Goal: Task Accomplishment & Management: Contribute content

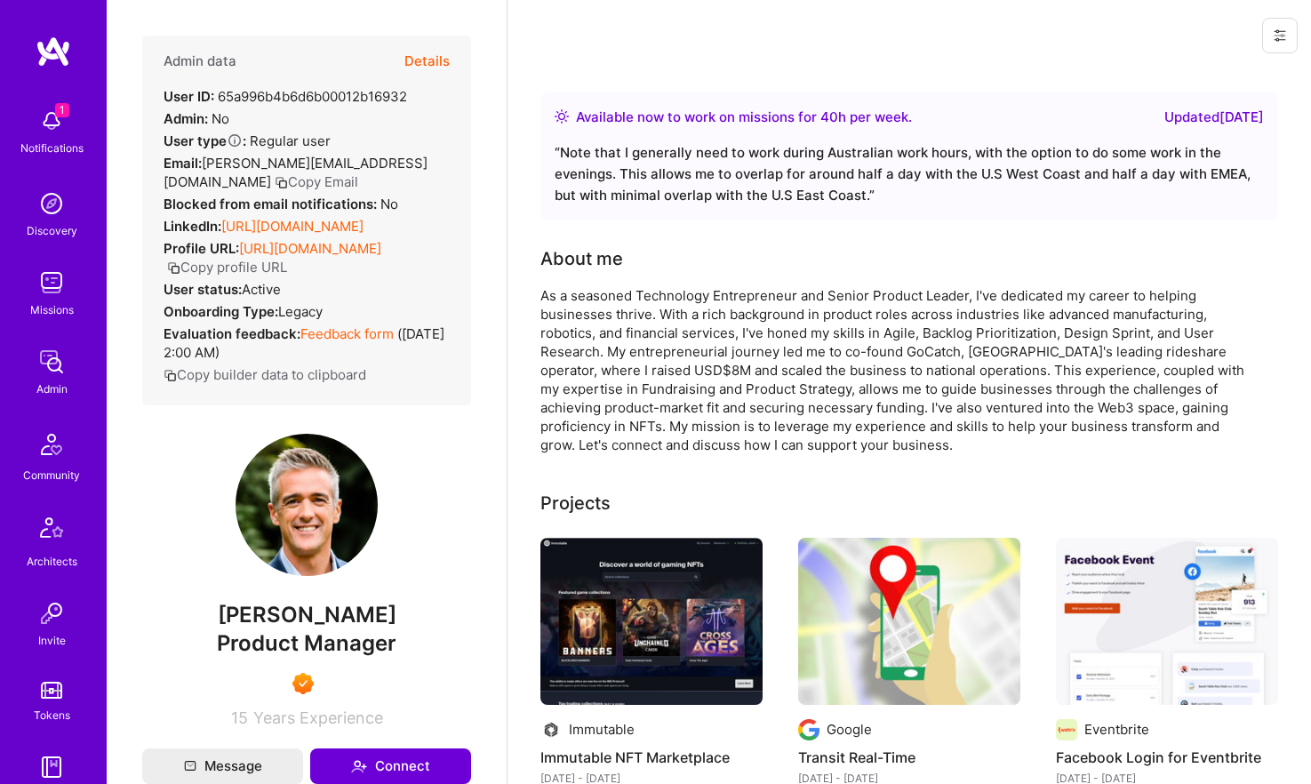
click at [429, 59] on button "Details" at bounding box center [426, 62] width 45 height 52
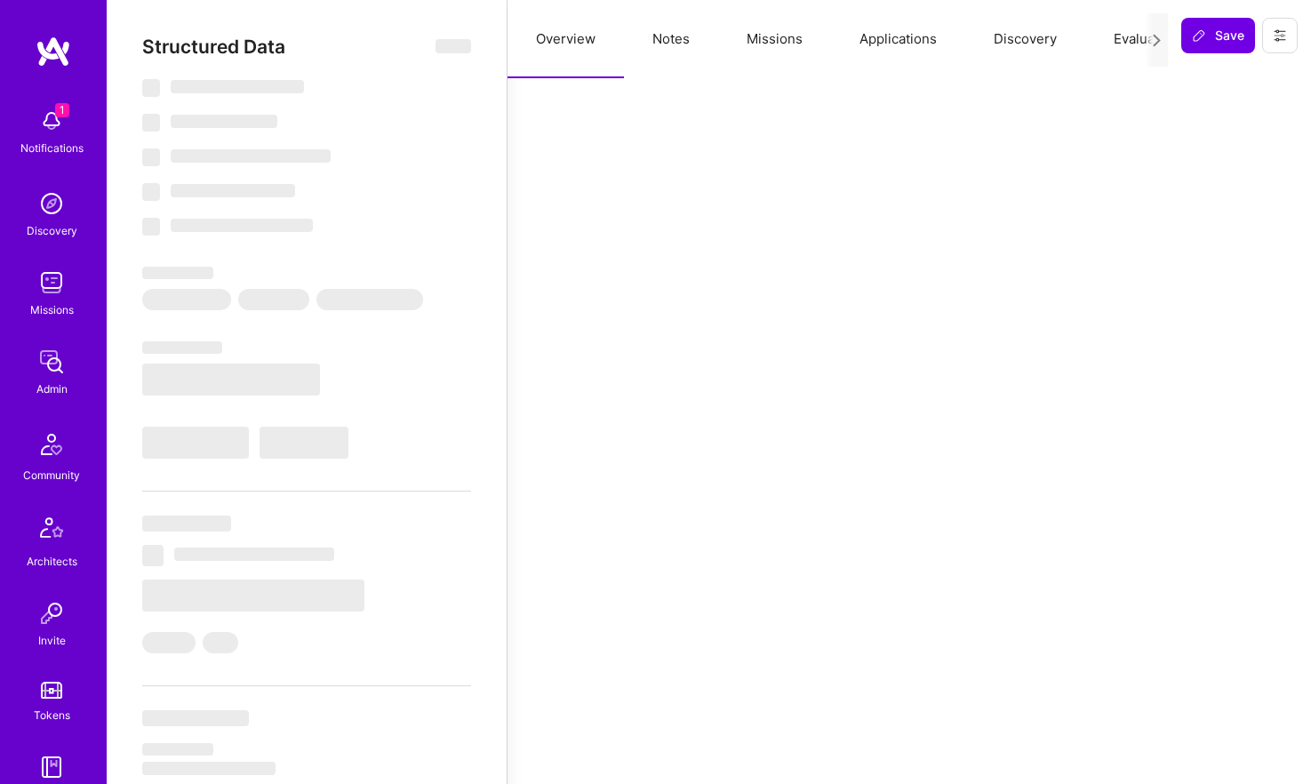
click at [674, 44] on button "Notes" at bounding box center [671, 39] width 94 height 78
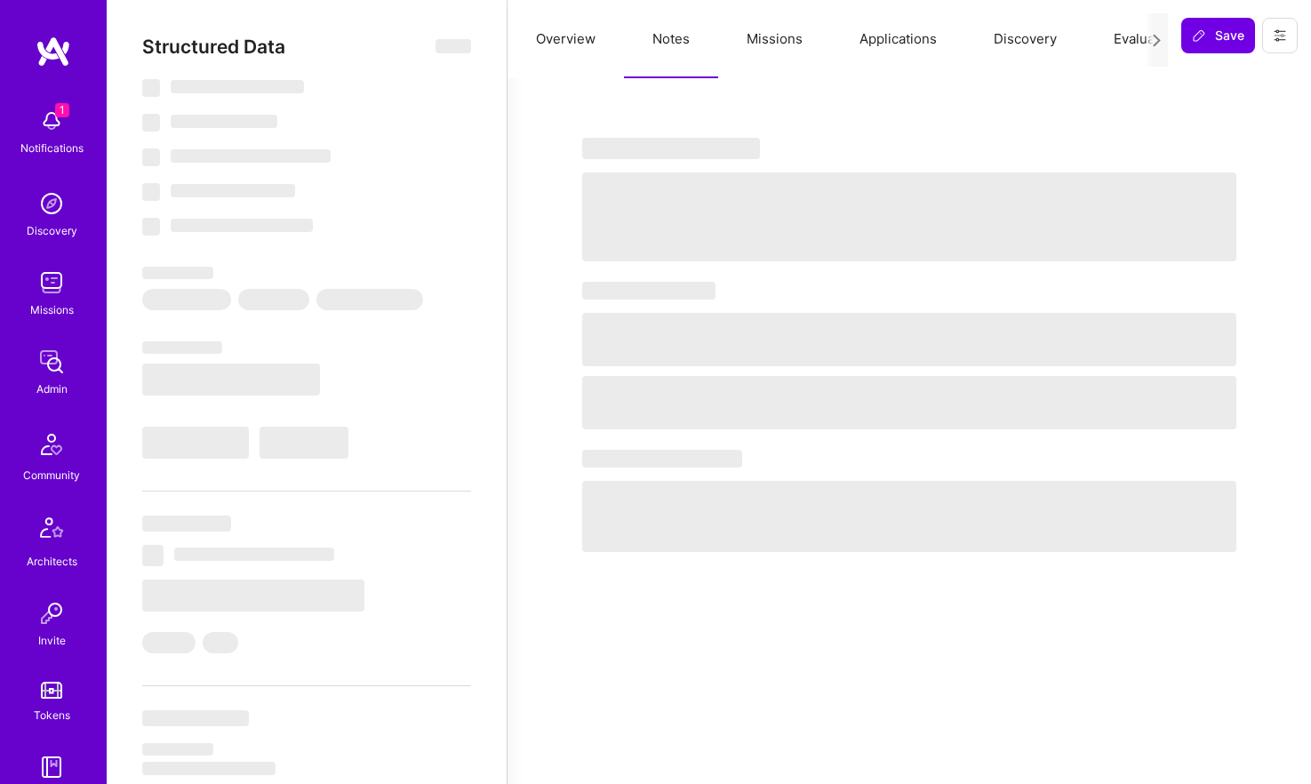
select select "Right Now"
select select "7"
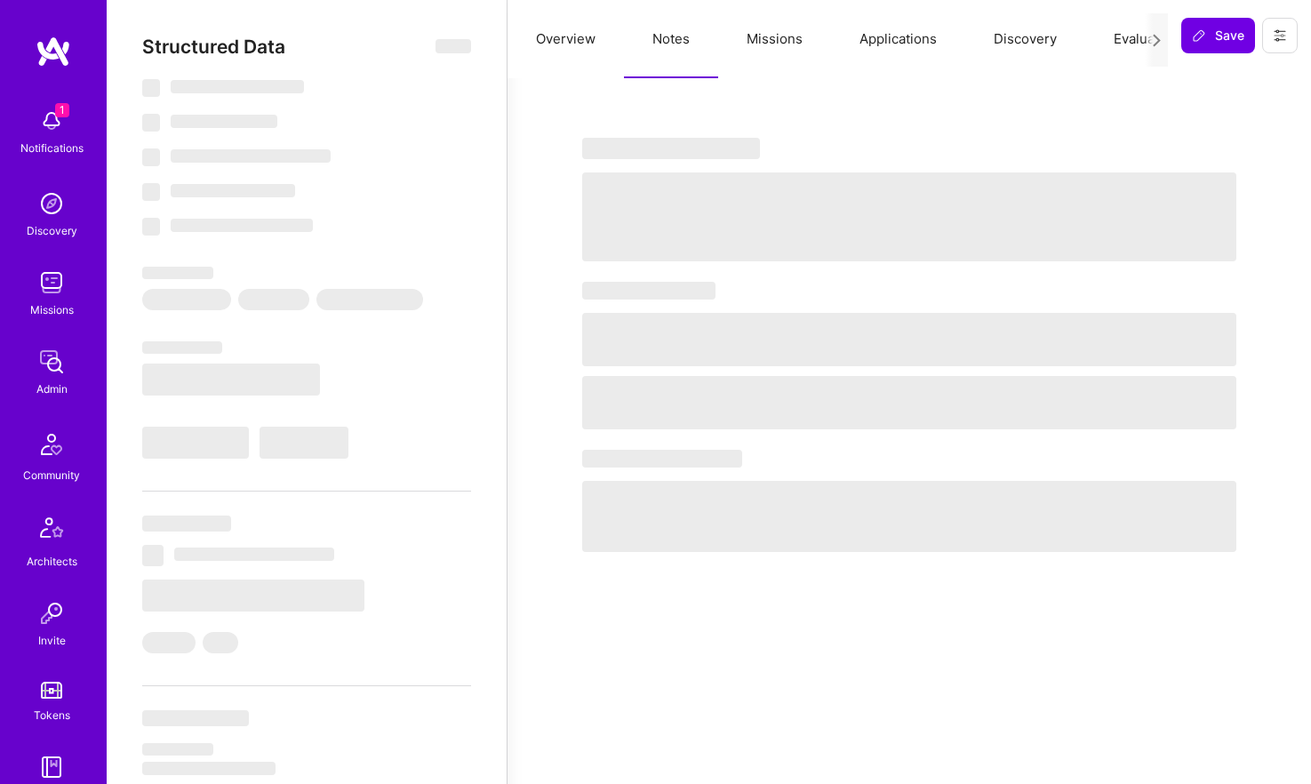
select select "AU"
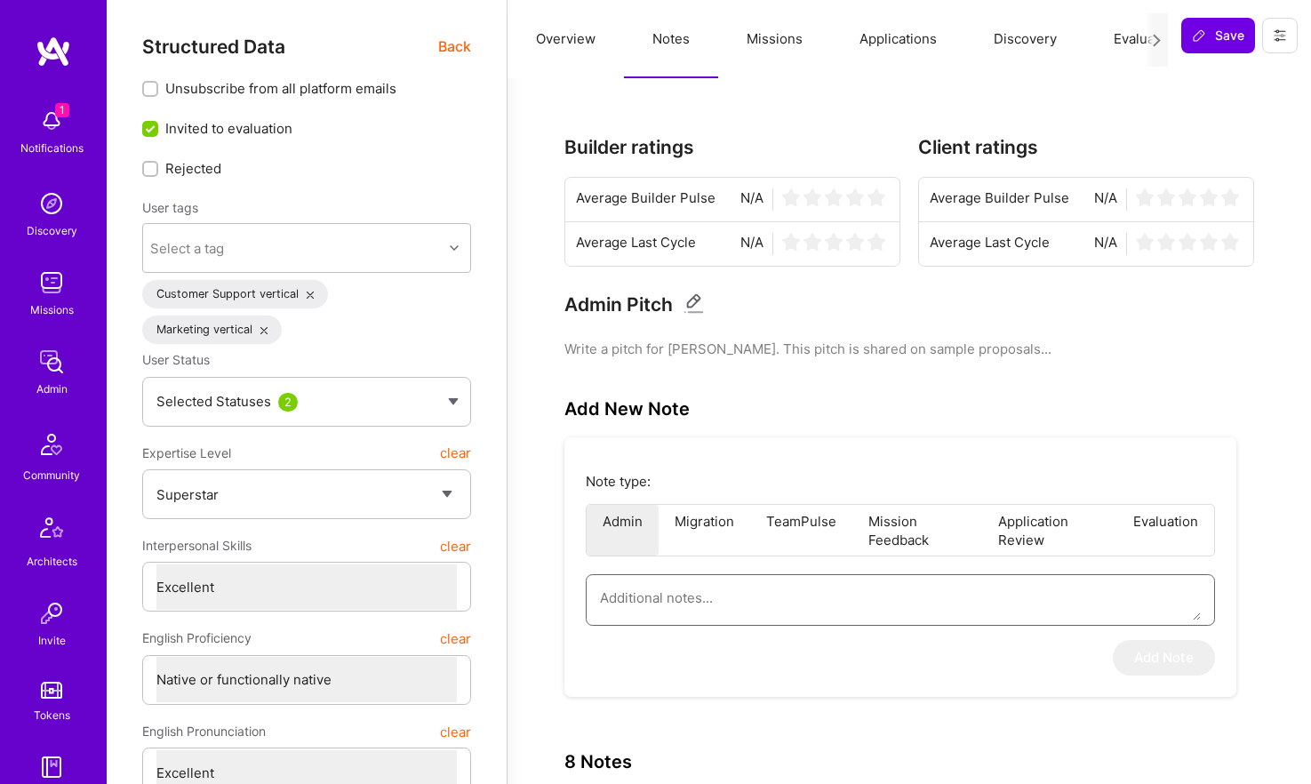
click at [684, 598] on textarea at bounding box center [900, 597] width 601 height 45
paste textarea "This is a summary of the interview of Ned Moorfield for the AI/ML Guild (interv…"
type textarea "This is a summary of the interview of Ned Moorfield for the AI/ML Guild (interv…"
type textarea "x"
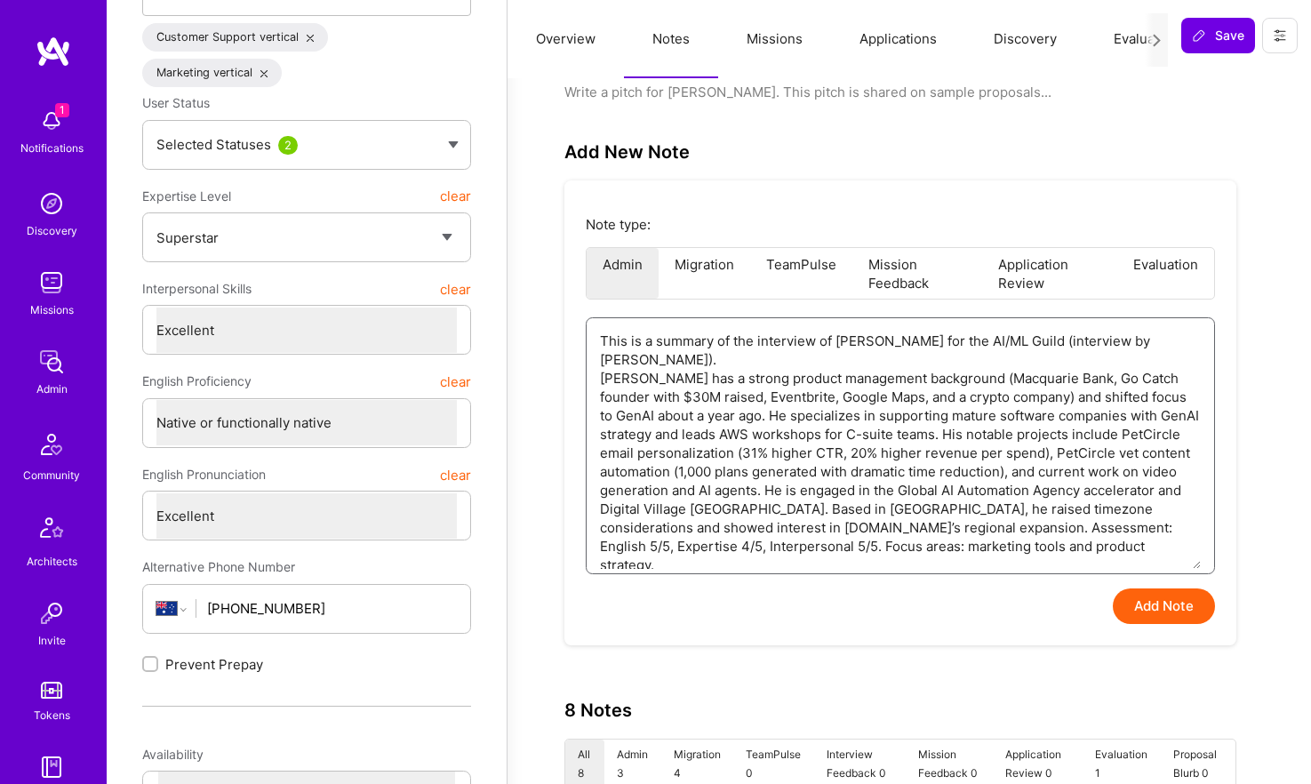
scroll to position [292, 0]
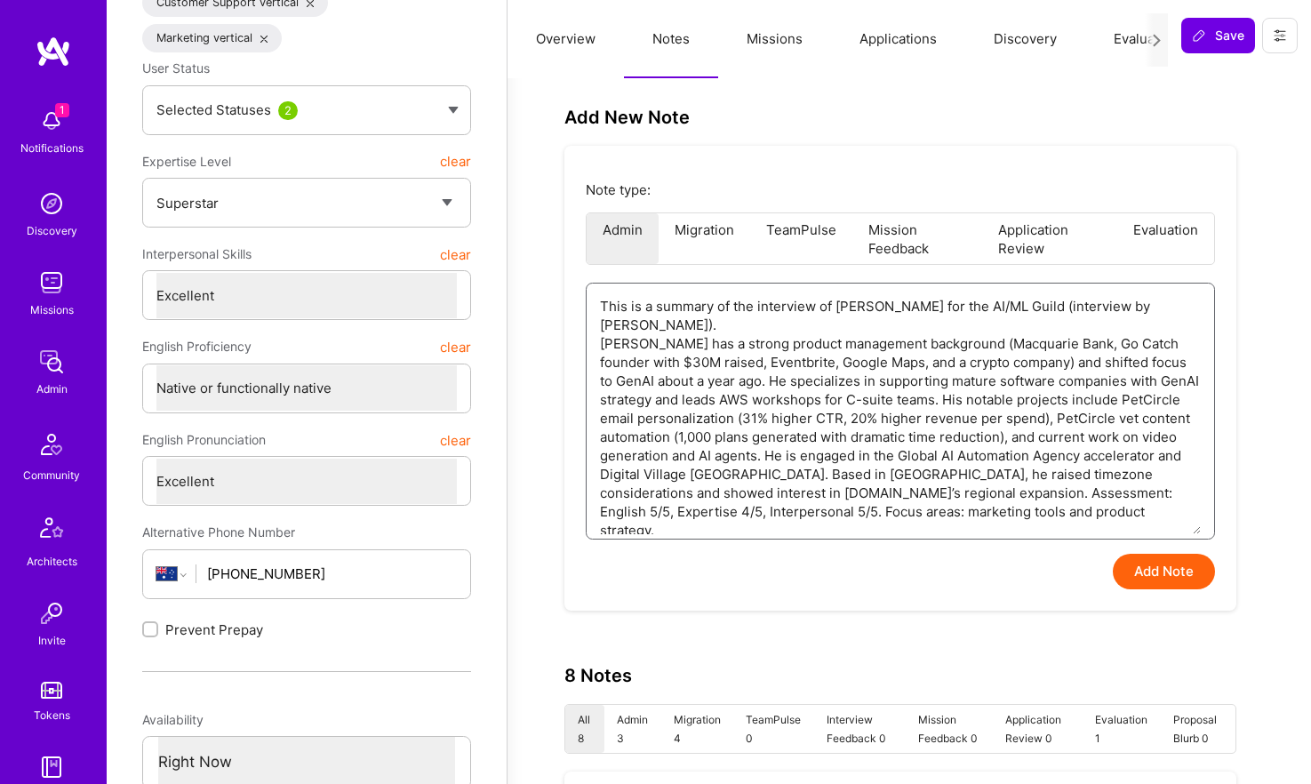
type textarea "This is a summary of the interview of Ned Moorfield for the AI/ML Guild (interv…"
type textarea "x"
type textarea "This is a summary of the interview with Ned Moorfield for the AI/ML Guild (inte…"
type textarea "x"
type textarea "This is a summary of the interview with Ned Moorfield for the AI/ML Guild (inte…"
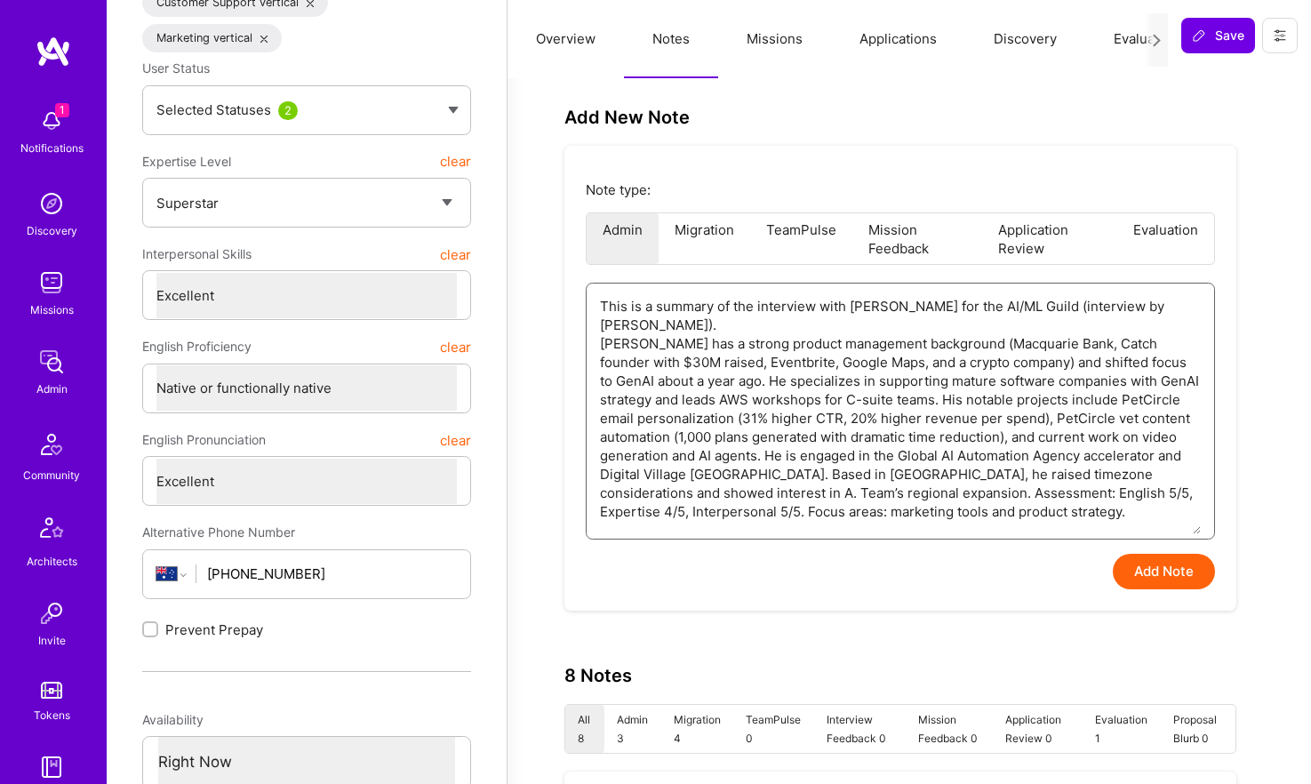
type textarea "x"
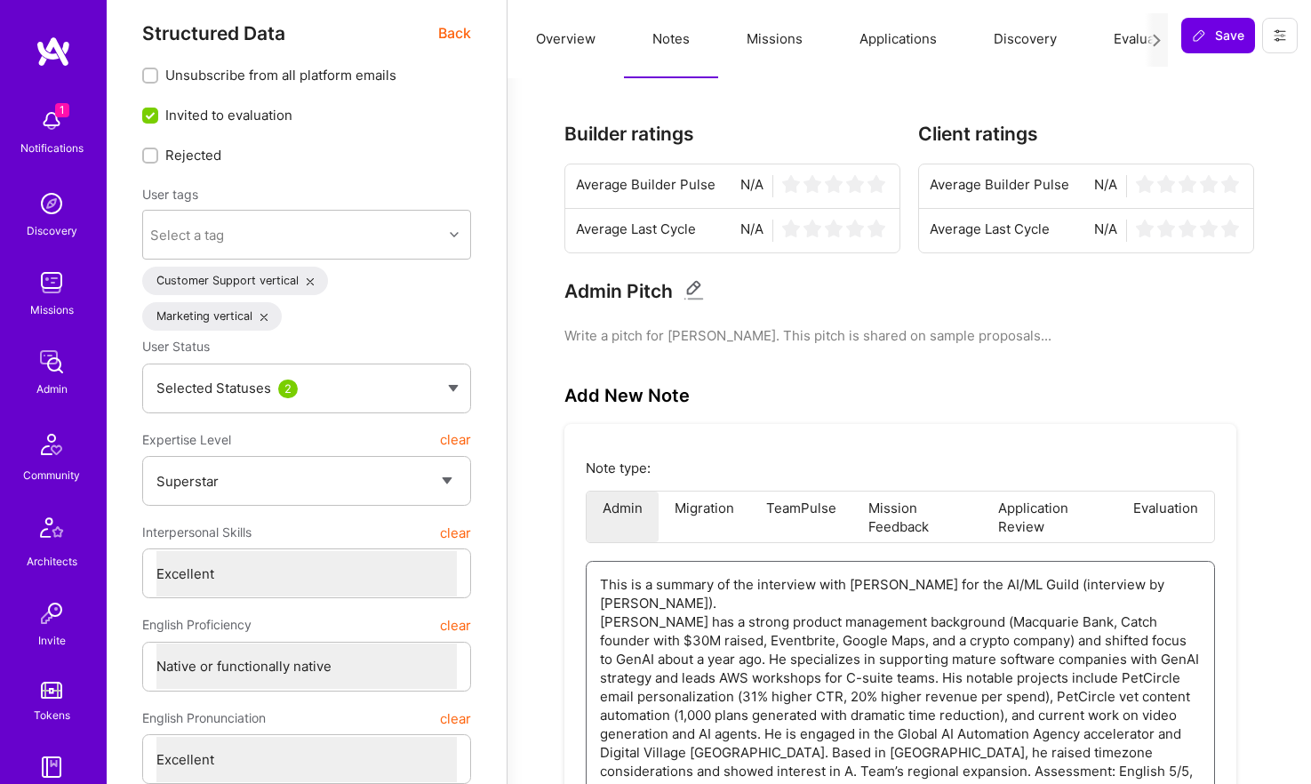
scroll to position [0, 0]
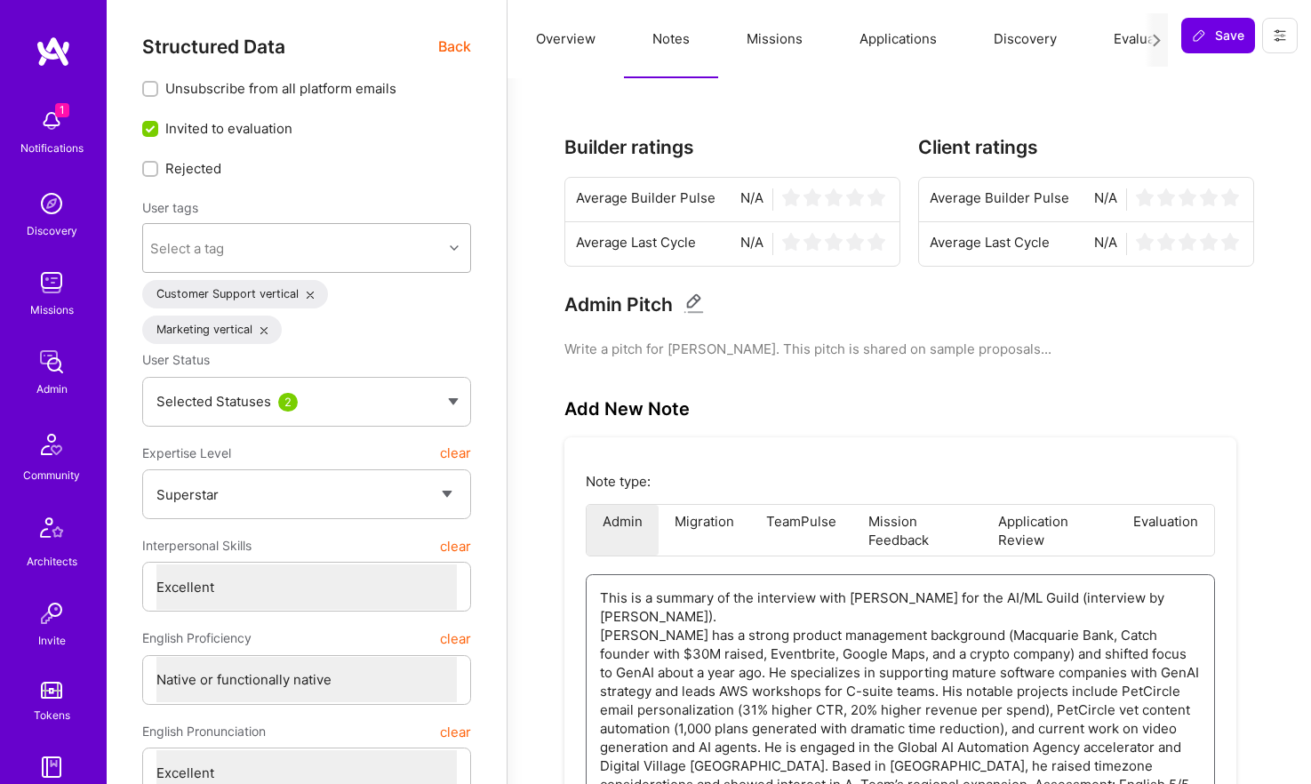
type textarea "This is a summary of the interview with Ned Moorfield for the AI/ML Guild (inte…"
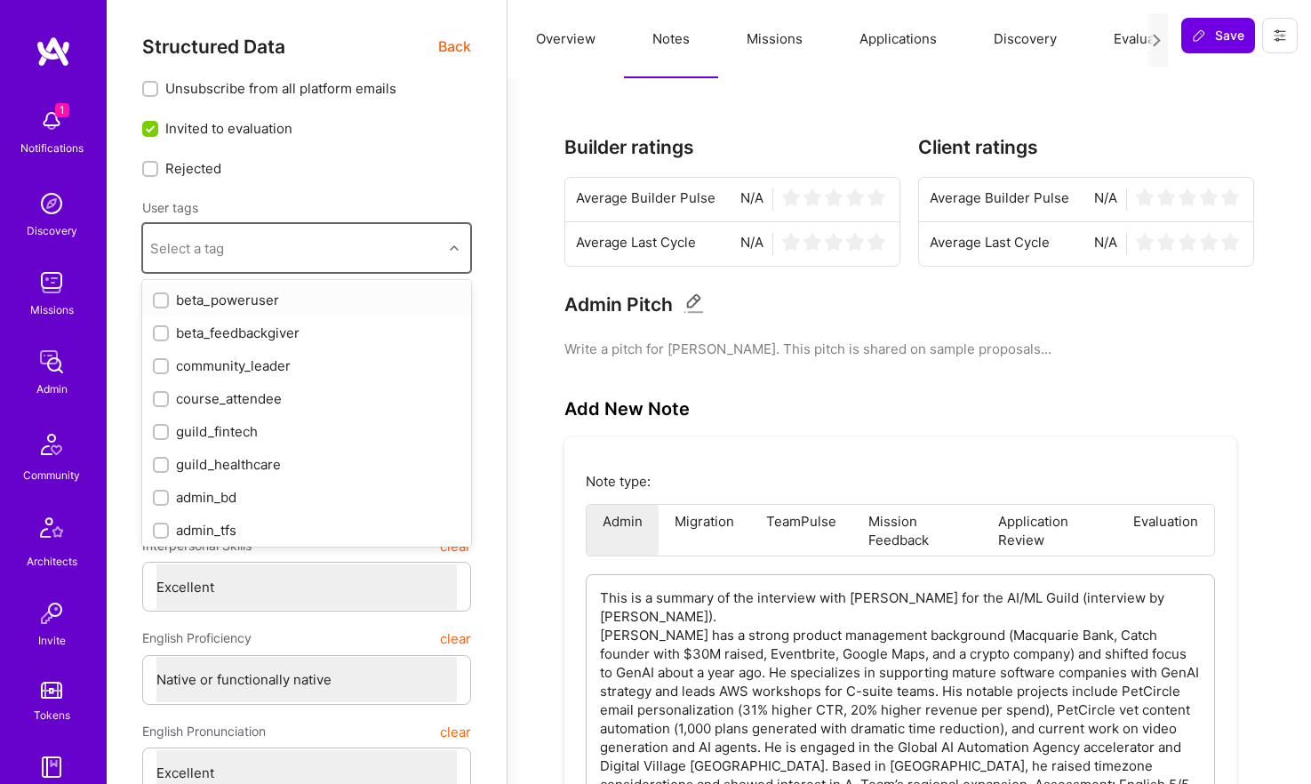
click at [294, 246] on div "Select a tag" at bounding box center [293, 248] width 300 height 36
type input "gui"
click at [241, 368] on div "guild_ai" at bounding box center [307, 365] width 308 height 19
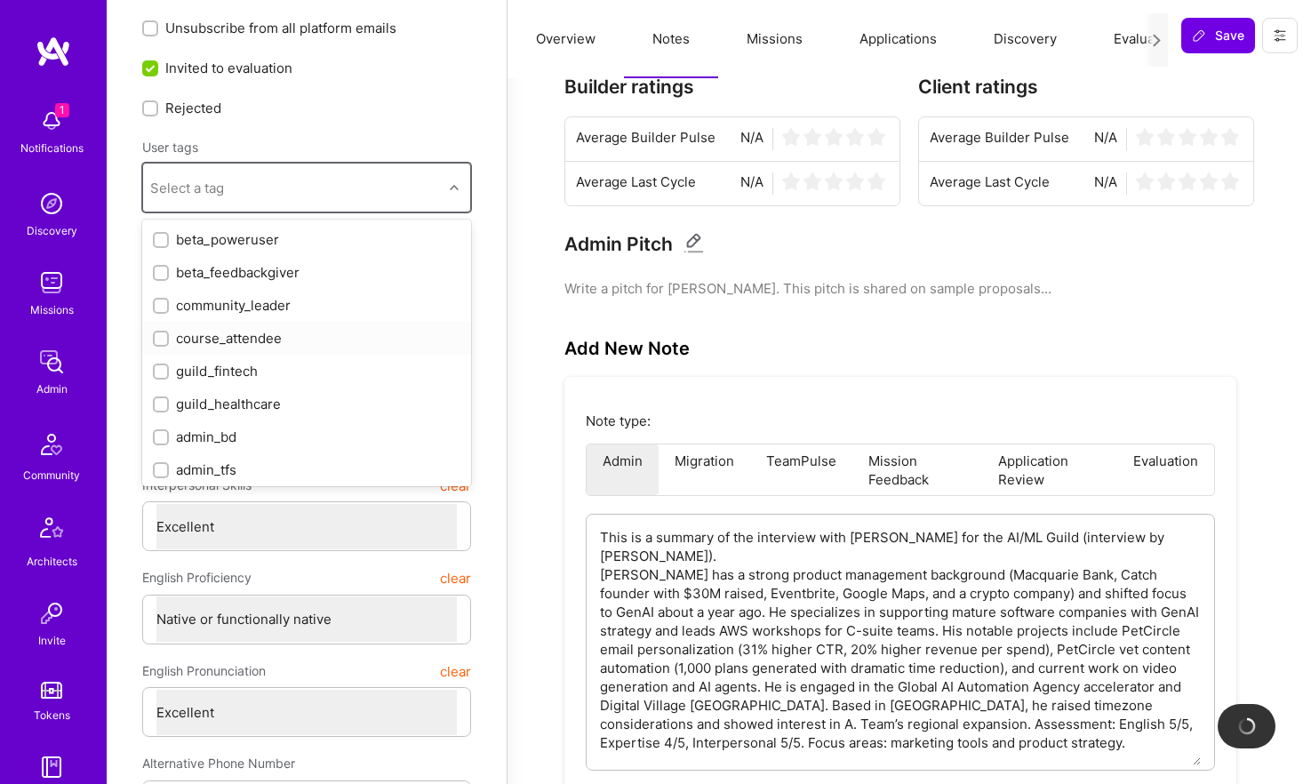
checkbox input "true"
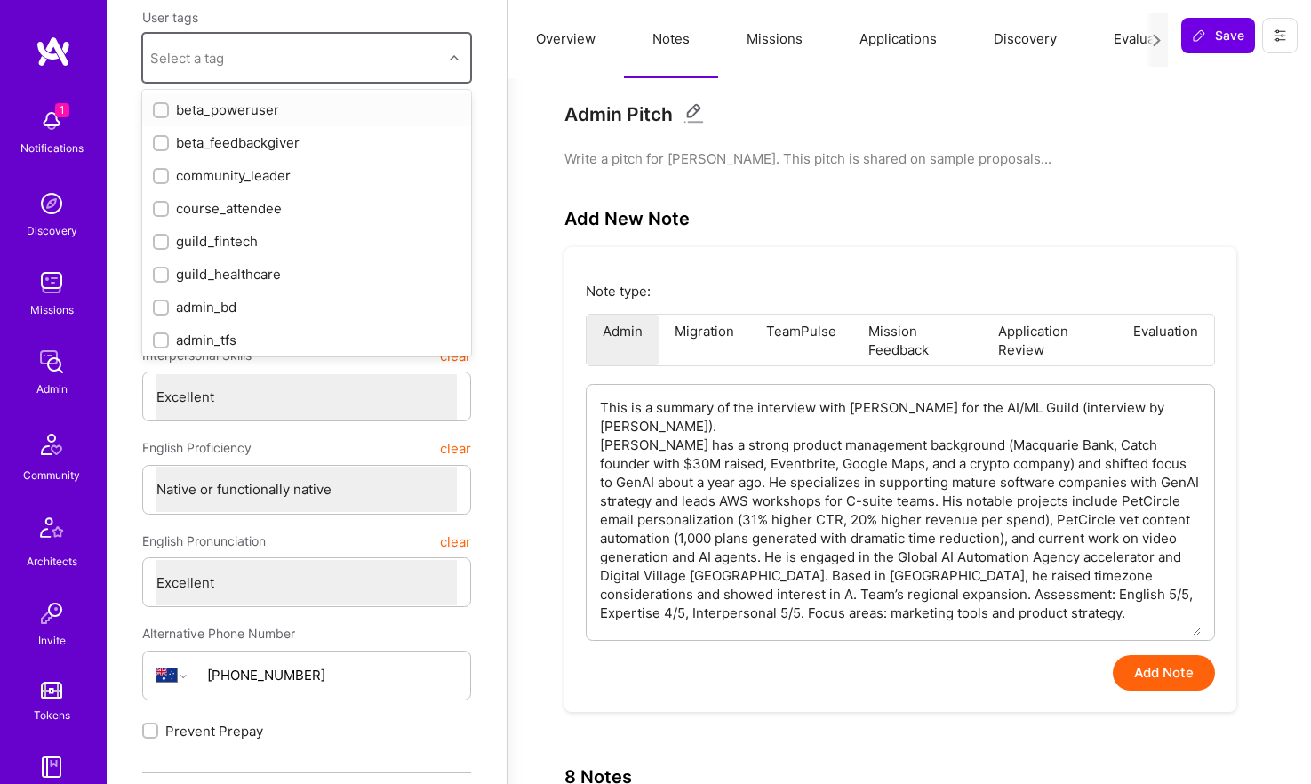
scroll to position [247, 0]
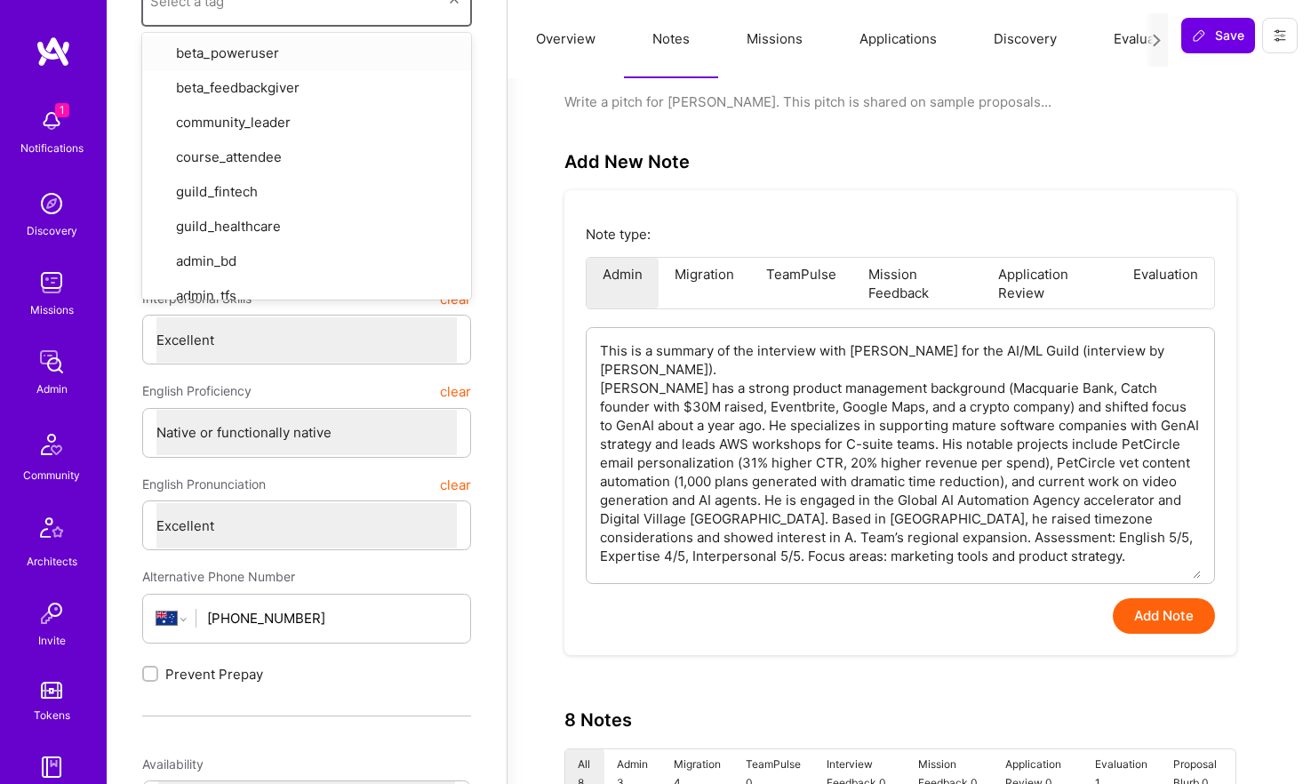
click at [1144, 620] on button "Add Note" at bounding box center [1164, 616] width 102 height 36
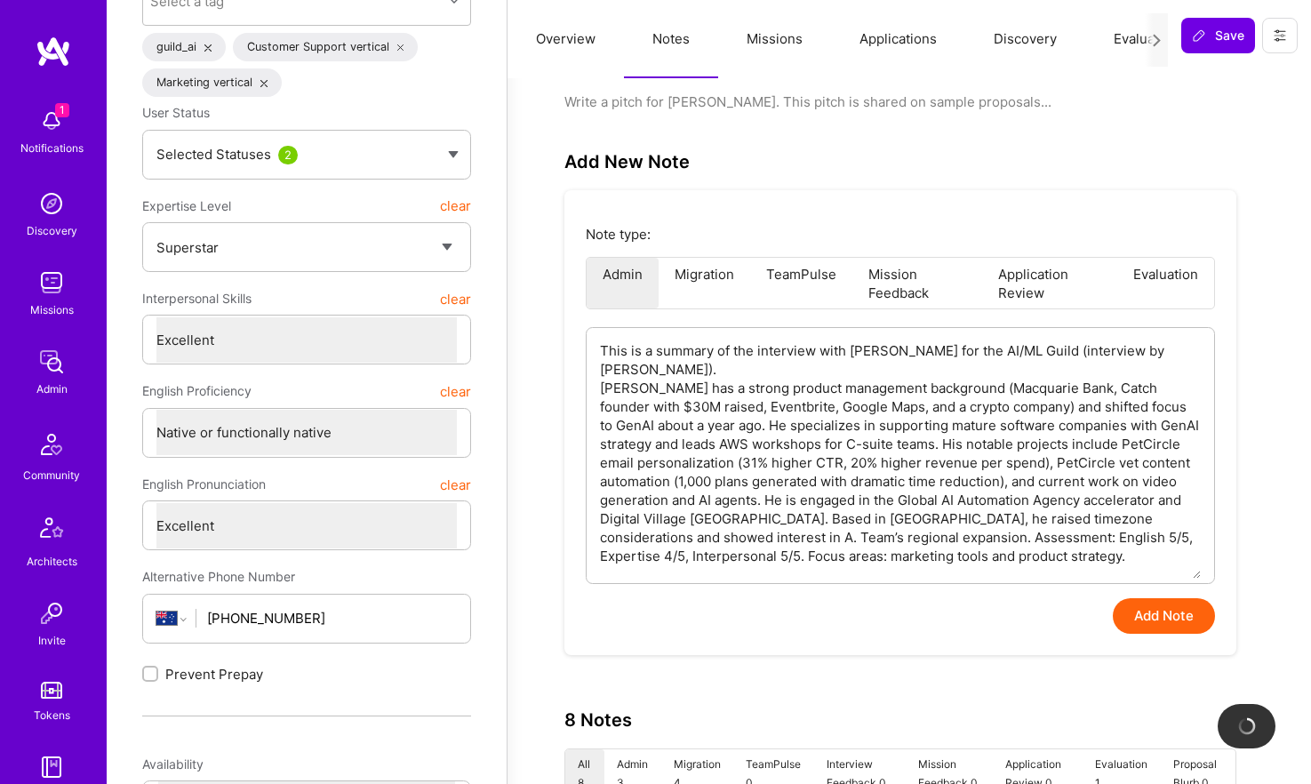
type textarea "x"
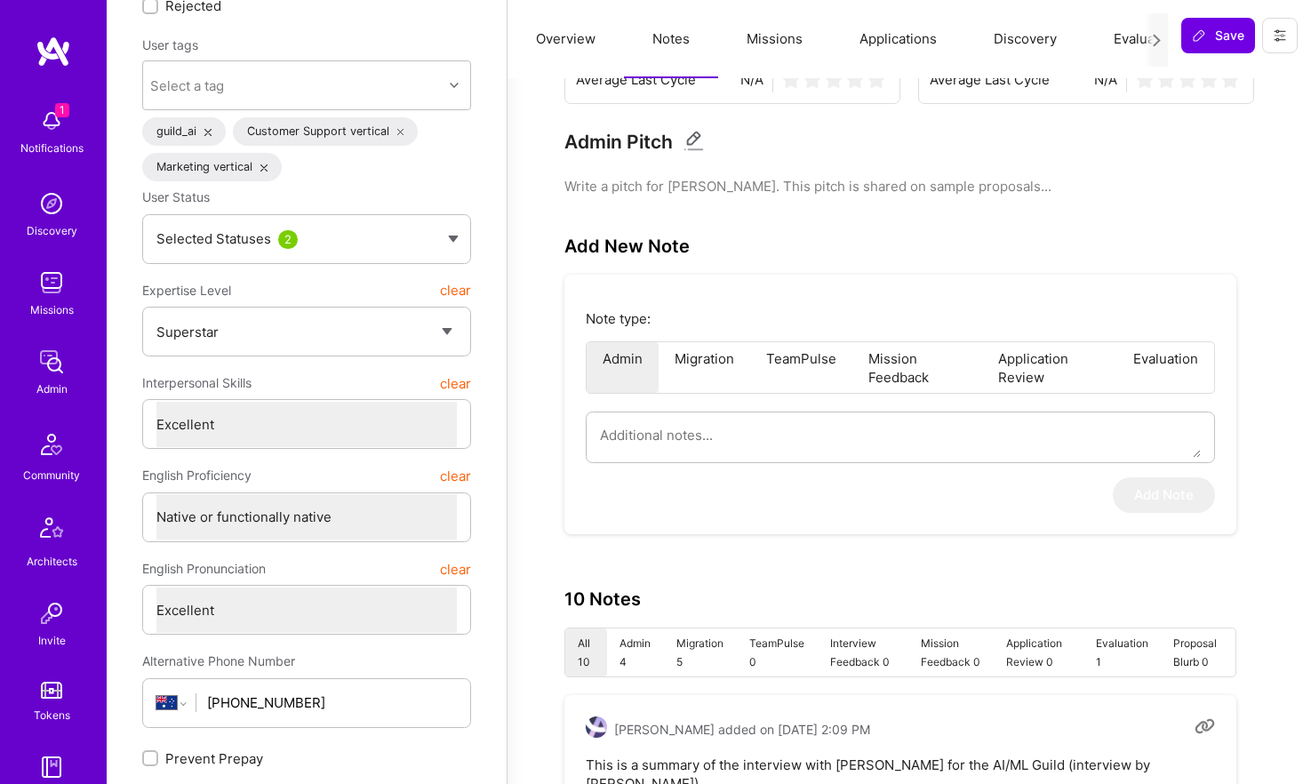
scroll to position [0, 0]
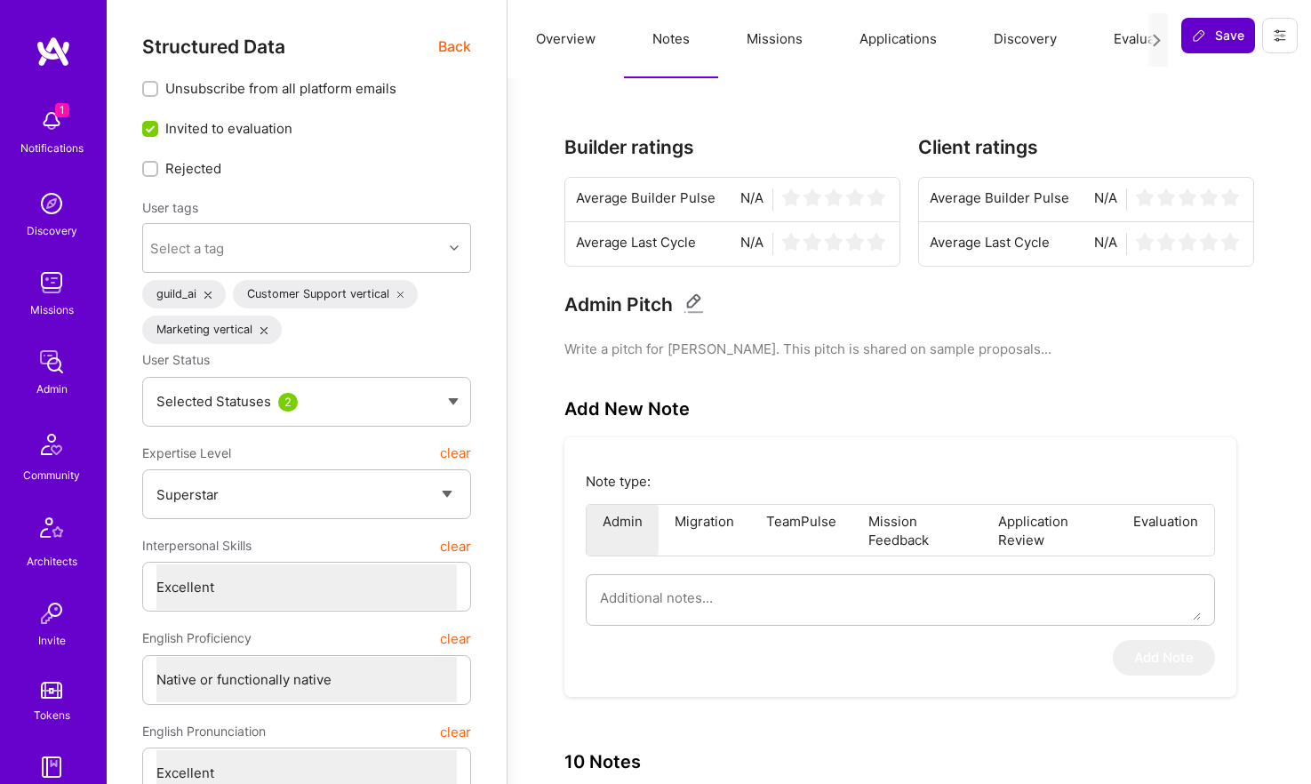
click at [1207, 49] on button "Save" at bounding box center [1218, 36] width 74 height 36
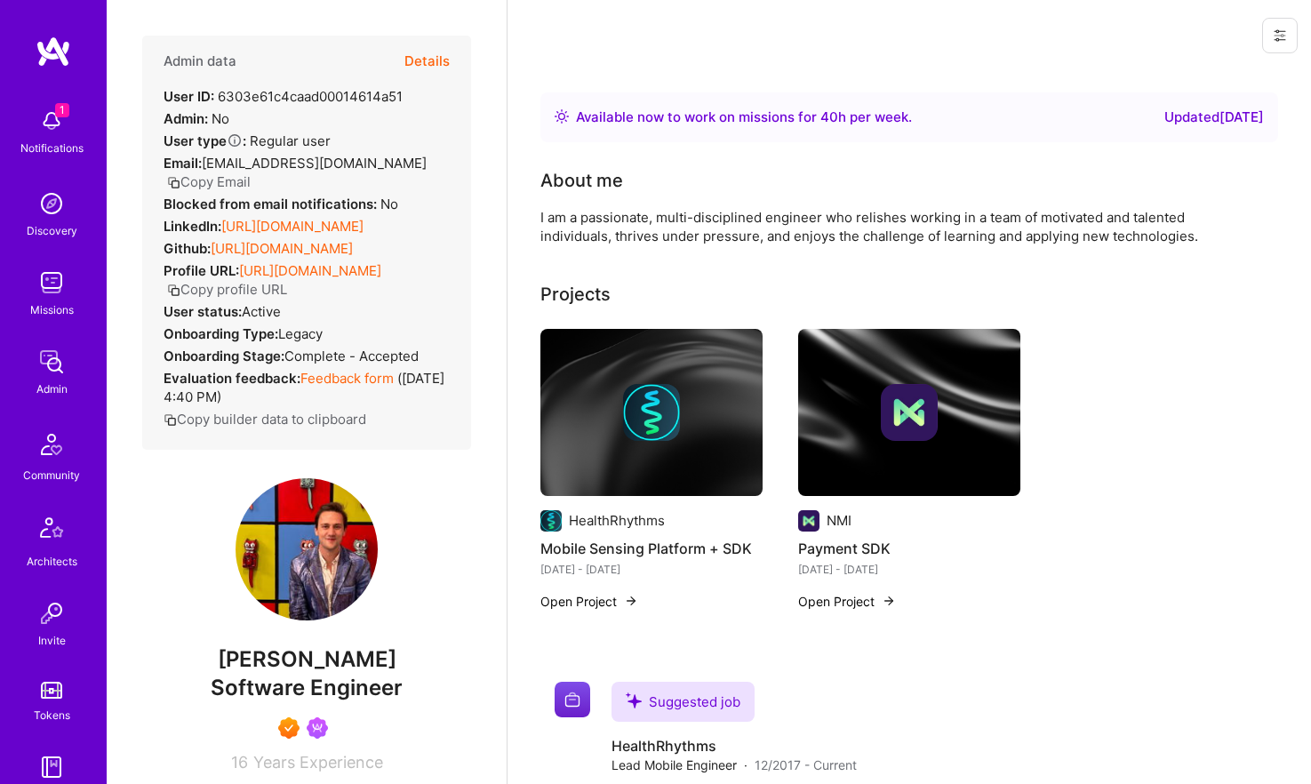
click at [428, 65] on button "Details" at bounding box center [426, 62] width 45 height 52
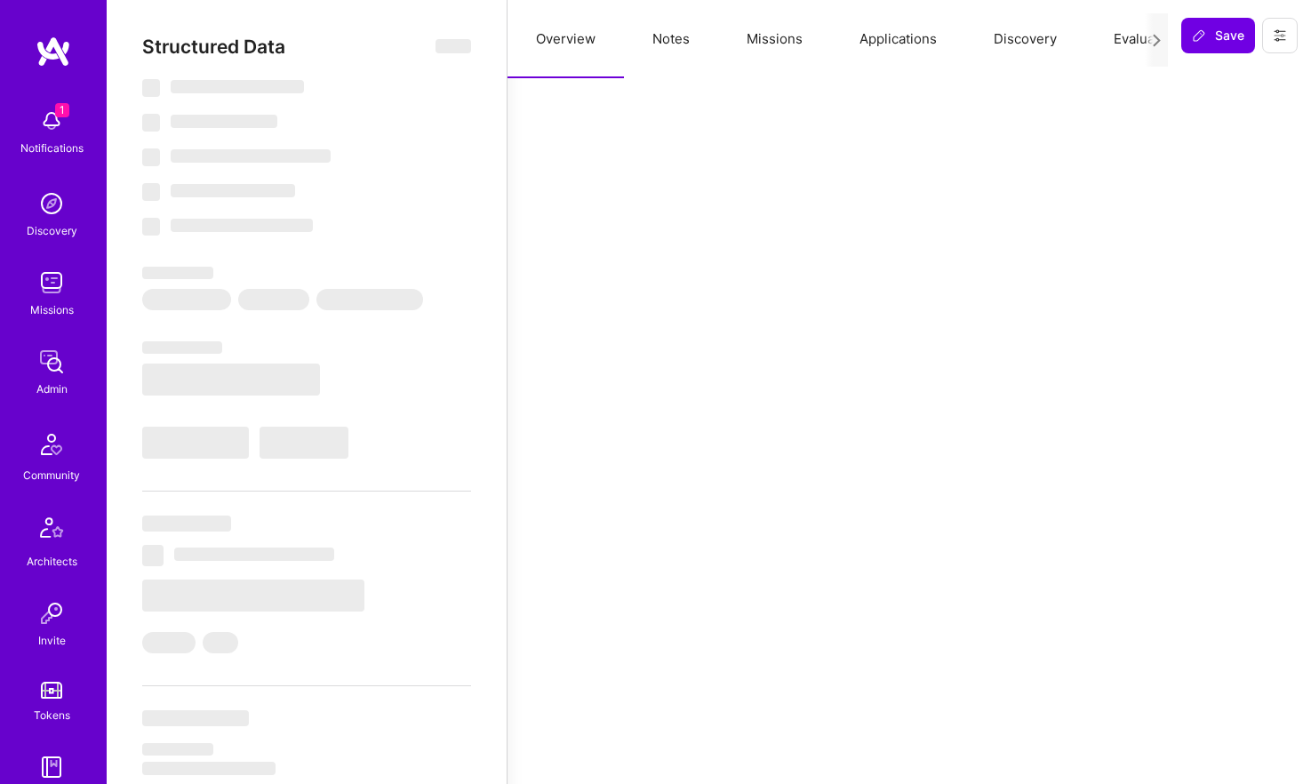
click at [676, 35] on button "Notes" at bounding box center [671, 39] width 94 height 78
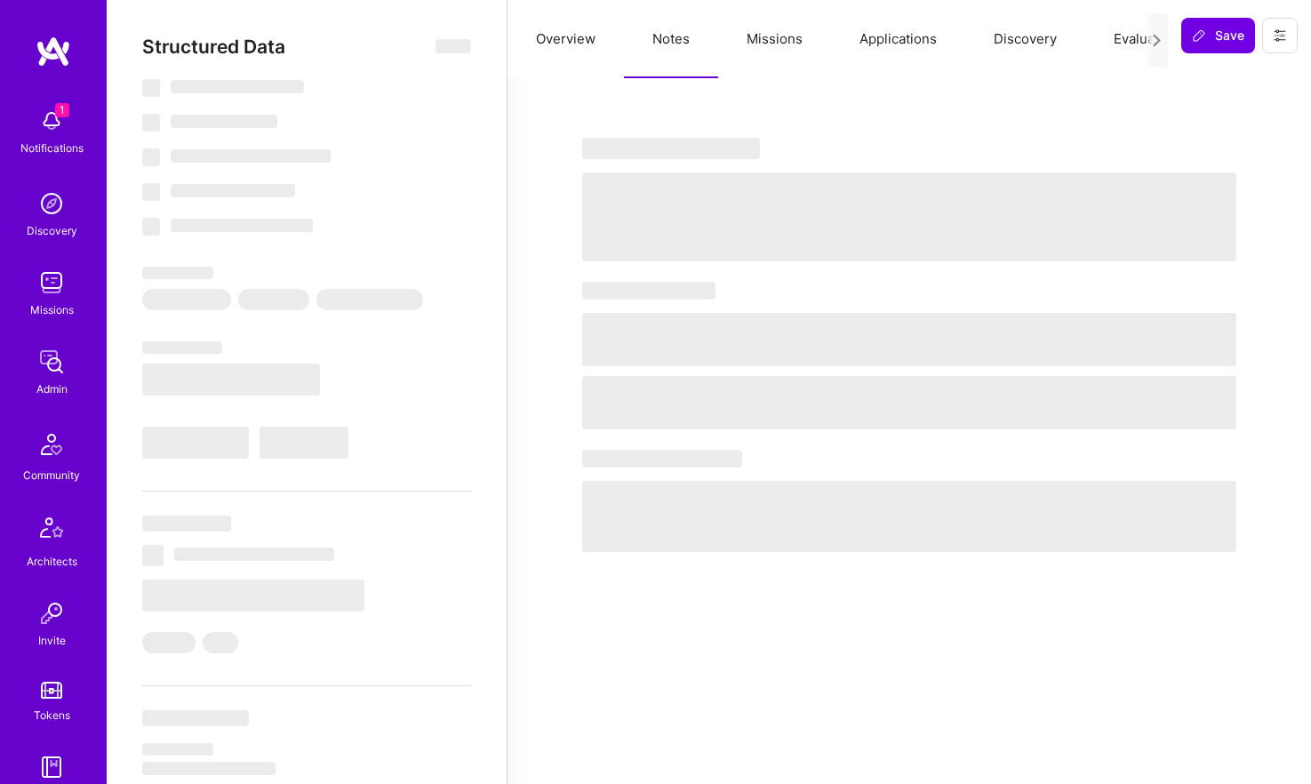
select select "Right Now"
select select "7"
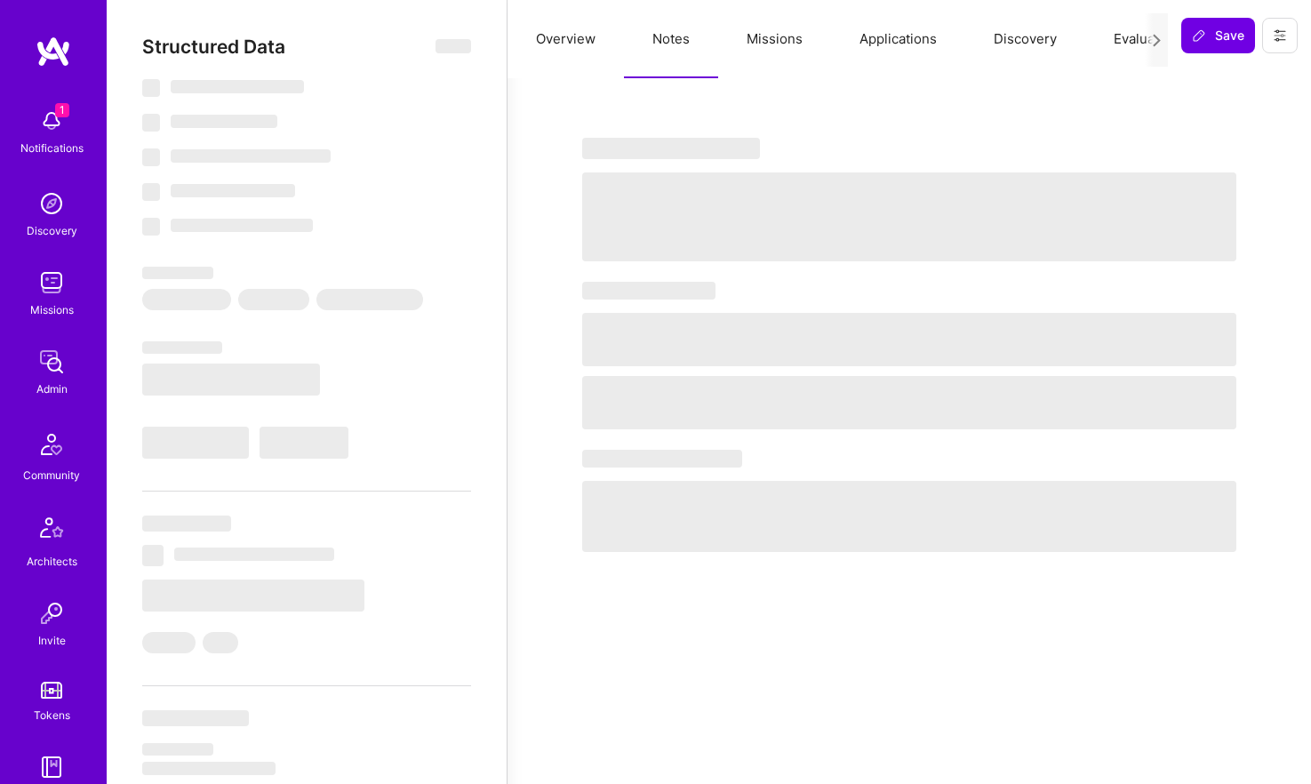
select select "US"
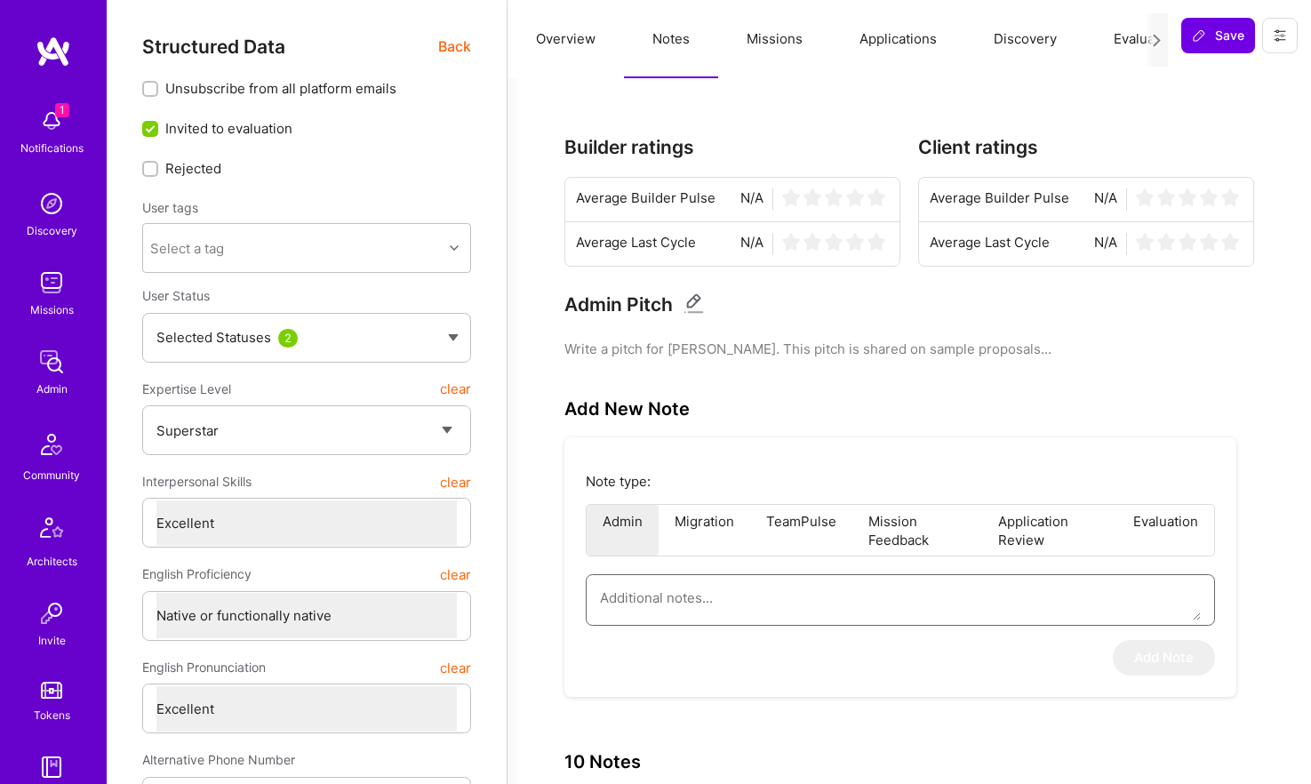
click at [754, 606] on textarea at bounding box center [900, 597] width 601 height 45
paste textarea "This is a summary of the interview of Samuel Burgess for the AI/ML Guild (inter…"
type textarea "x"
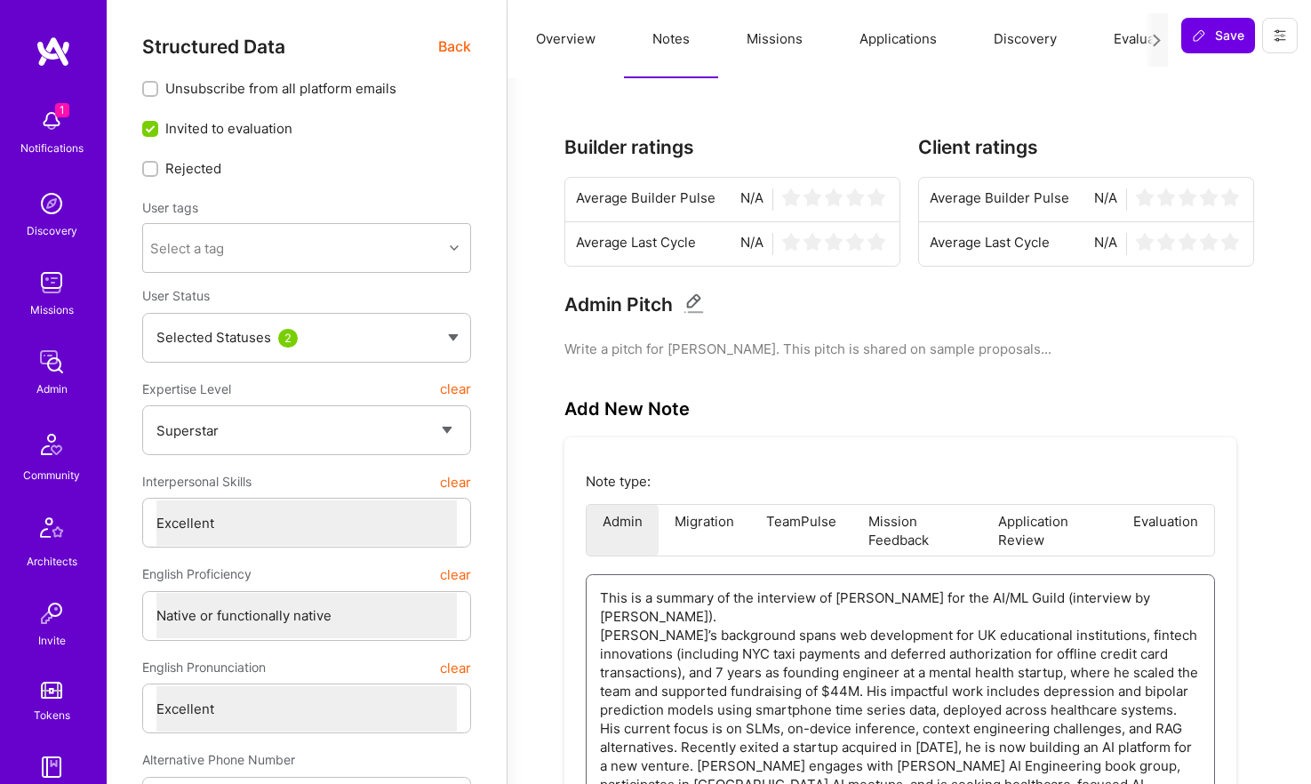
scroll to position [10, 0]
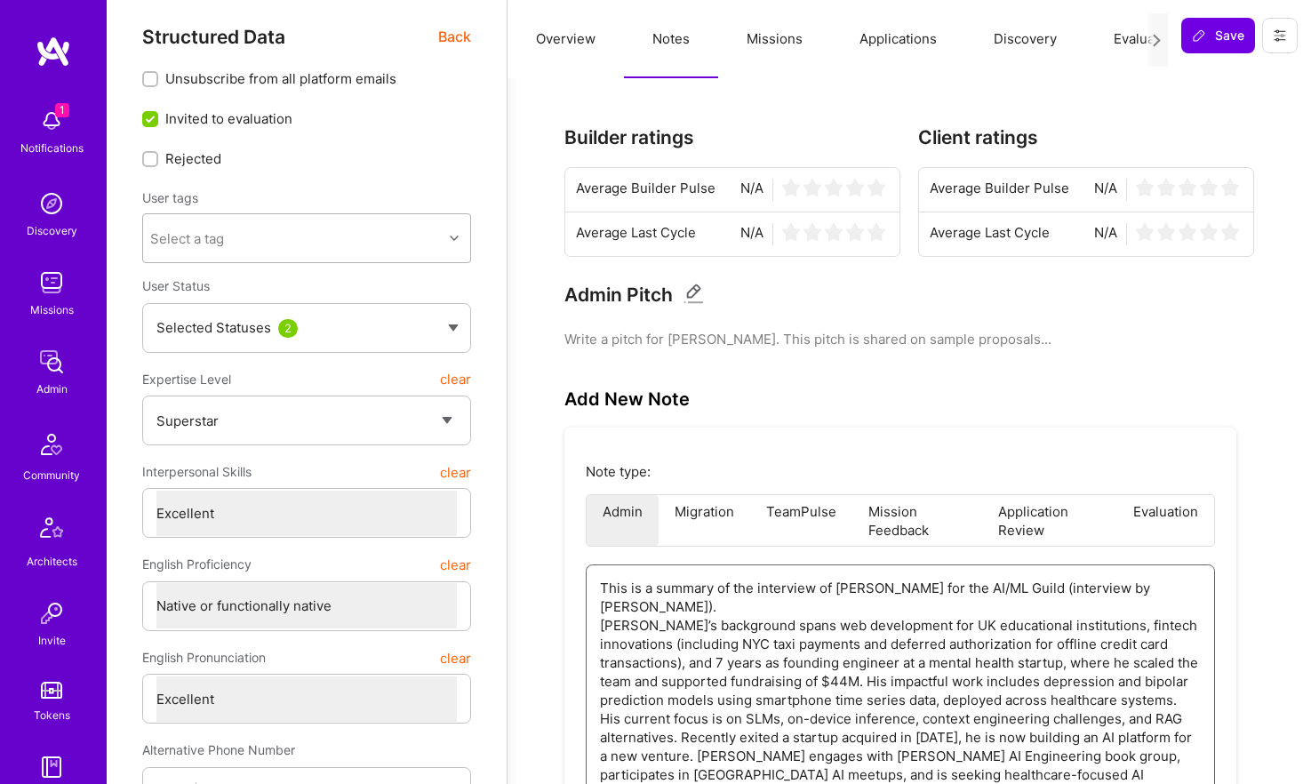
type textarea "This is a summary of the interview of Samuel Burgess for the AI/ML Guild (inter…"
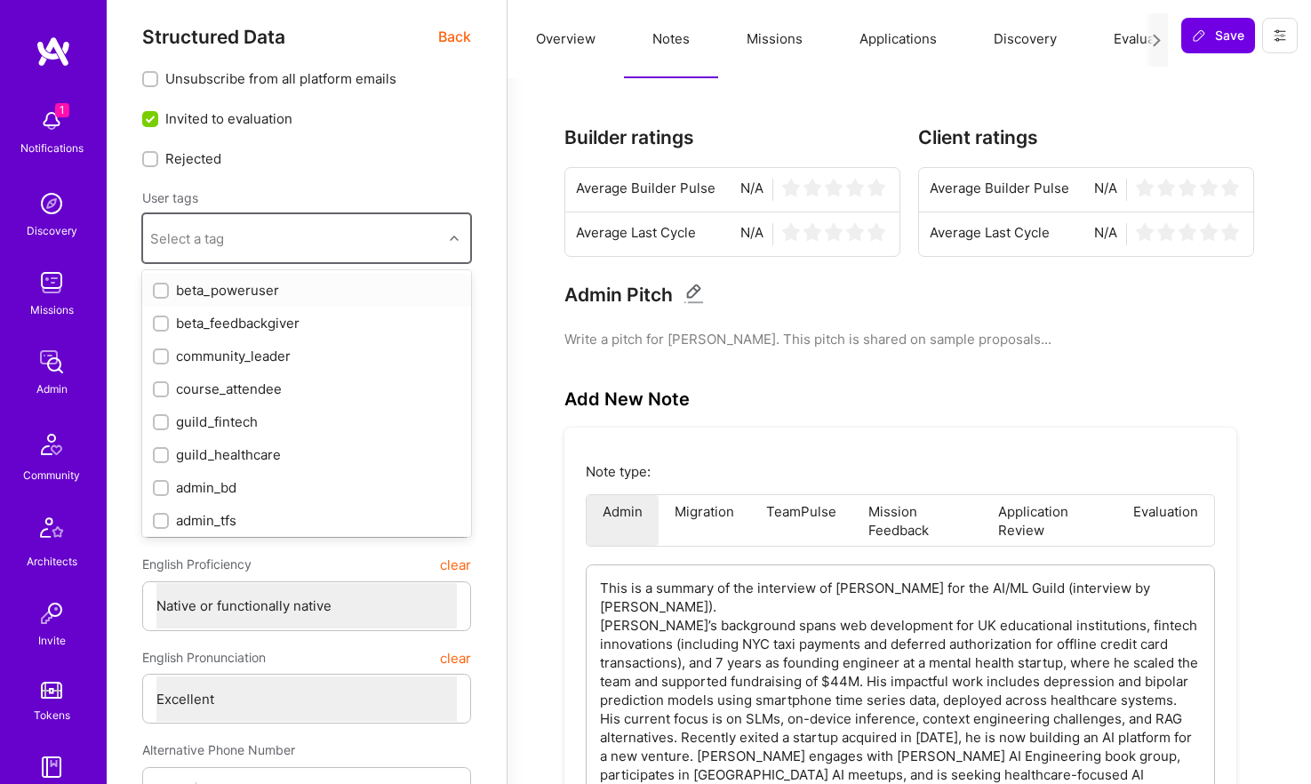
click at [321, 252] on div "Select a tag" at bounding box center [293, 238] width 300 height 36
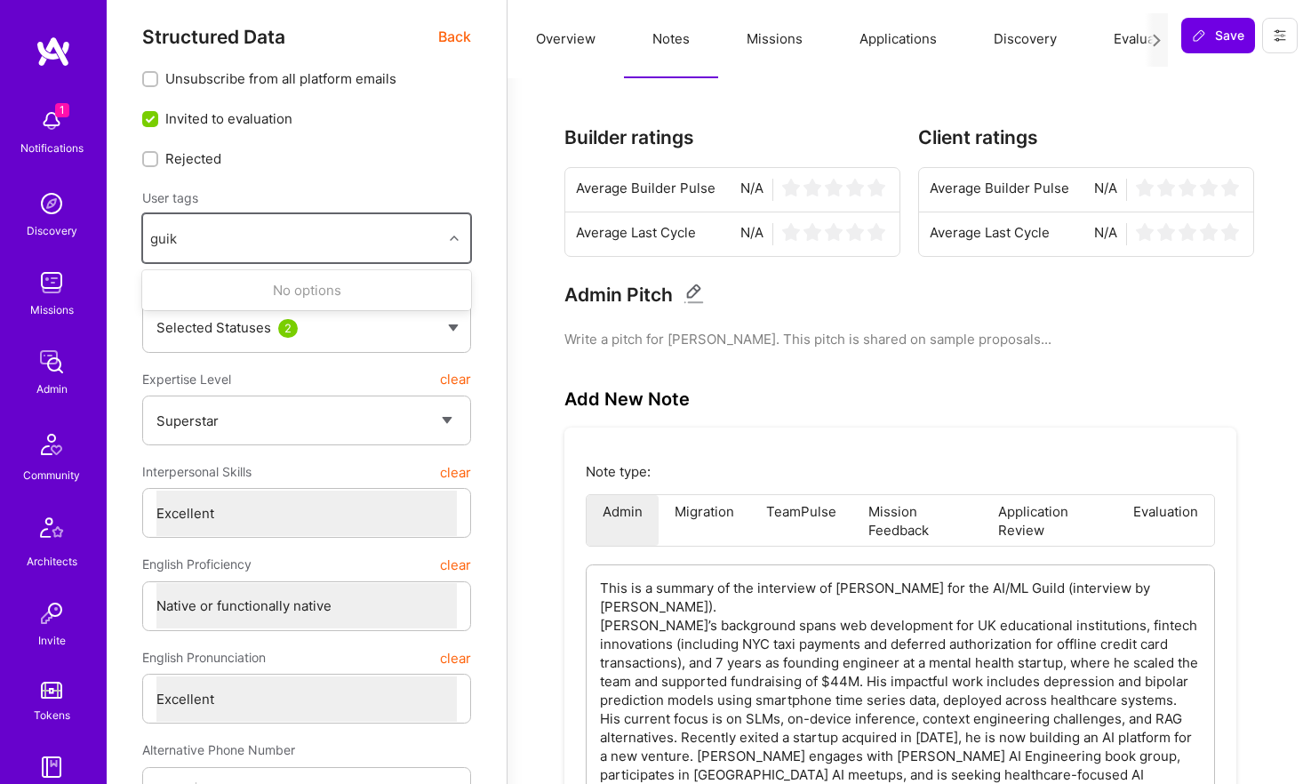
type input "gui"
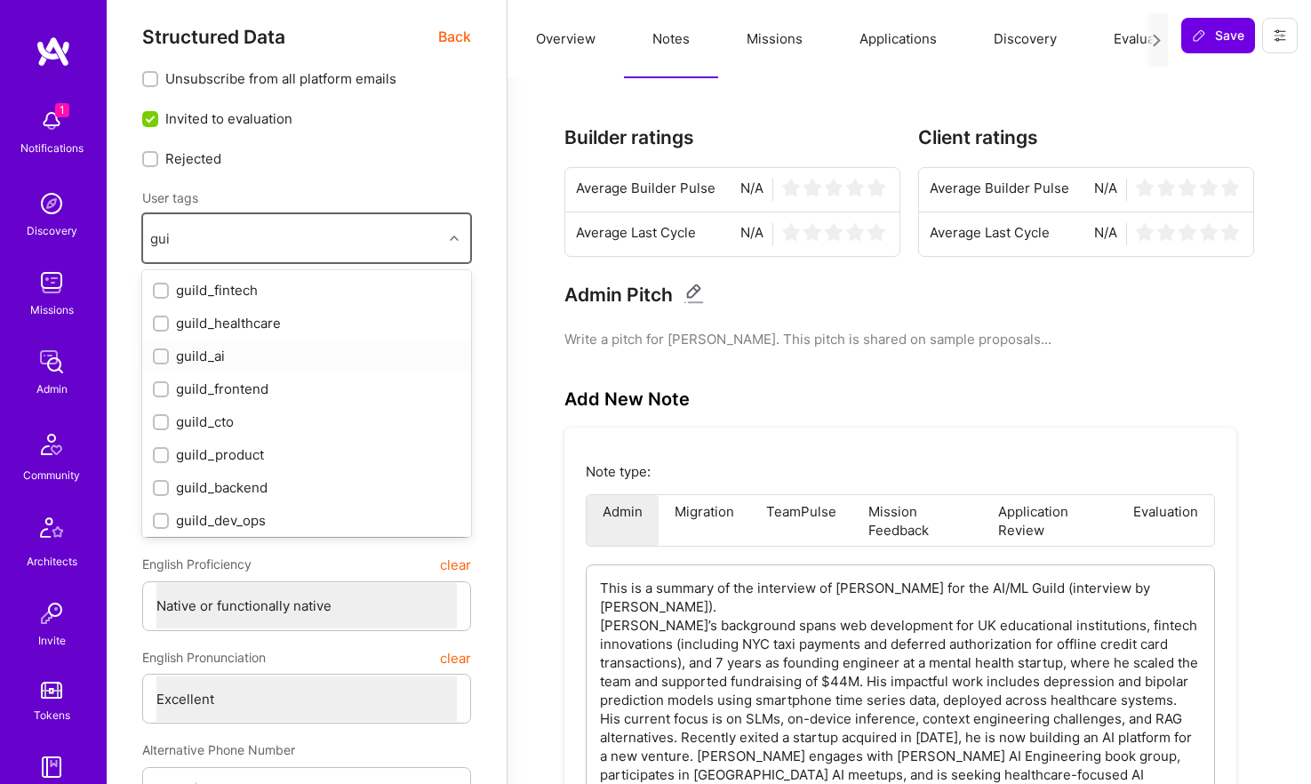
click at [297, 347] on div "guild_ai" at bounding box center [307, 356] width 308 height 19
checkbox input "true"
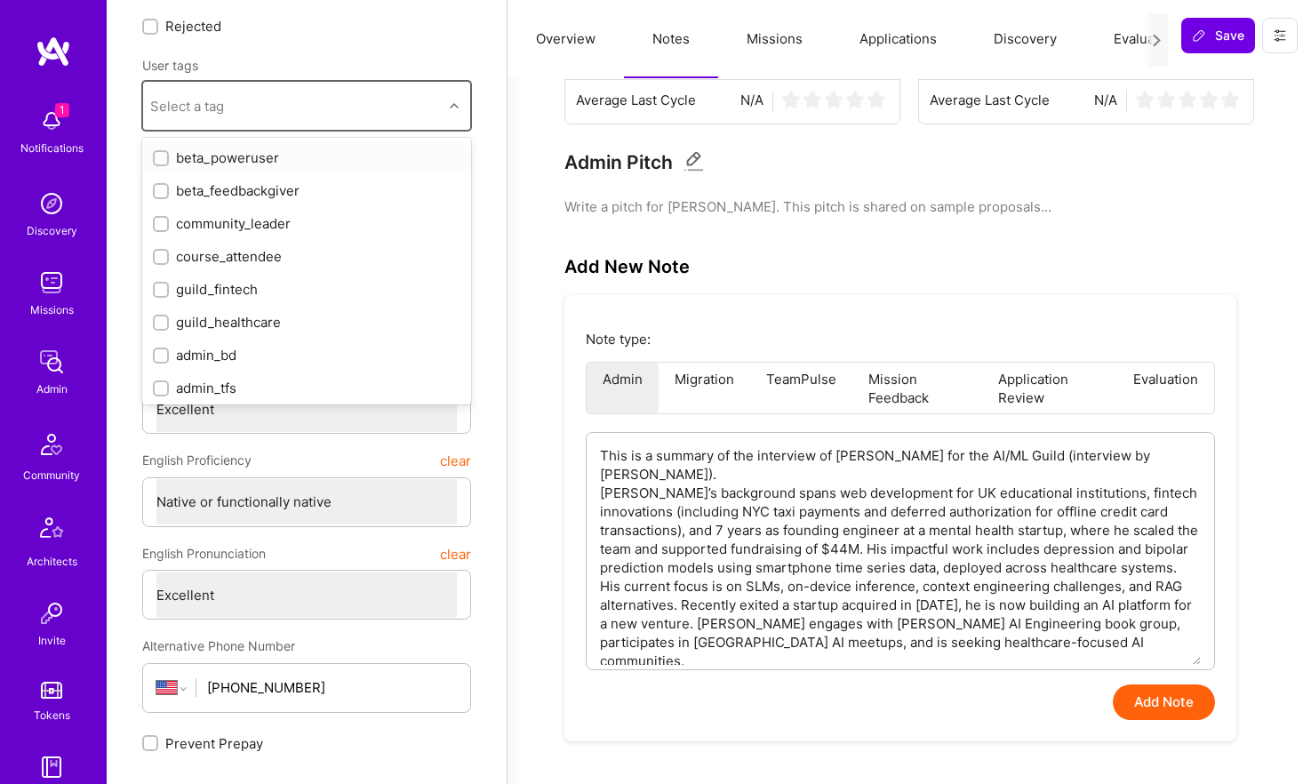
scroll to position [181, 0]
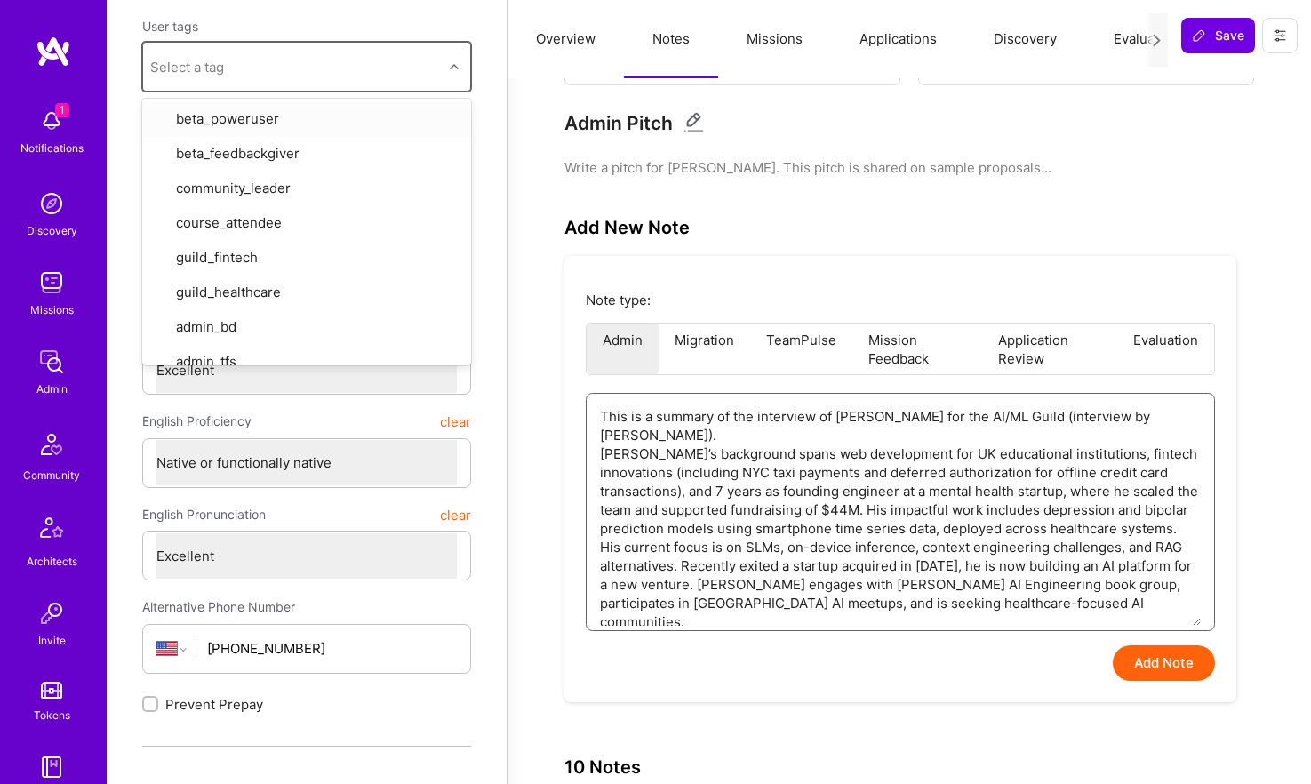
click at [831, 495] on textarea "This is a summary of the interview of Samuel Burgess for the AI/ML Guild (inter…" at bounding box center [900, 510] width 601 height 232
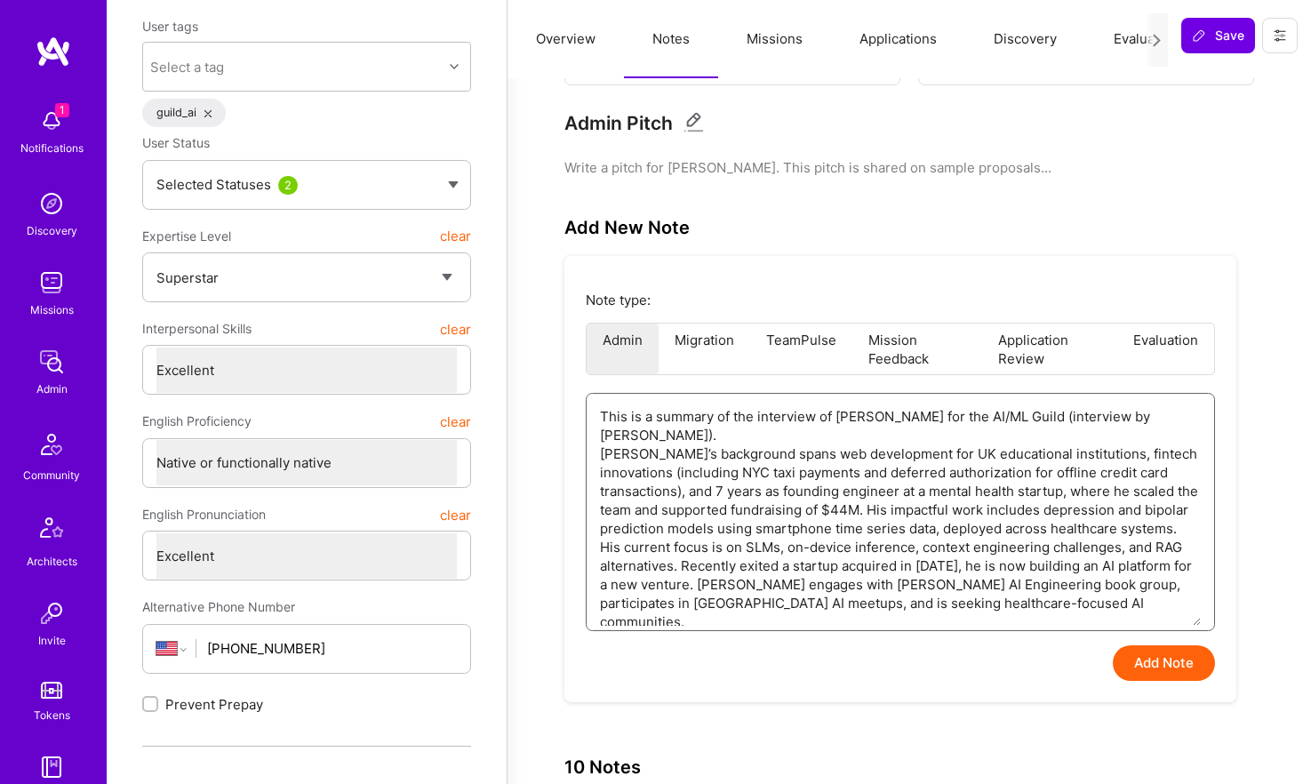
type textarea "This is a summary of the interview of Samuel Burgess for the AI/ML Guild (inter…"
type textarea "x"
type textarea "This is a summary of the interview of Samuel Burgess for the AI/ML Guild (inter…"
type textarea "x"
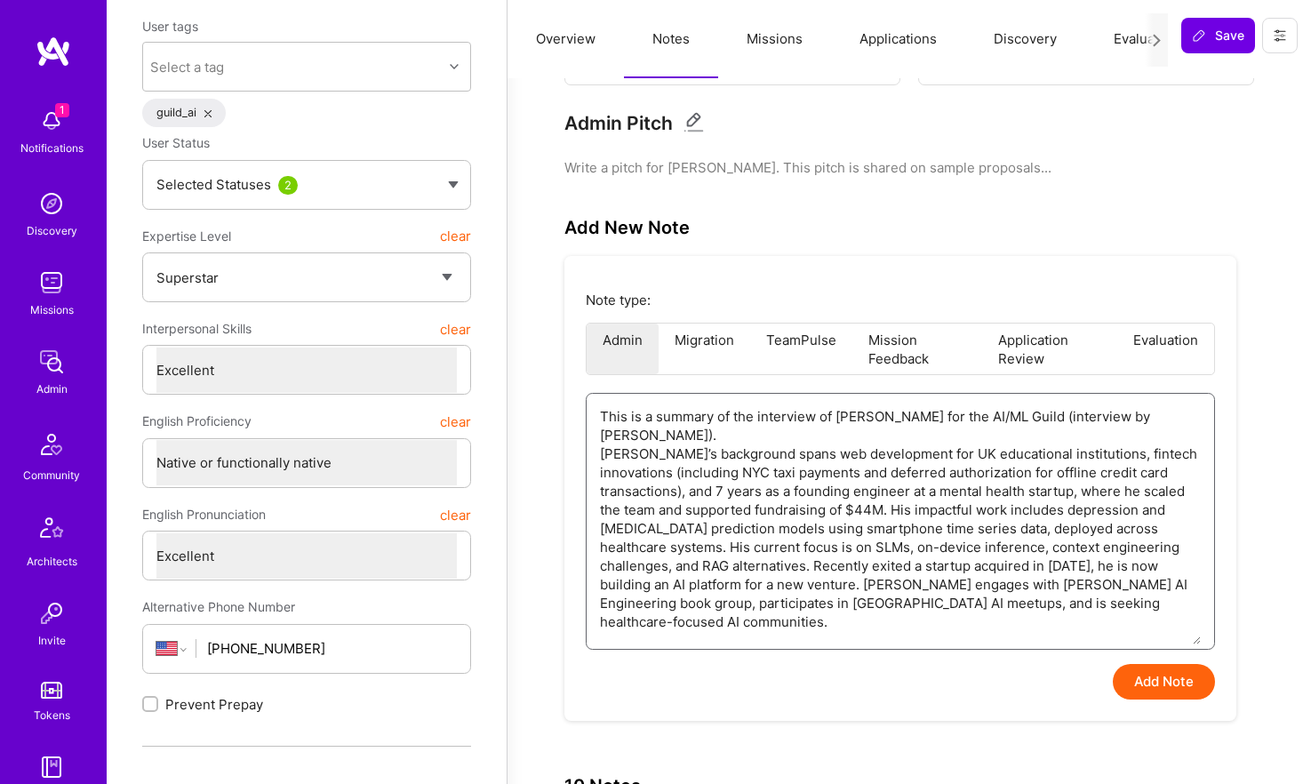
type textarea "This is a summary of the interview with Samuel Burgess for the AI/ML Guild (int…"
type textarea "x"
type textarea "This is a summary of the interview with Samuel Burgess for the AI/ML Guild (int…"
type textarea "x"
type textarea "This is a summary of the interview with Samuel Burgess for the AI/ML Guild (int…"
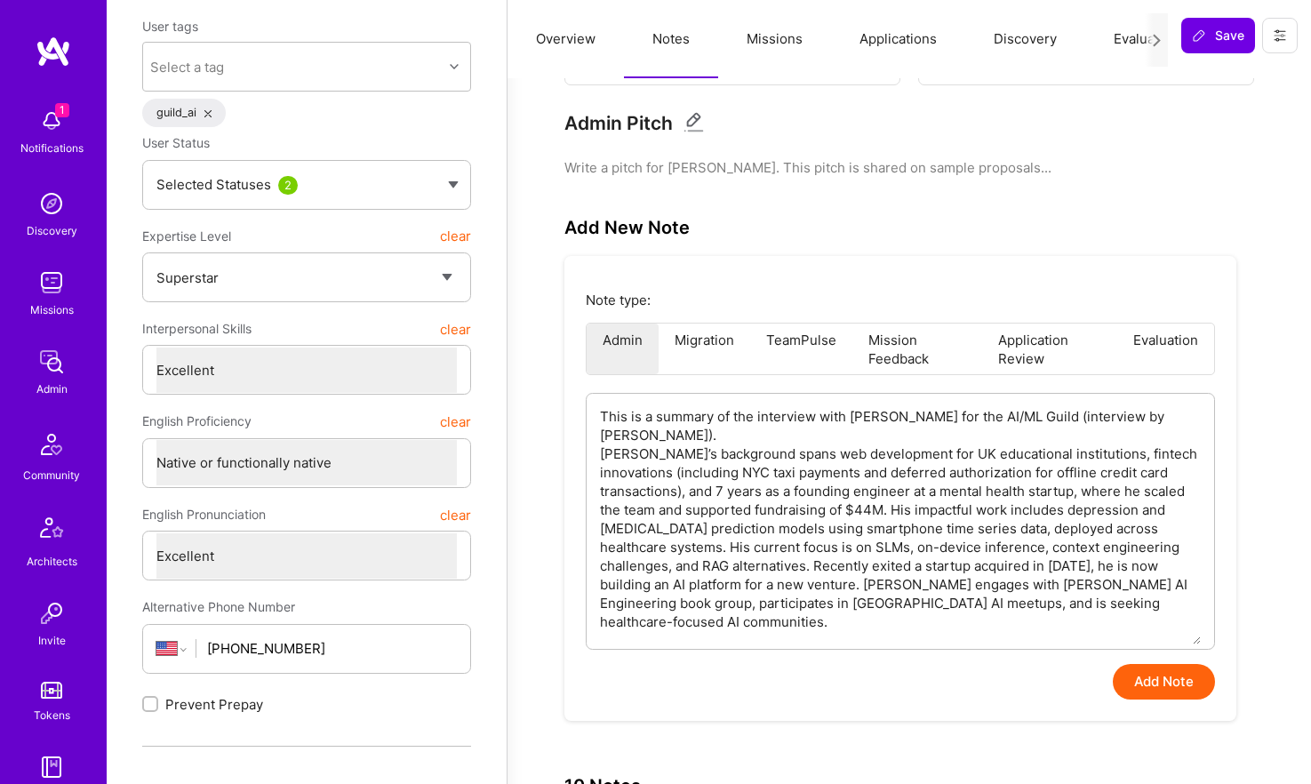
click at [1152, 680] on button "Add Note" at bounding box center [1164, 682] width 102 height 36
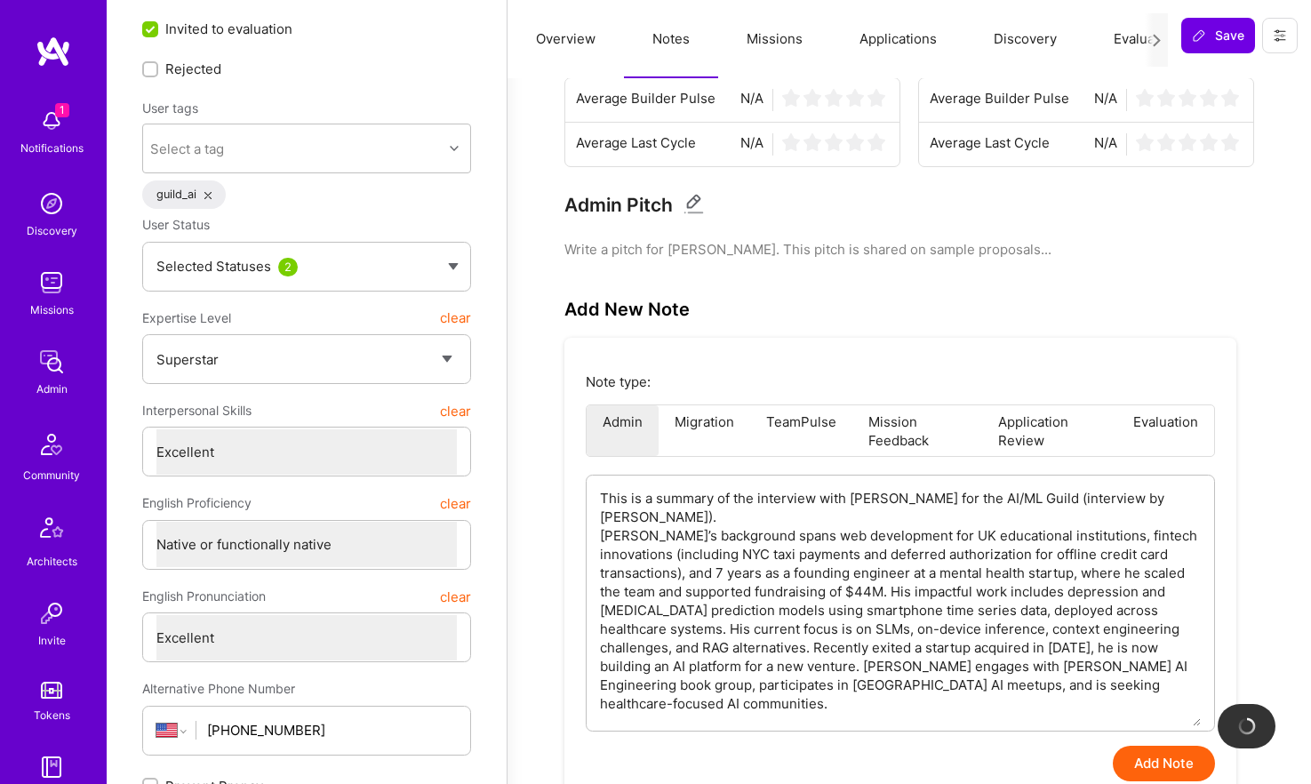
scroll to position [98, 0]
type textarea "x"
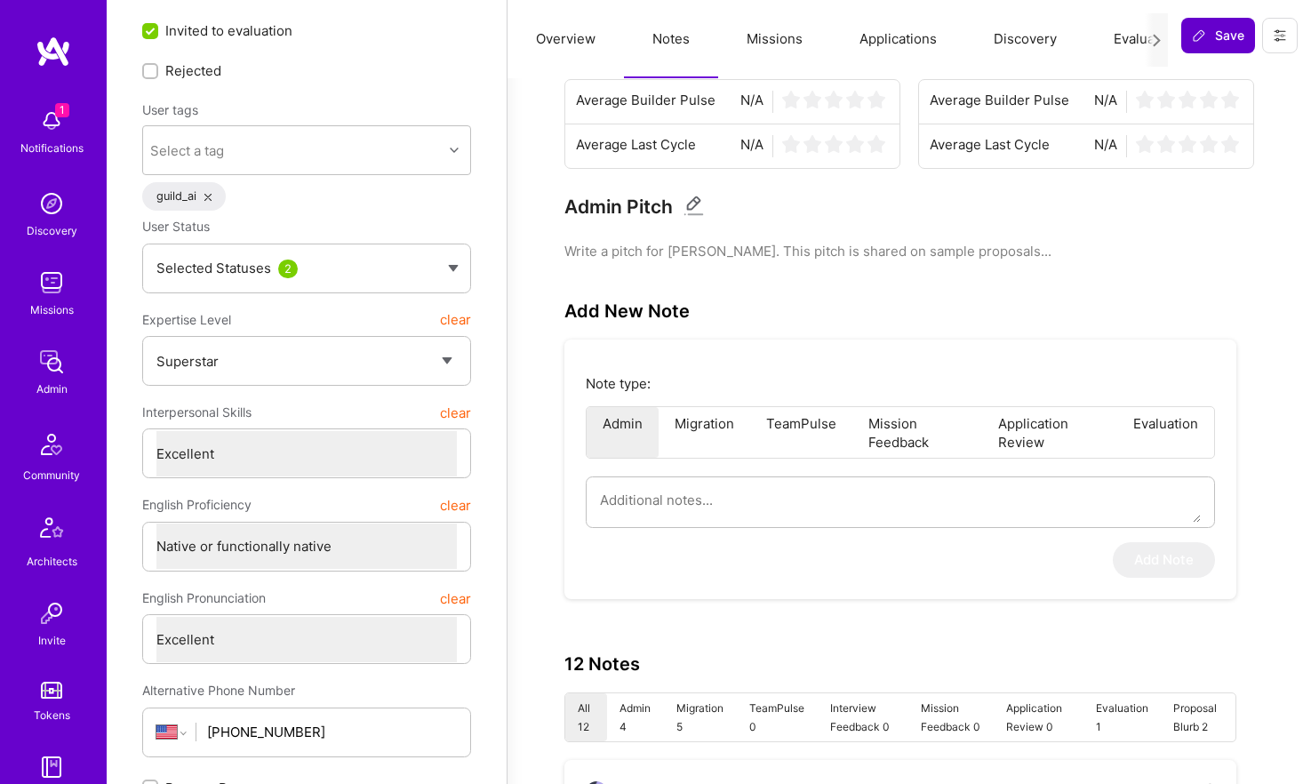
click at [1214, 36] on span "Save" at bounding box center [1218, 36] width 52 height 18
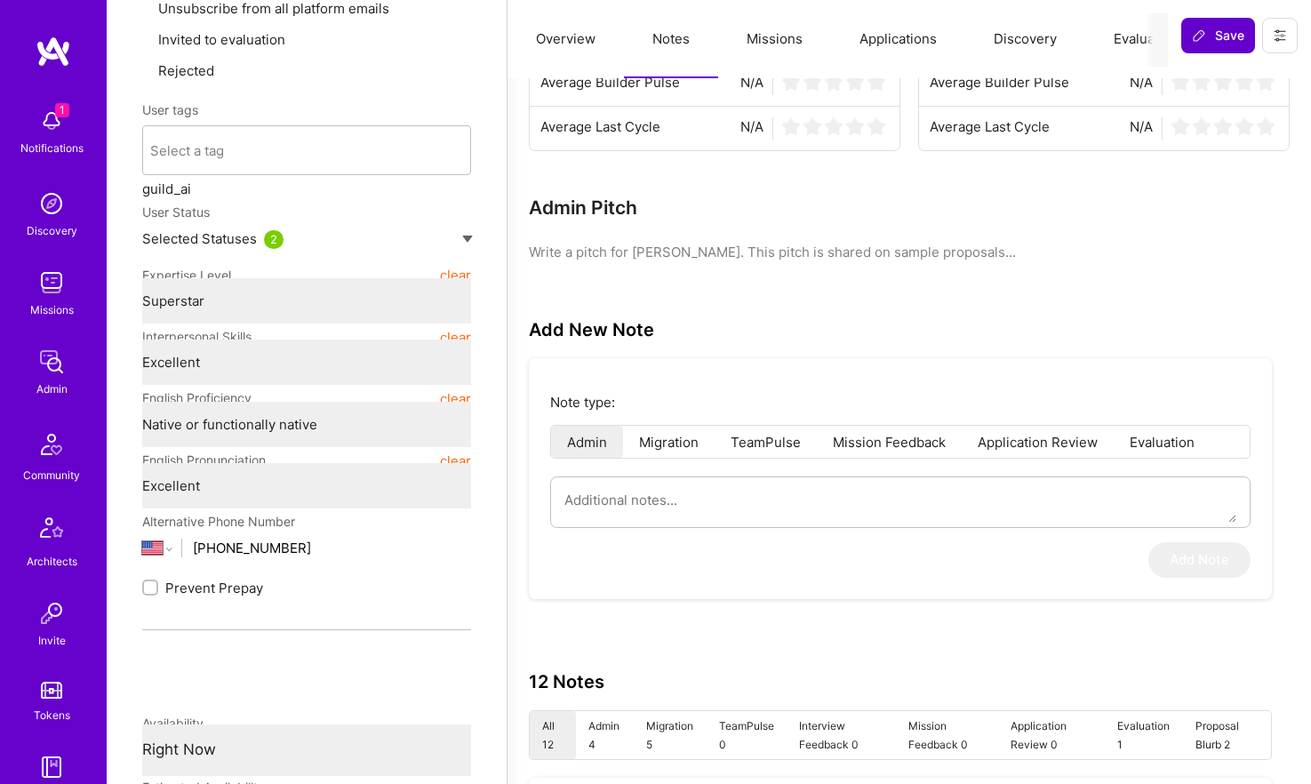
scroll to position [91, 0]
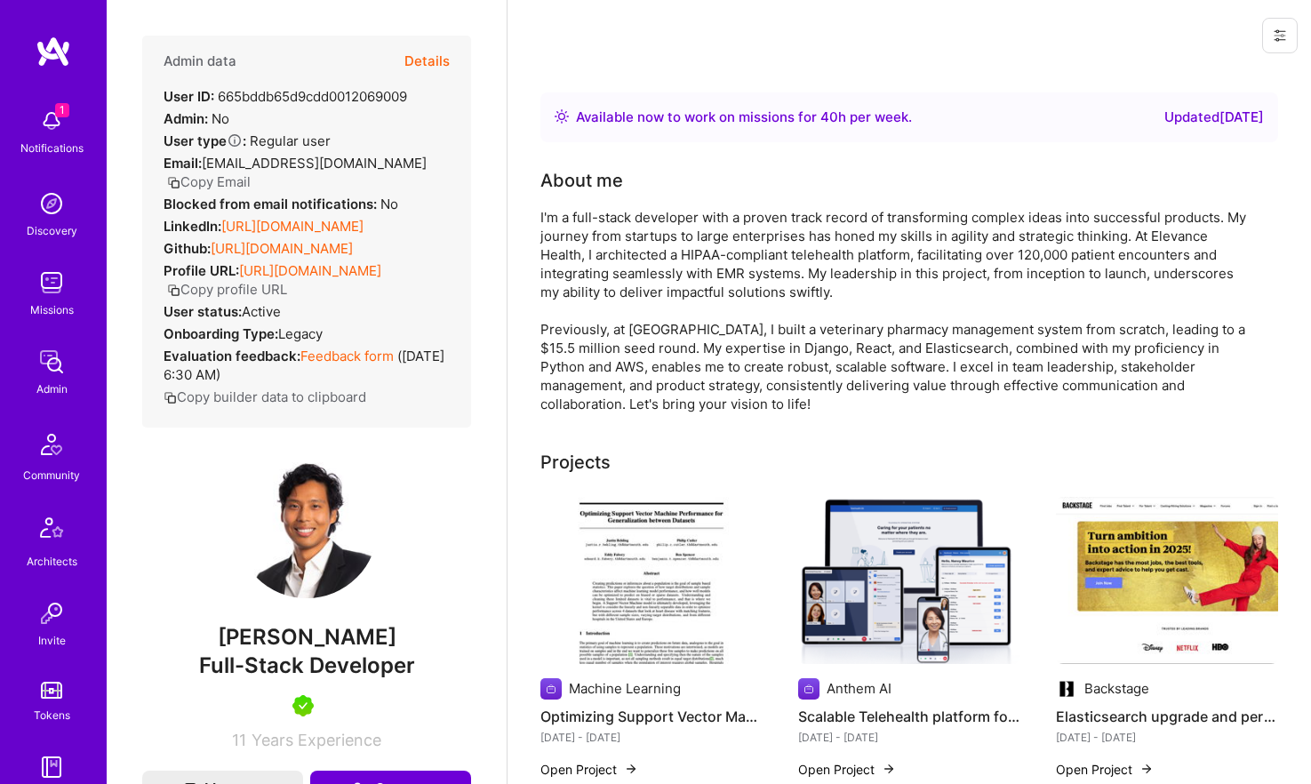
click at [438, 53] on button "Details" at bounding box center [426, 62] width 45 height 52
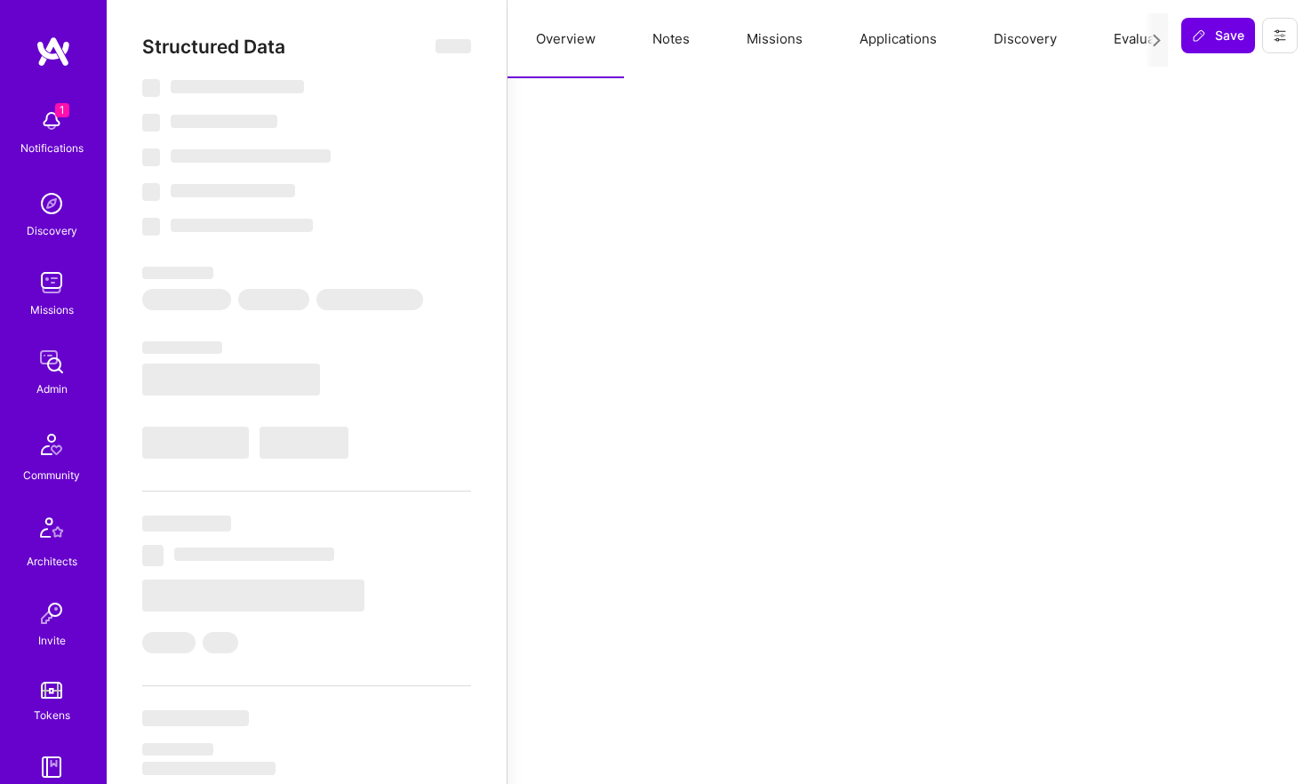
click at [675, 24] on button "Notes" at bounding box center [671, 39] width 94 height 78
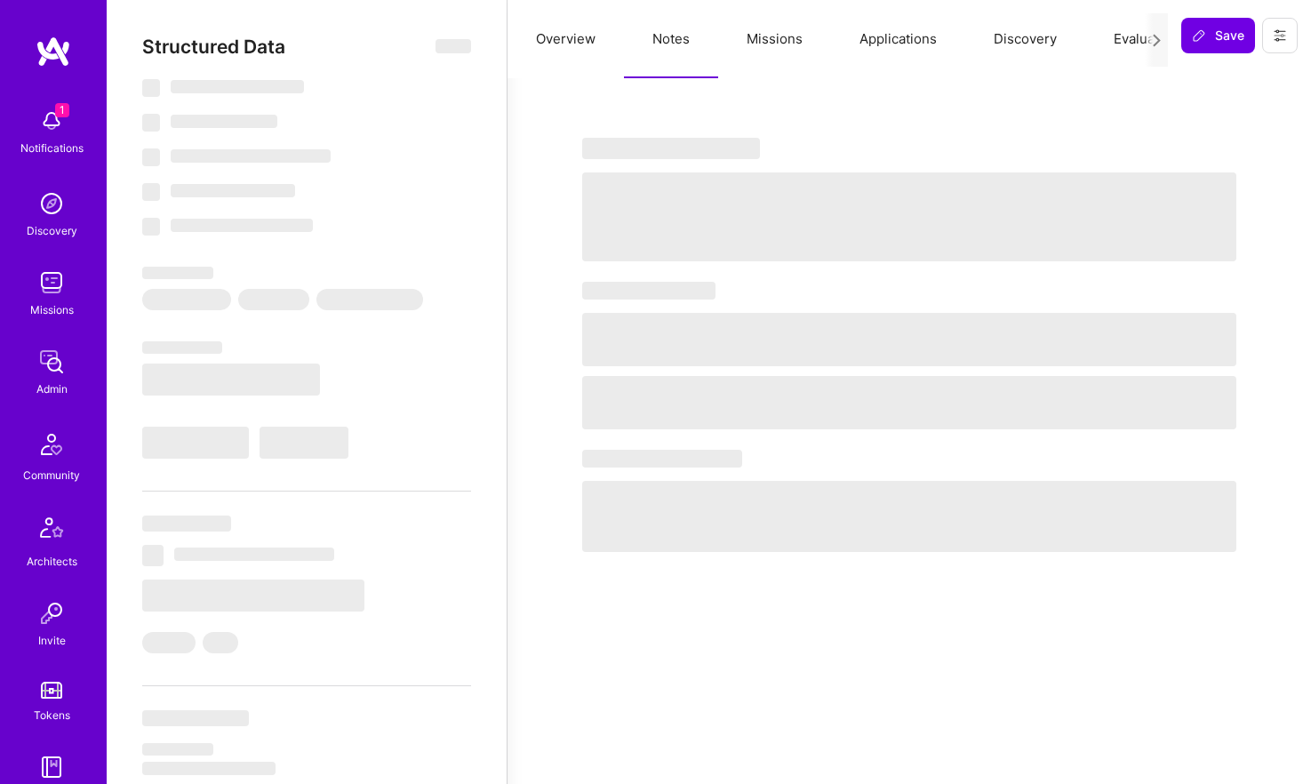
select select "Right Now"
select select "5"
select select "4"
select select "7"
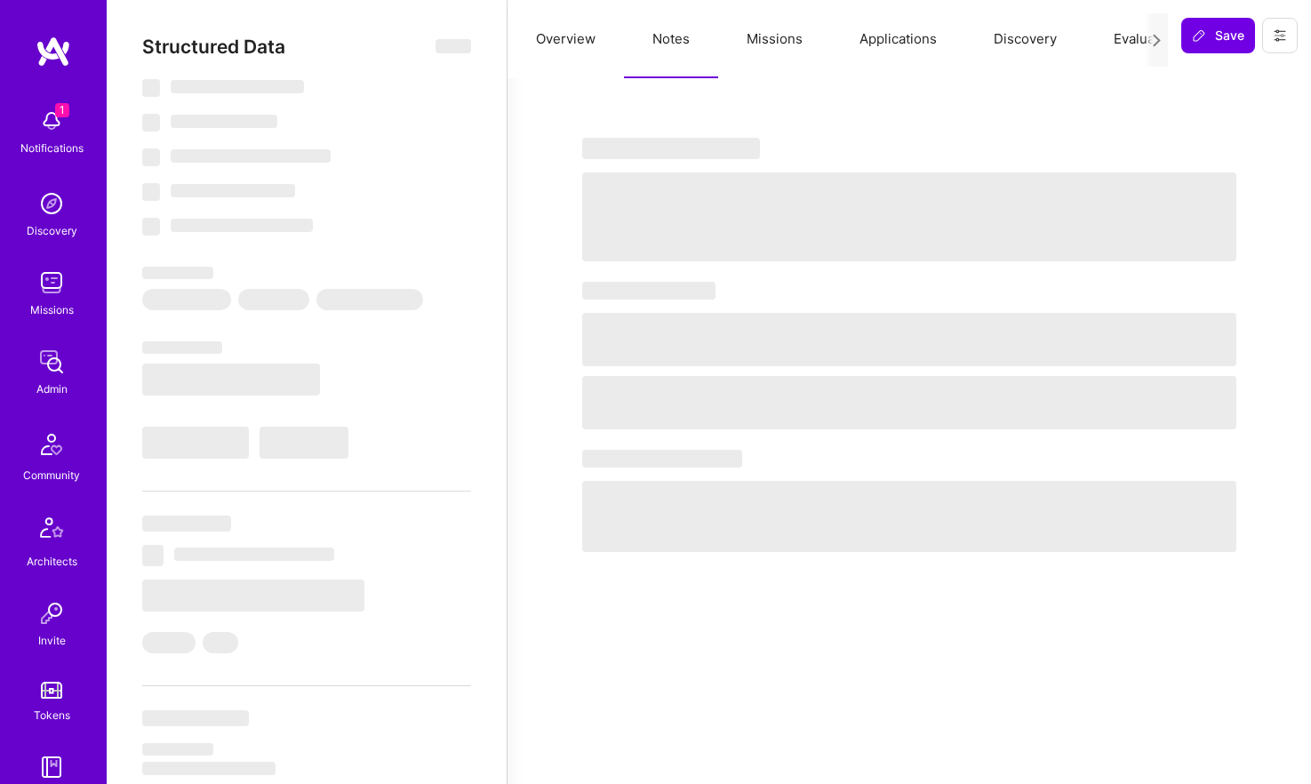
select select "US"
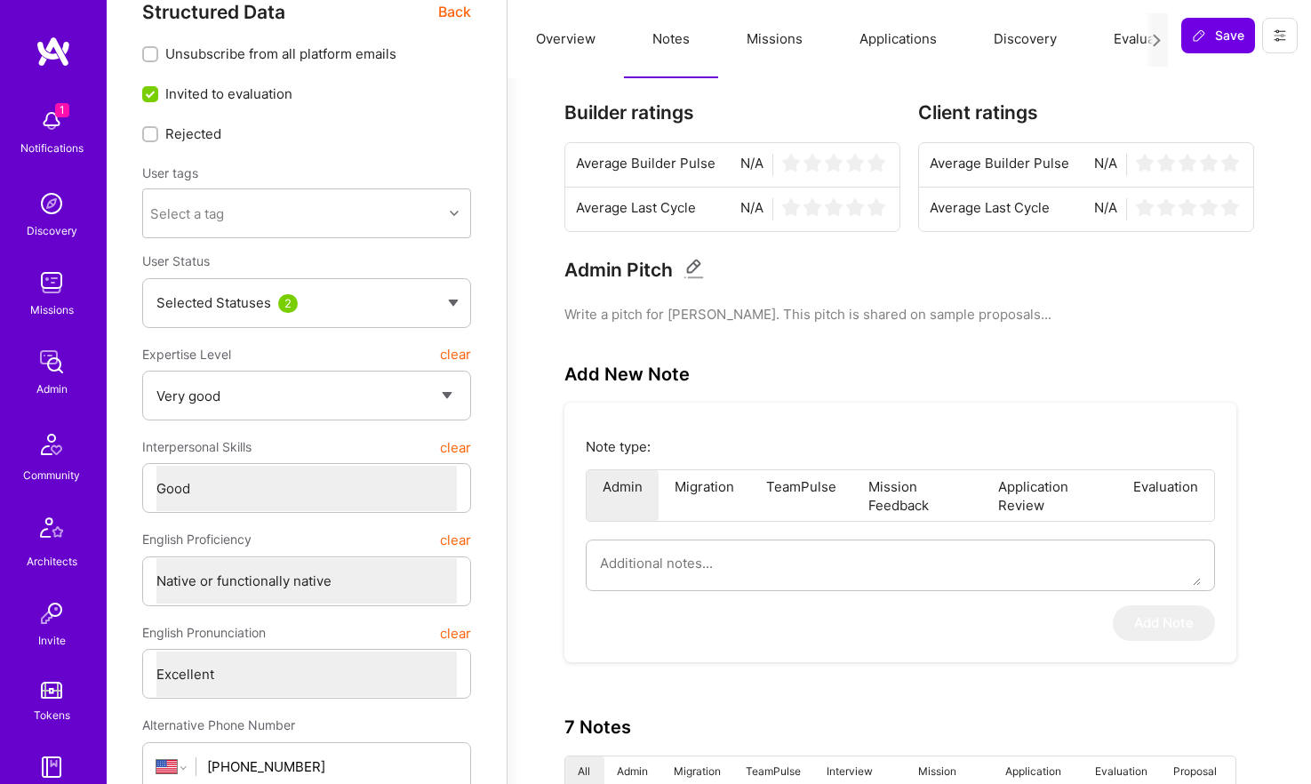
scroll to position [51, 0]
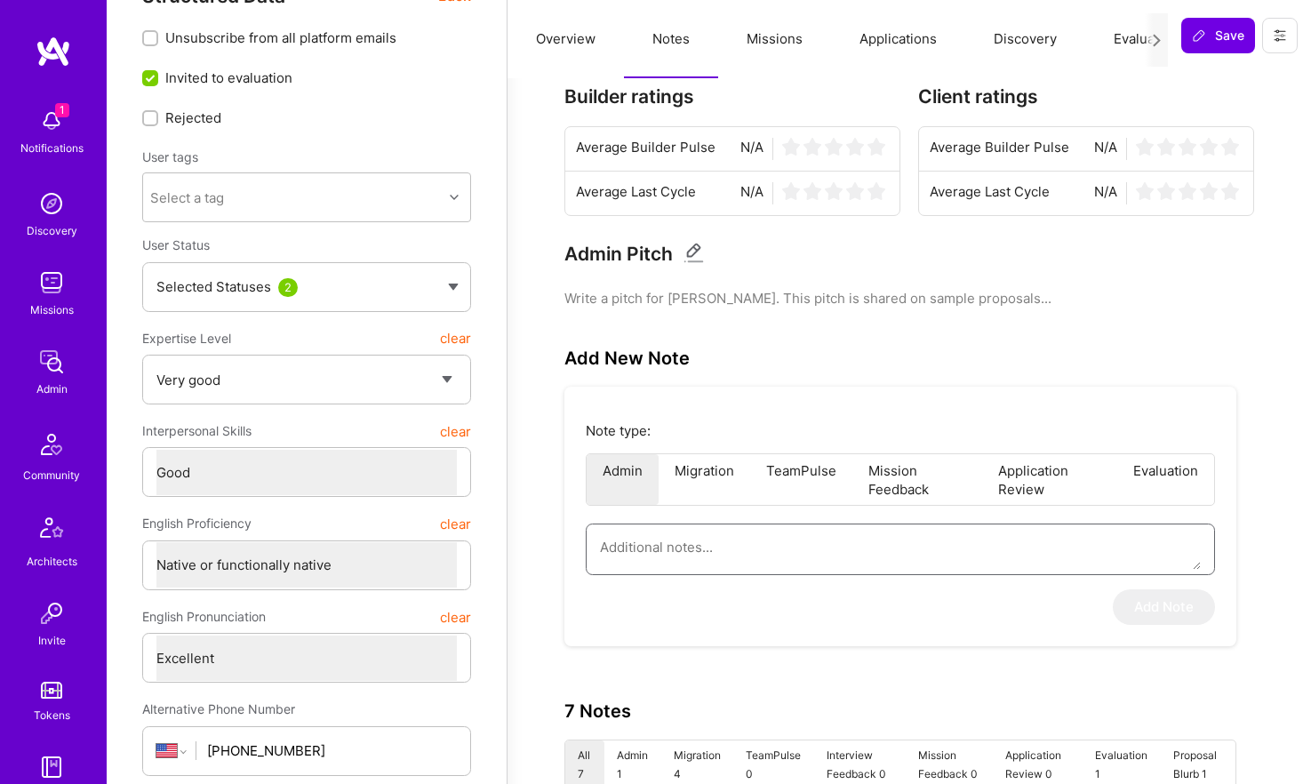
click at [835, 548] on textarea at bounding box center [900, 546] width 601 height 45
paste textarea "This is a summary of the interview of Eddy Fabery for the AI/ML Guild (intervie…"
type textarea "x"
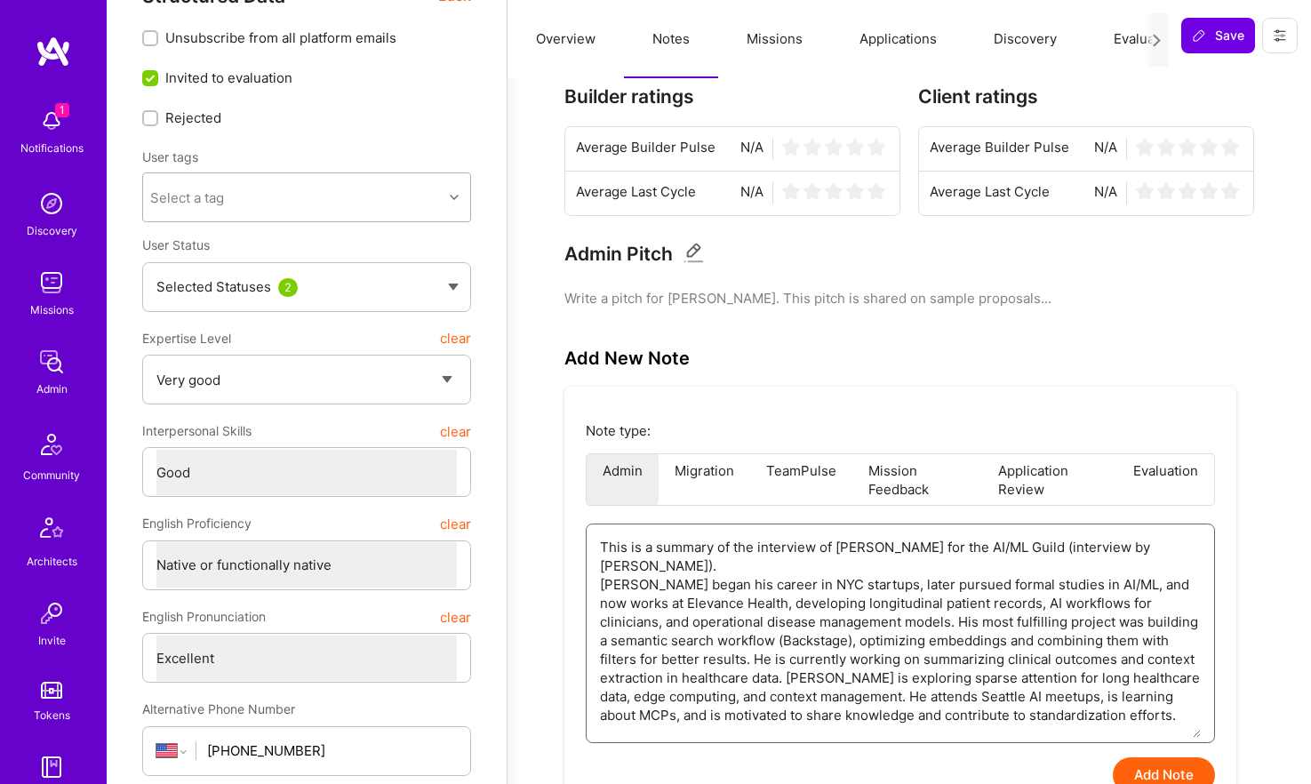
type textarea "This is a summary of the interview of Eddy Fabery for the AI/ML Guild (intervie…"
click at [318, 190] on div "Select a tag" at bounding box center [293, 198] width 300 height 36
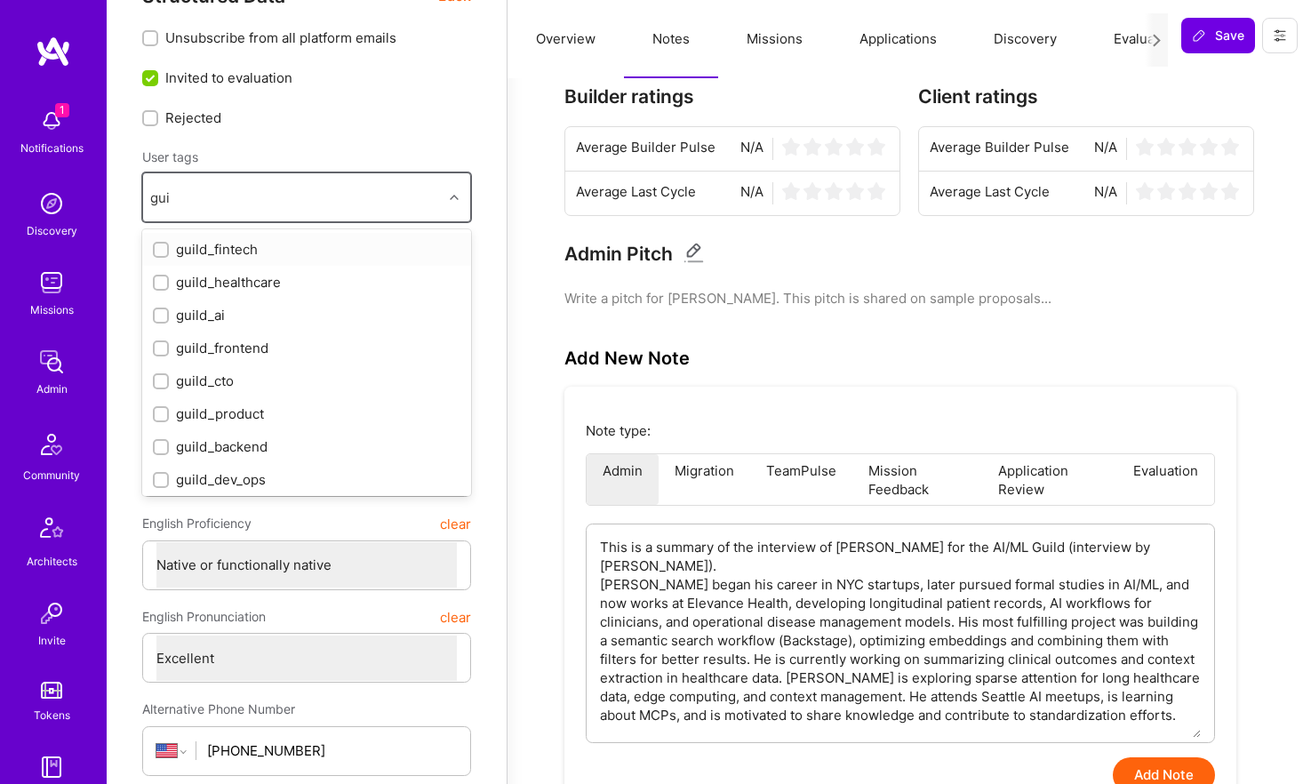
type input "guil"
click at [297, 316] on div "guild_ai" at bounding box center [307, 315] width 308 height 19
checkbox input "true"
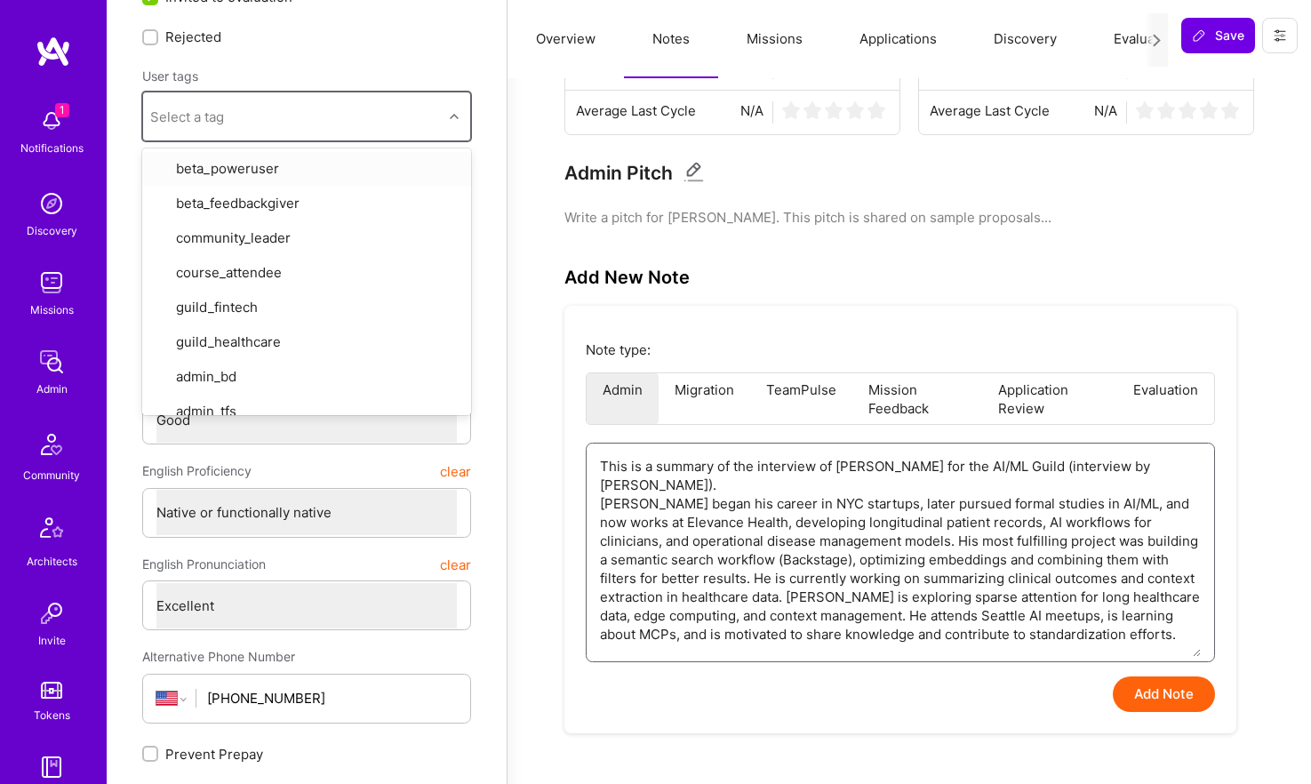
click at [1083, 617] on textarea "This is a summary of the interview of Eddy Fabery for the AI/ML Guild (intervie…" at bounding box center [900, 550] width 601 height 213
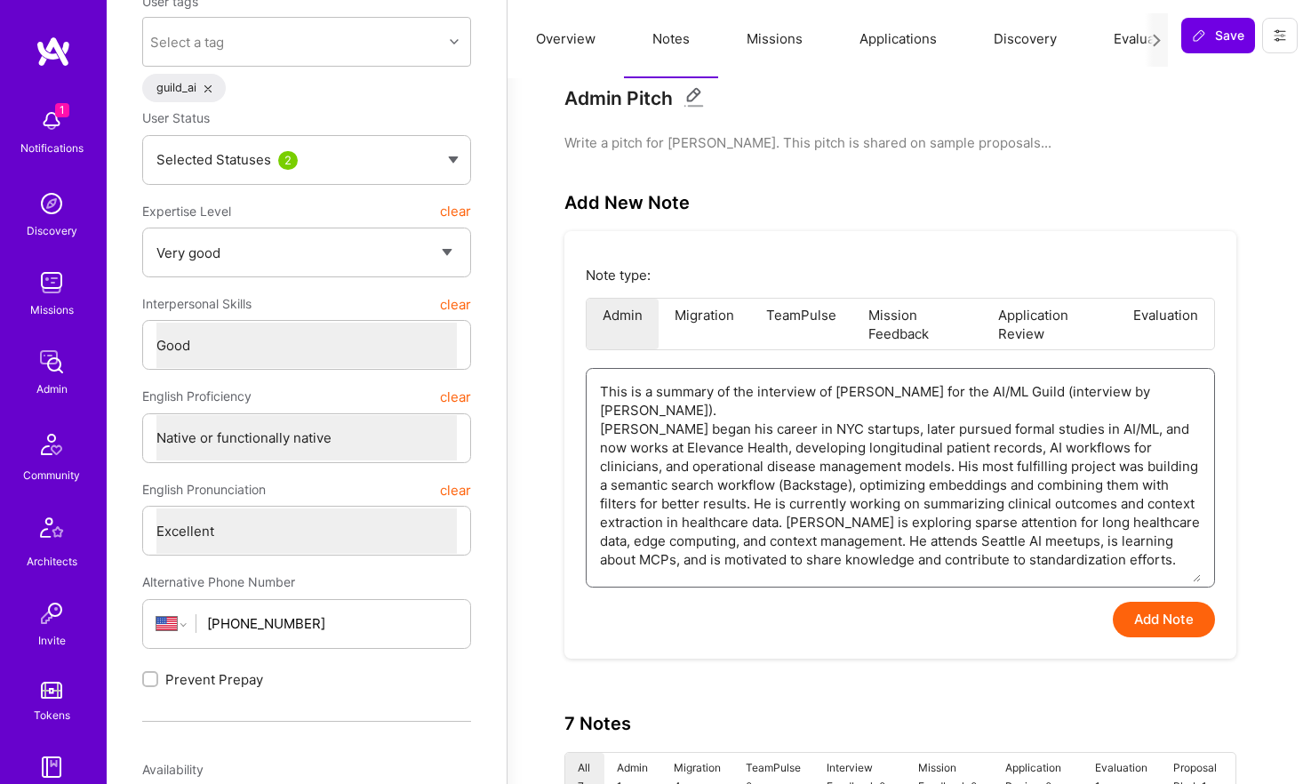
scroll to position [226, 0]
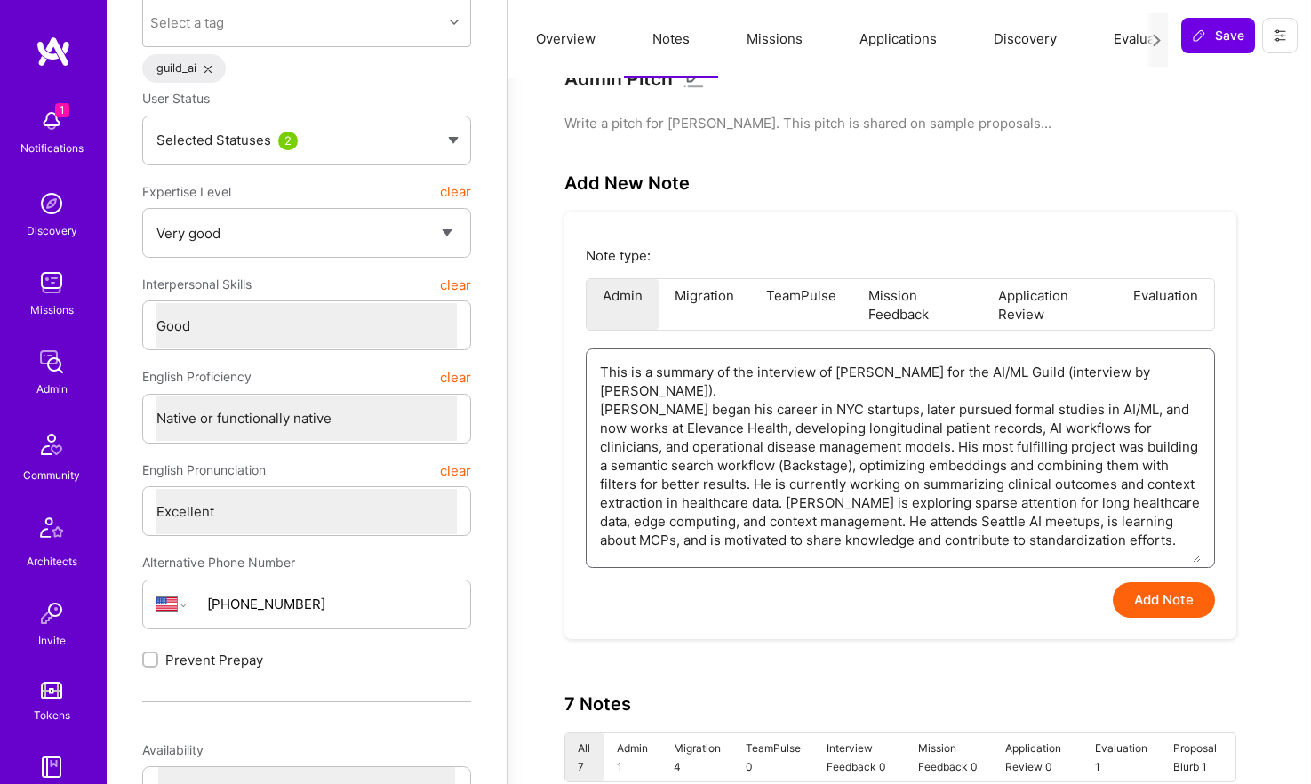
type textarea "This is a summary of the interview with Eddy Fabery for the AI/ML Guild (interv…"
type textarea "x"
type textarea "This is a summary of the interview with Eddy Fabery for the AI/ML Guild (interv…"
type textarea "x"
type textarea "This is a summary of the interview with Eddy Fabery for the AI/ML Guild (interv…"
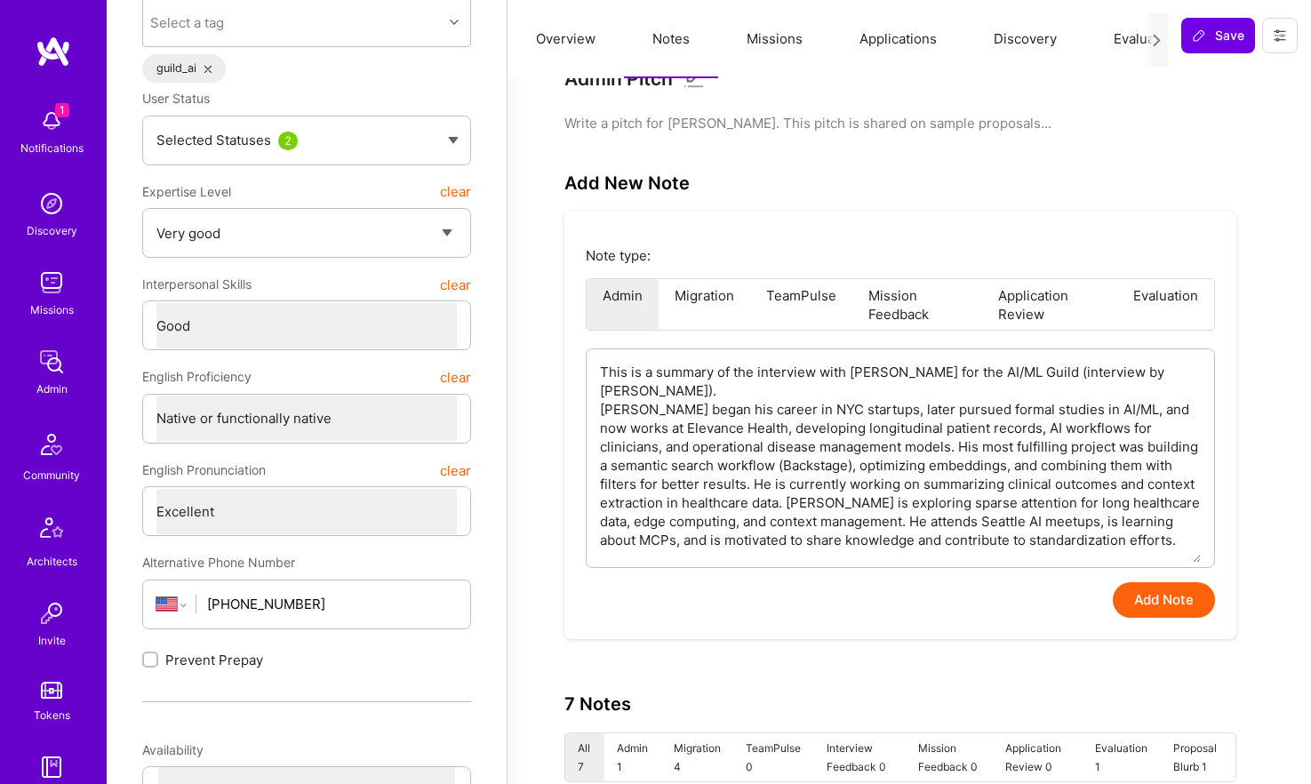
click at [1193, 605] on button "Add Note" at bounding box center [1164, 600] width 102 height 36
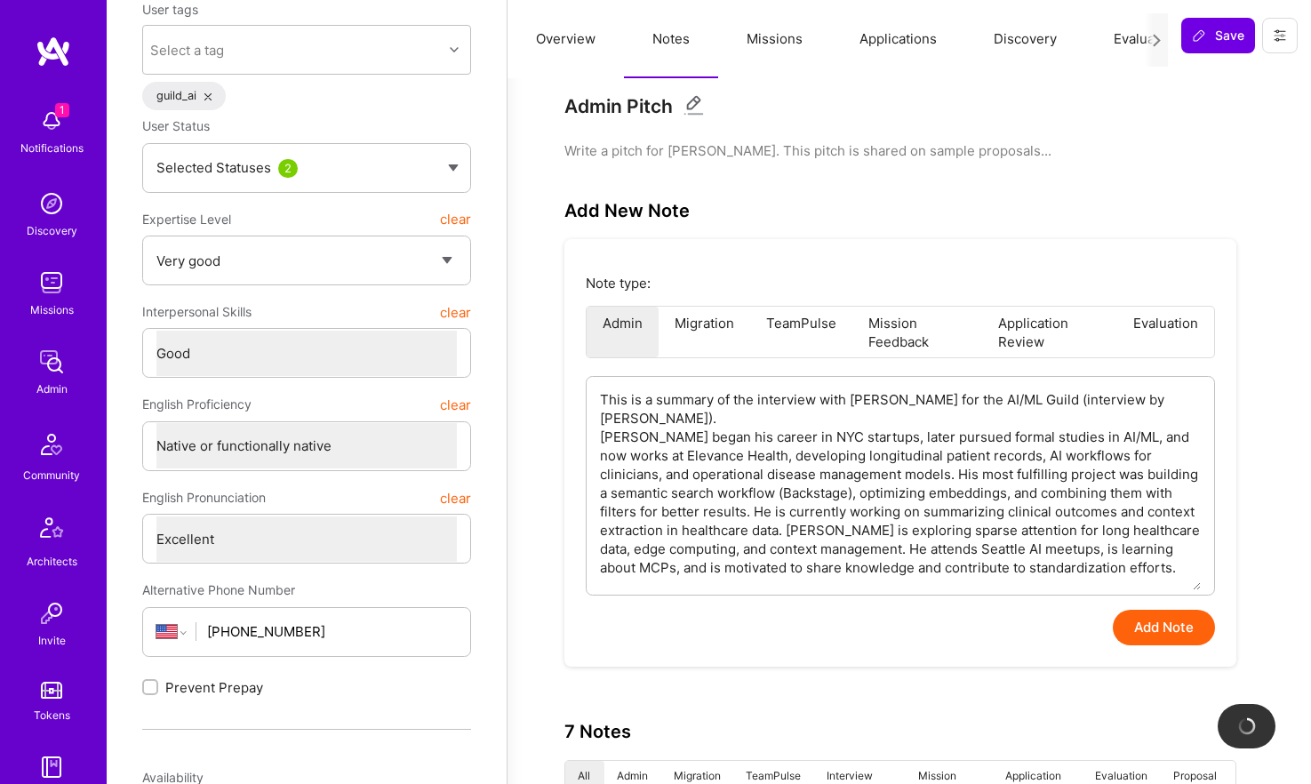
scroll to position [196, 0]
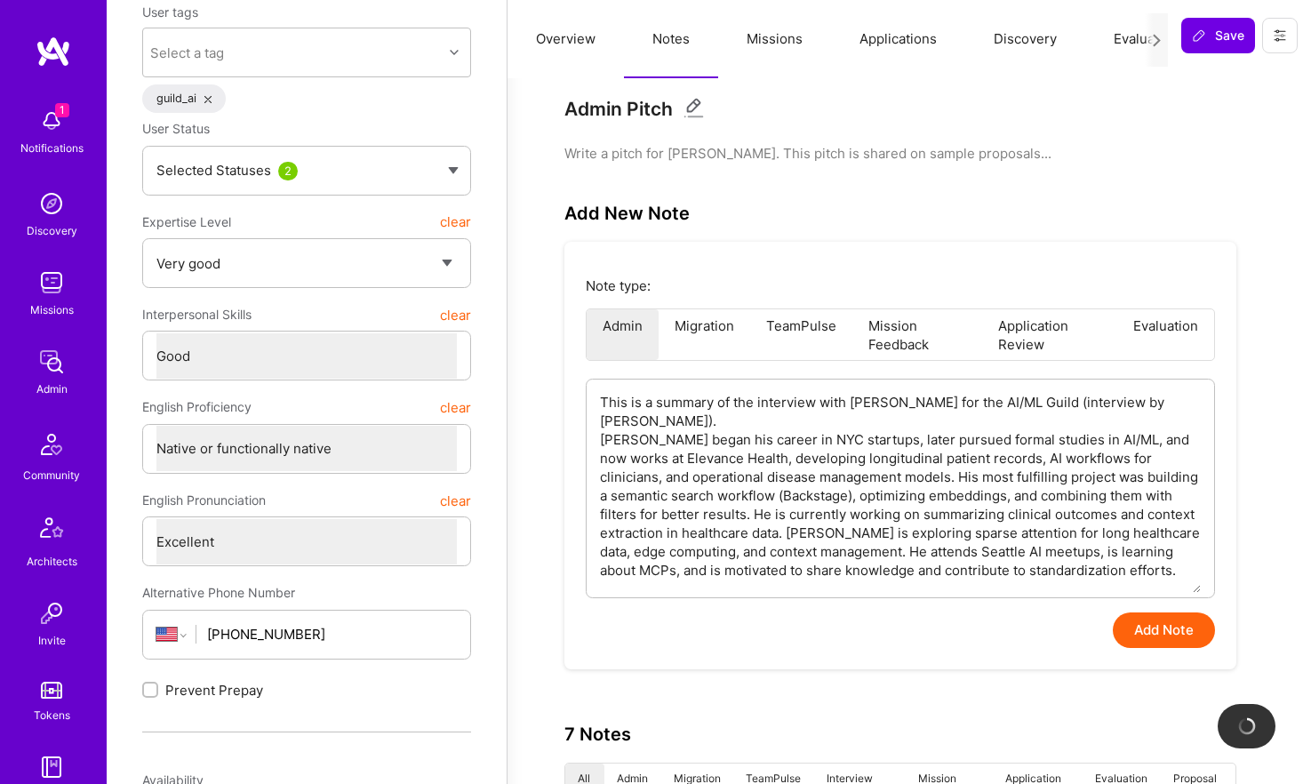
type textarea "x"
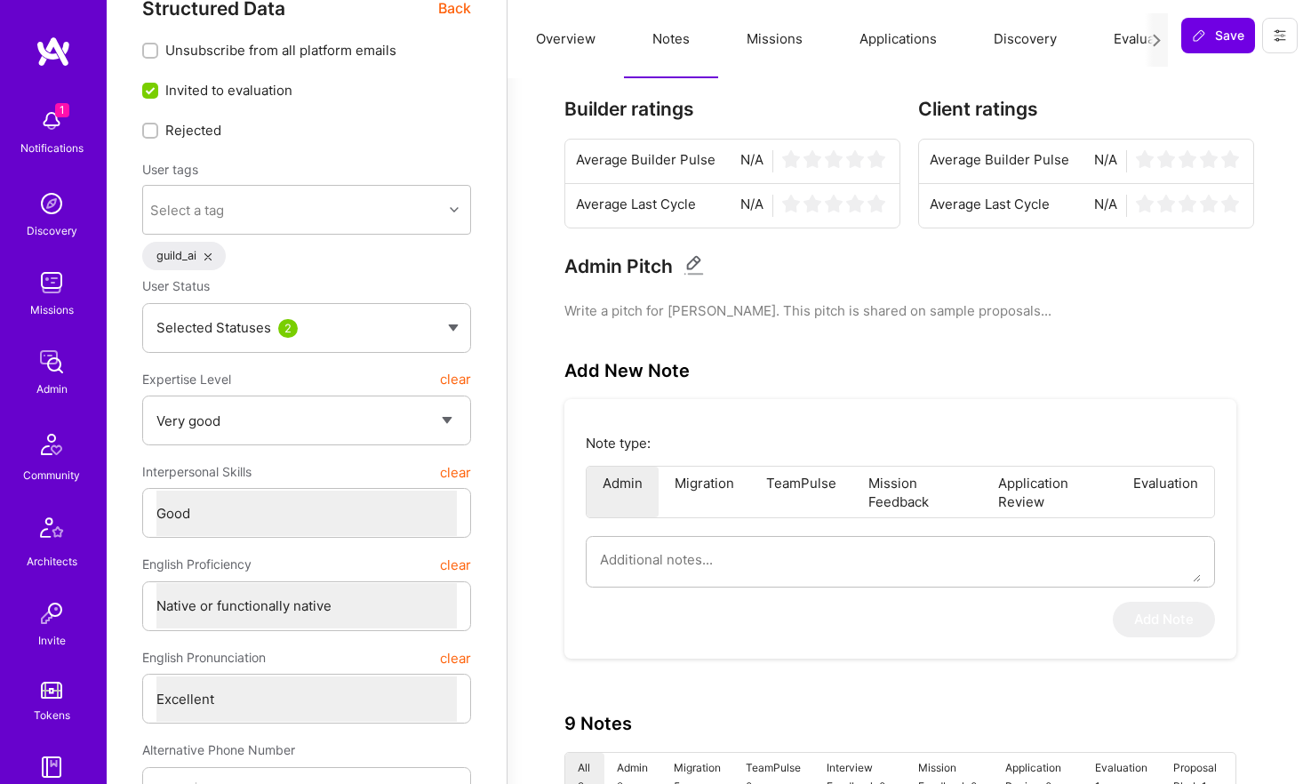
scroll to position [0, 0]
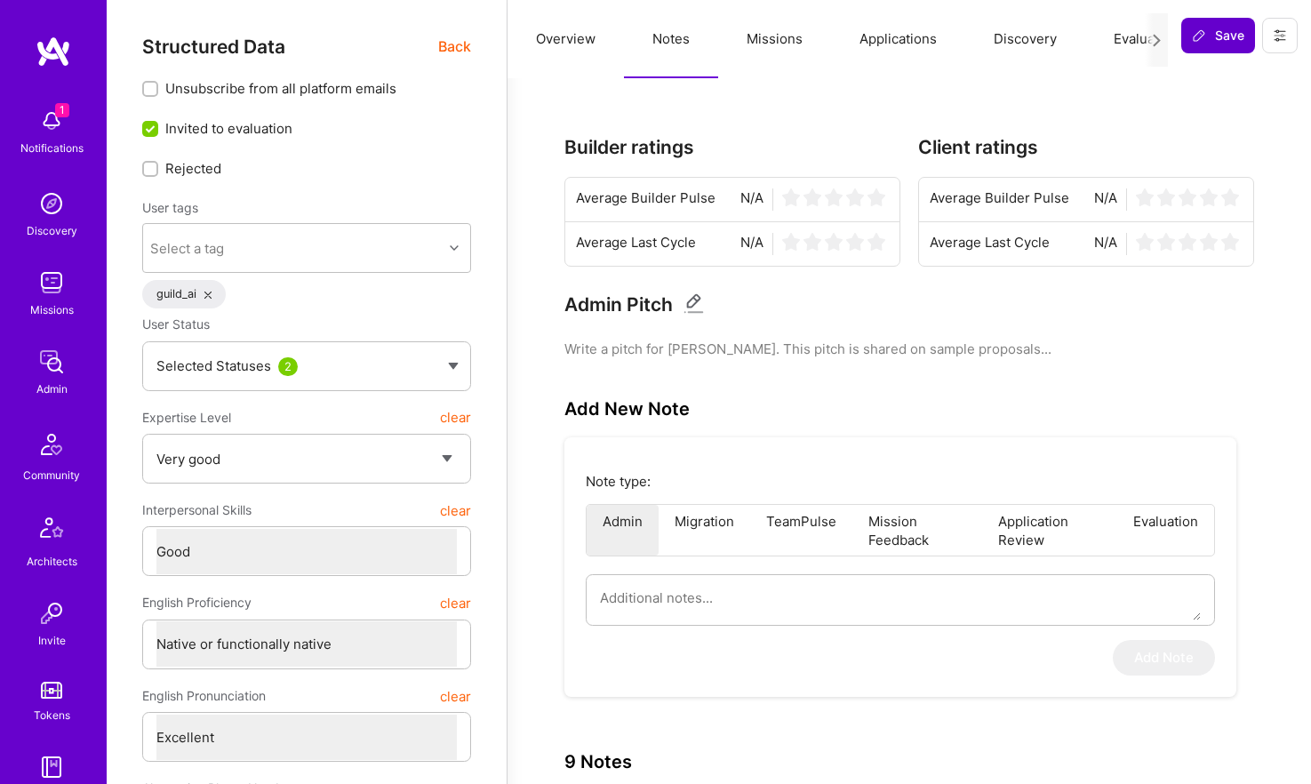
click at [1216, 32] on span "Save" at bounding box center [1218, 36] width 52 height 18
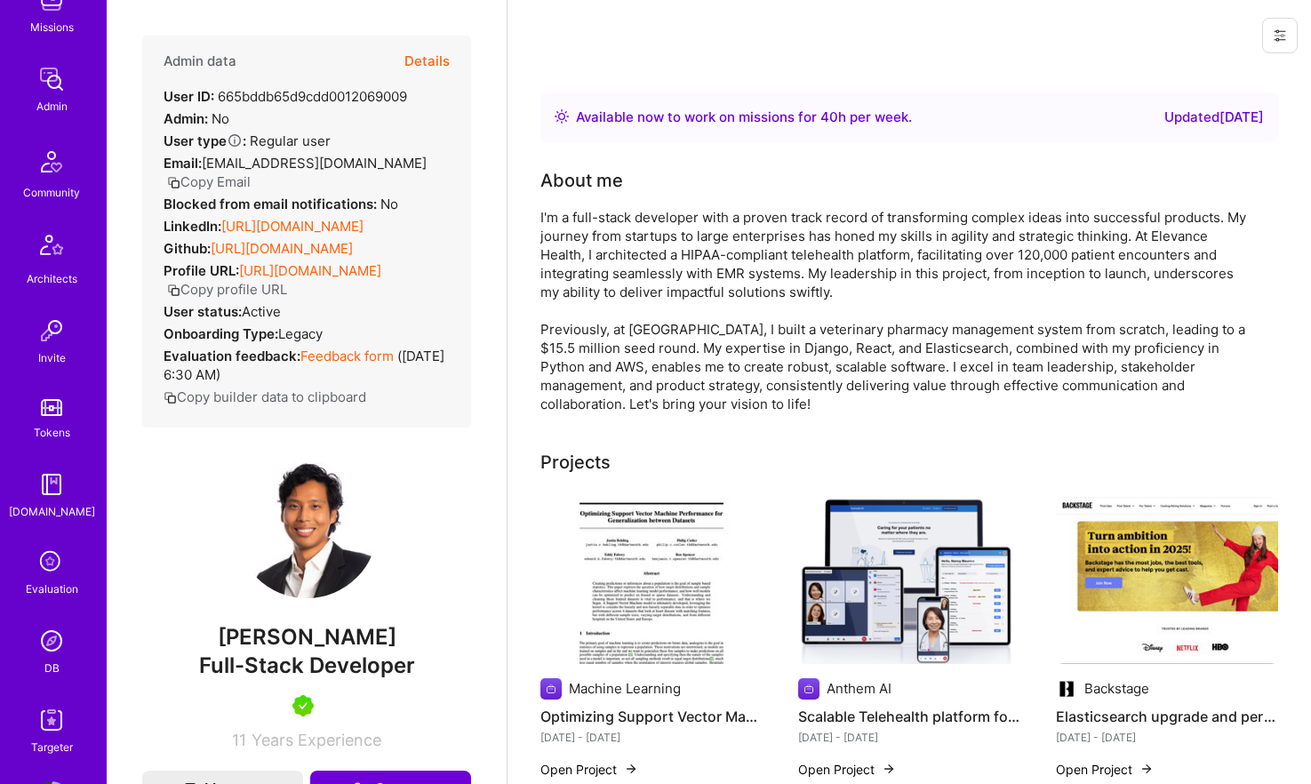
scroll to position [314, 0]
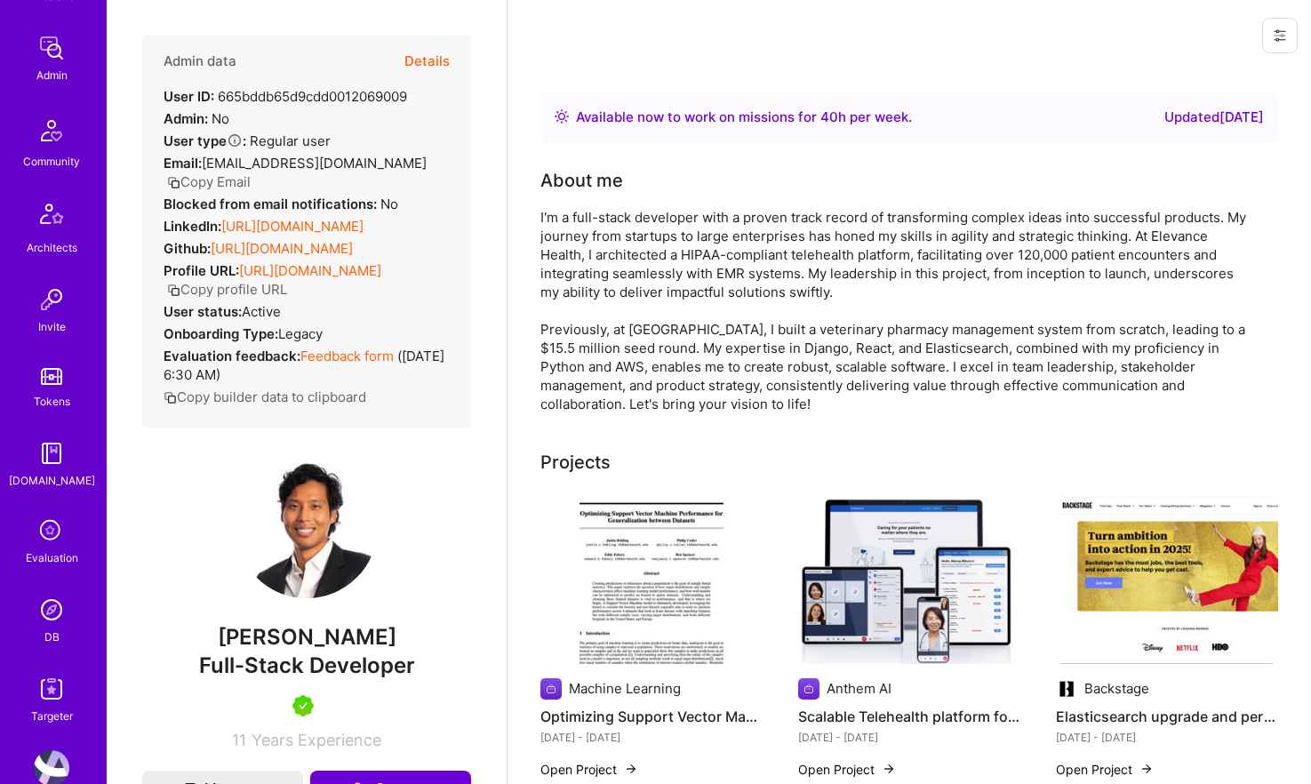
click at [46, 596] on img at bounding box center [52, 610] width 36 height 36
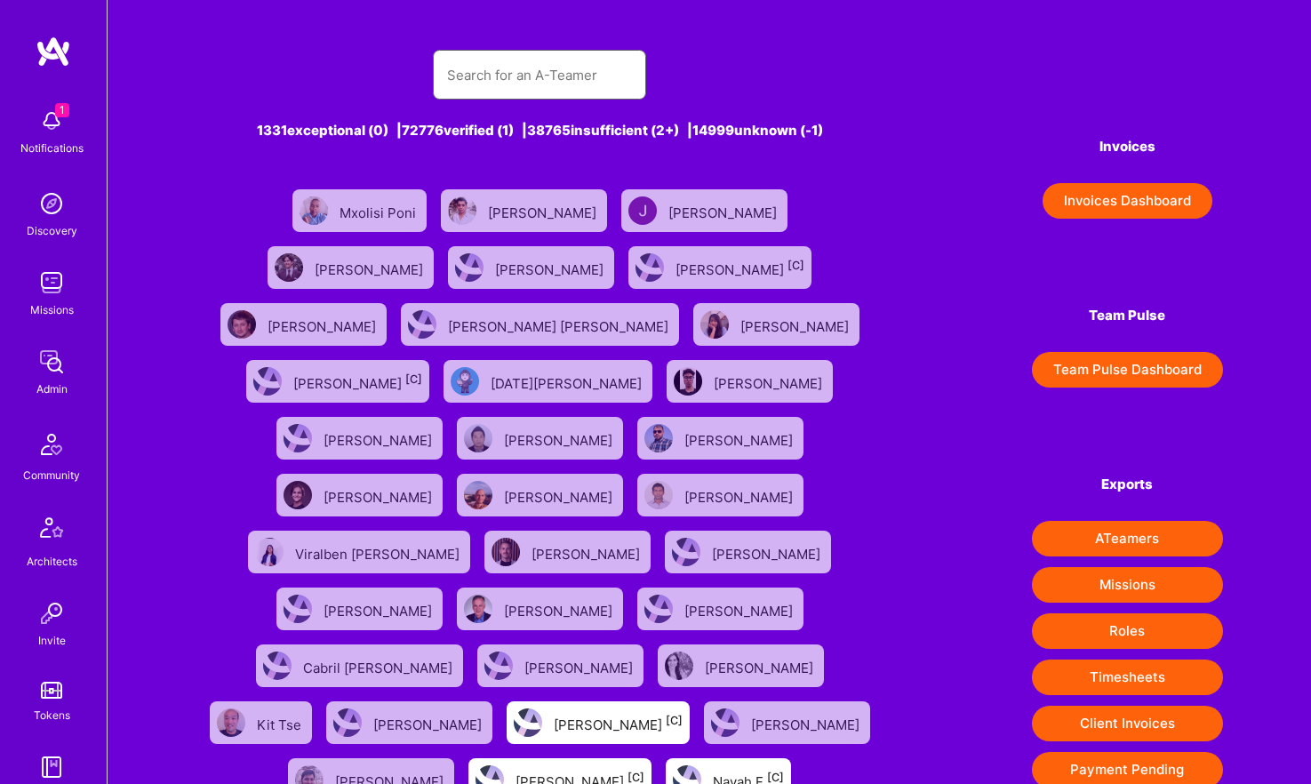
click at [501, 89] on input "text" at bounding box center [539, 74] width 185 height 45
paste input "Jonathan Poor"
type input "Jonathan Poor"
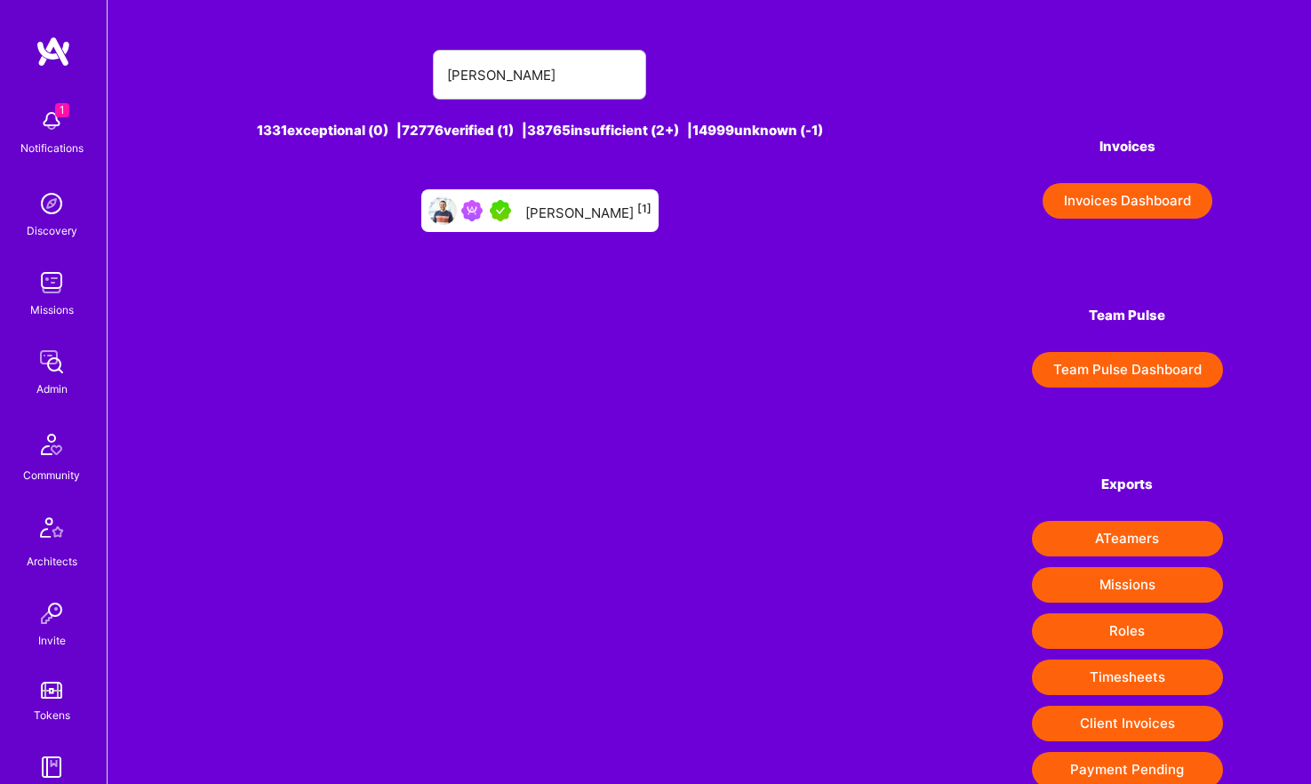
click at [563, 209] on div "Jonathan Poor [1]" at bounding box center [588, 210] width 126 height 23
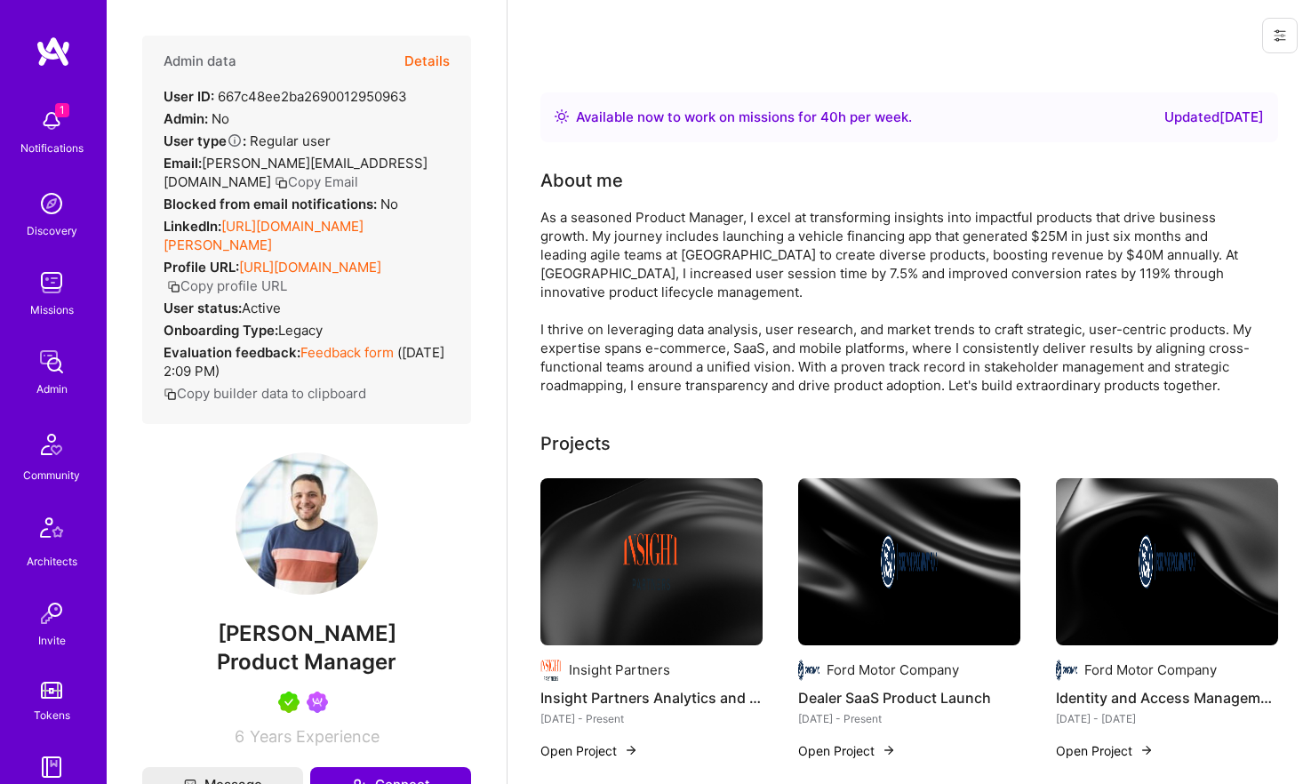
drag, startPoint x: 221, startPoint y: 221, endPoint x: 252, endPoint y: 248, distance: 41.0
click at [252, 248] on div "LinkedIn: https://linkedin.com/in/jonathan-poor" at bounding box center [307, 235] width 286 height 37
copy div "https://linkedin.com/in/jonathan-poor"
click at [329, 675] on span "Product Manager" at bounding box center [307, 662] width 180 height 26
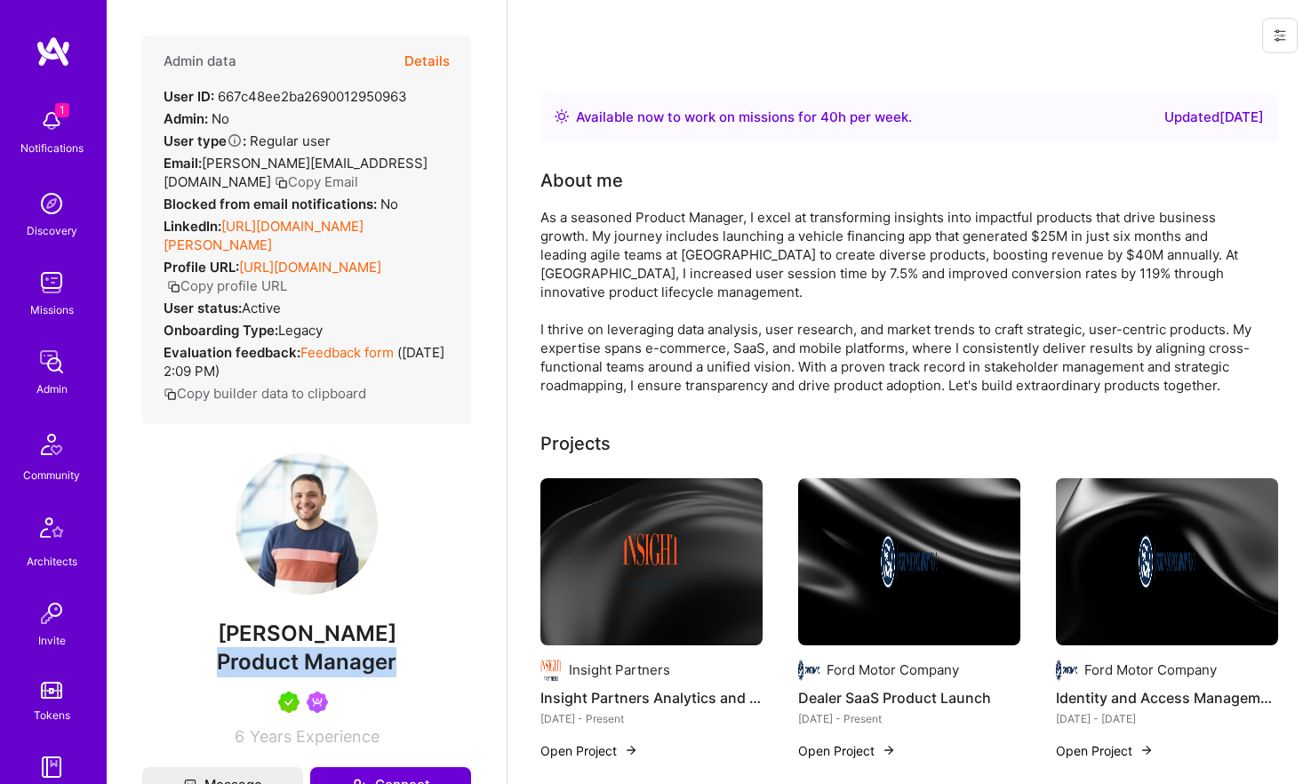
click at [329, 675] on span "Product Manager" at bounding box center [307, 662] width 180 height 26
copy span "Product Manager"
click at [424, 55] on button "Details" at bounding box center [426, 62] width 45 height 52
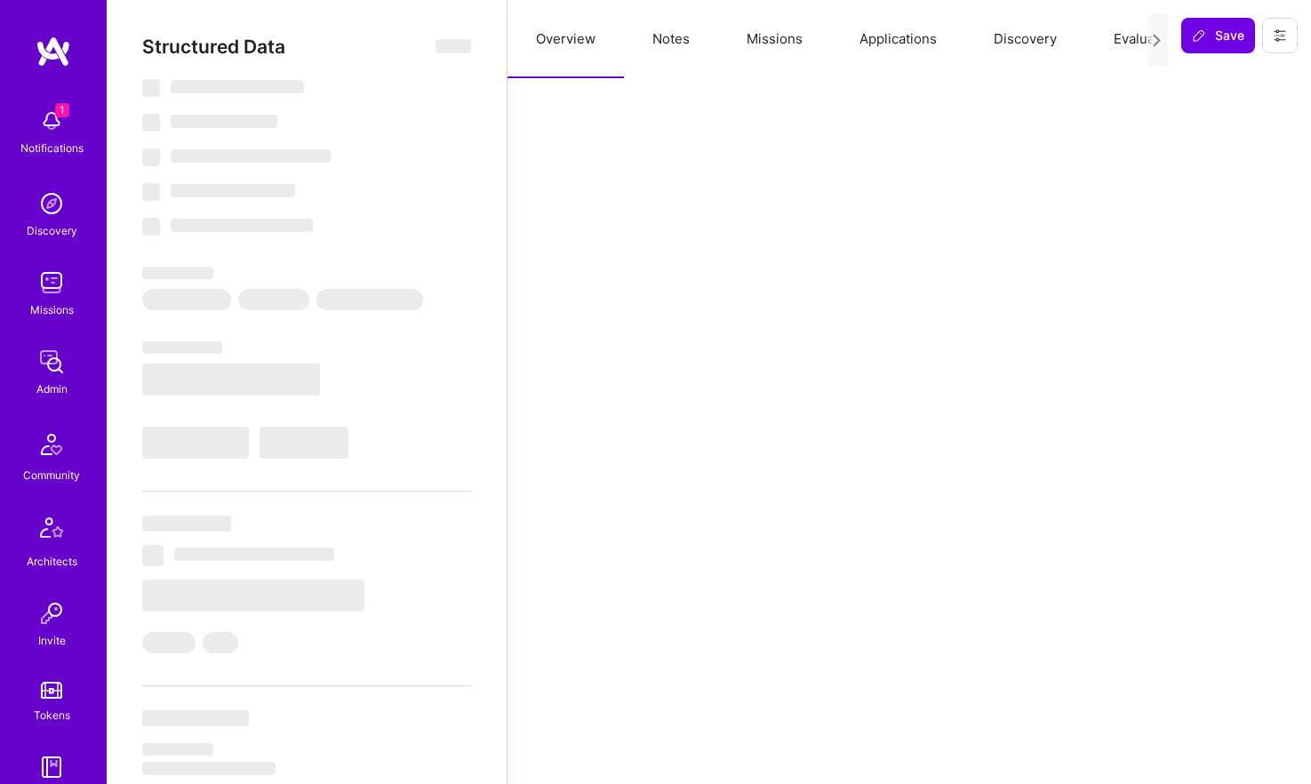
click at [674, 47] on button "Notes" at bounding box center [671, 39] width 94 height 78
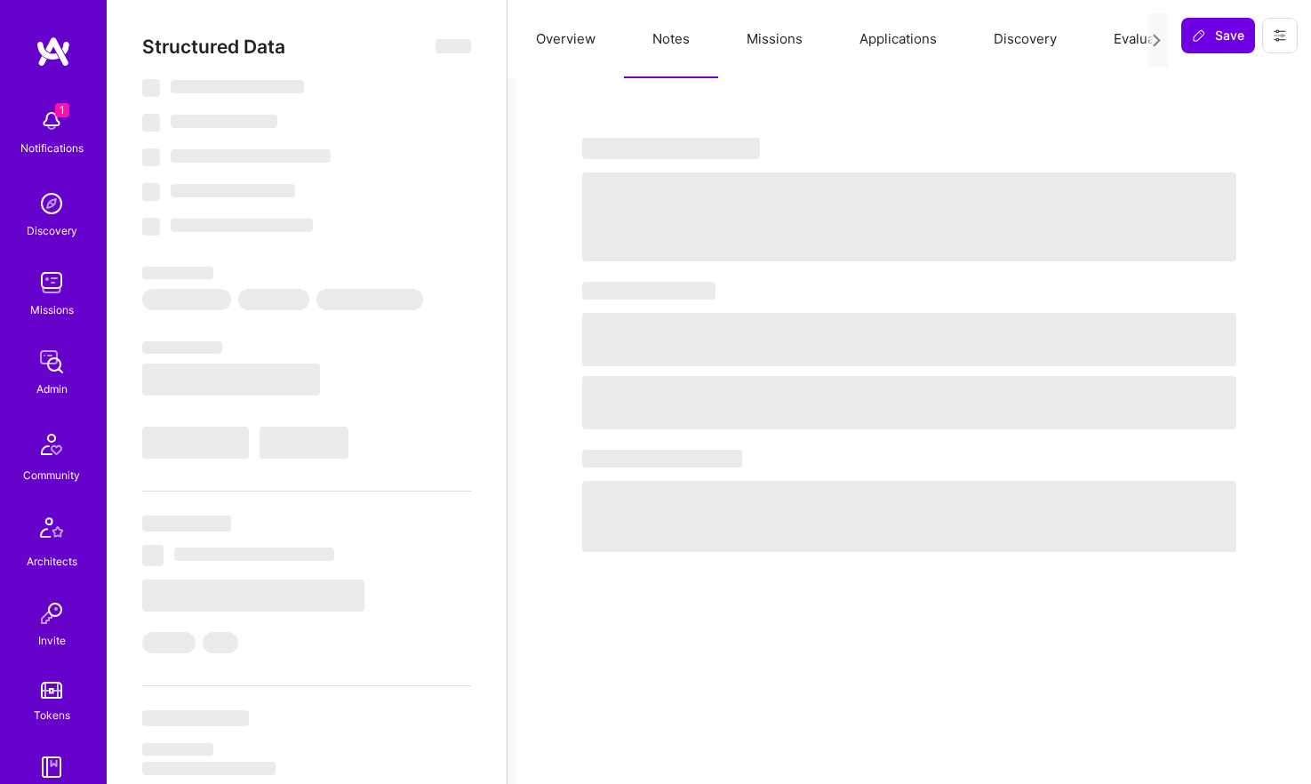
type textarea "x"
select select "Right Now"
select select "5"
select select "7"
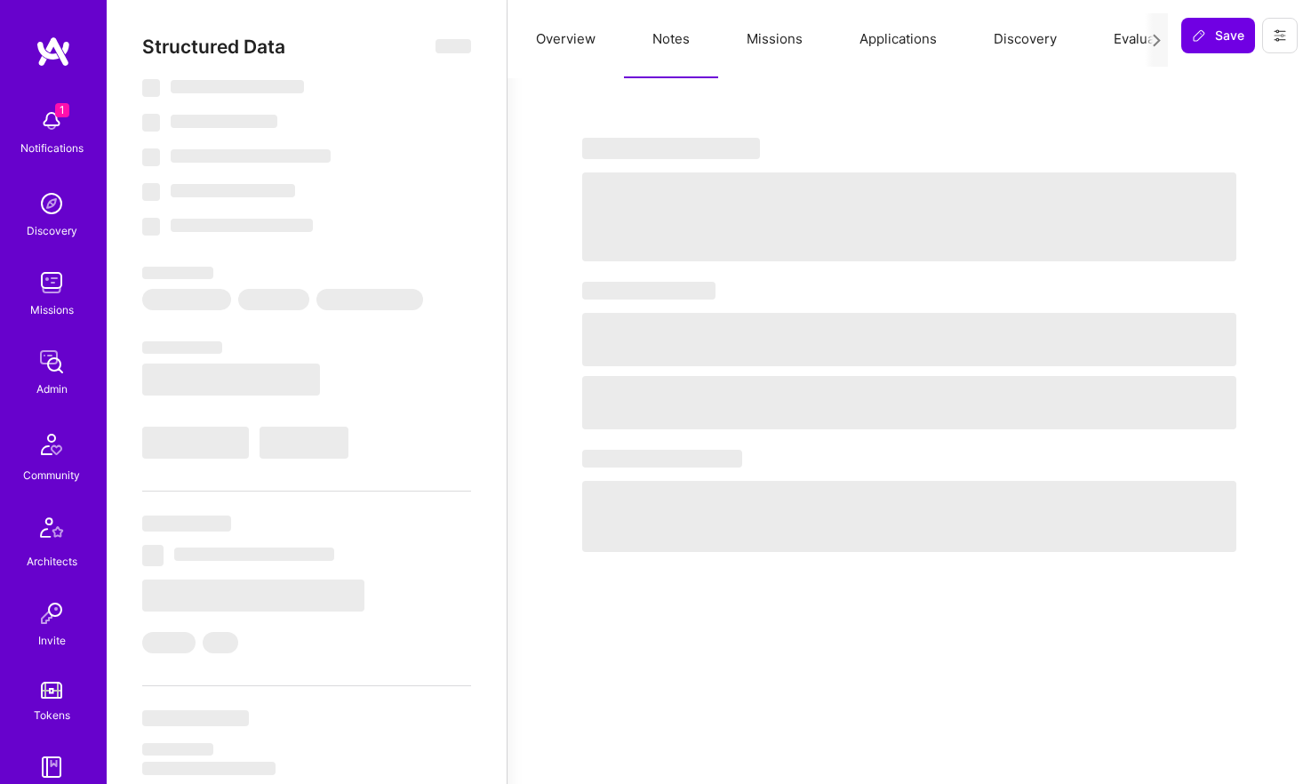
select select "7"
select select "US"
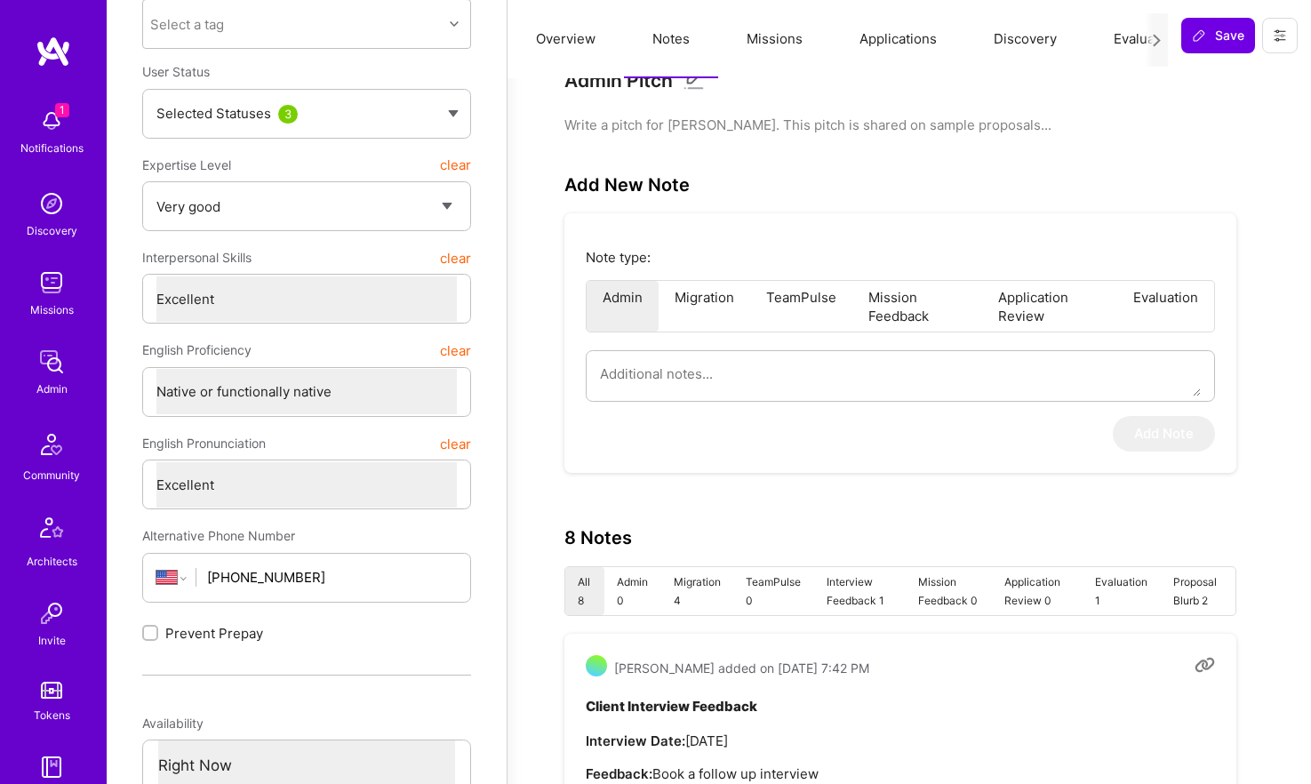
scroll to position [191, 0]
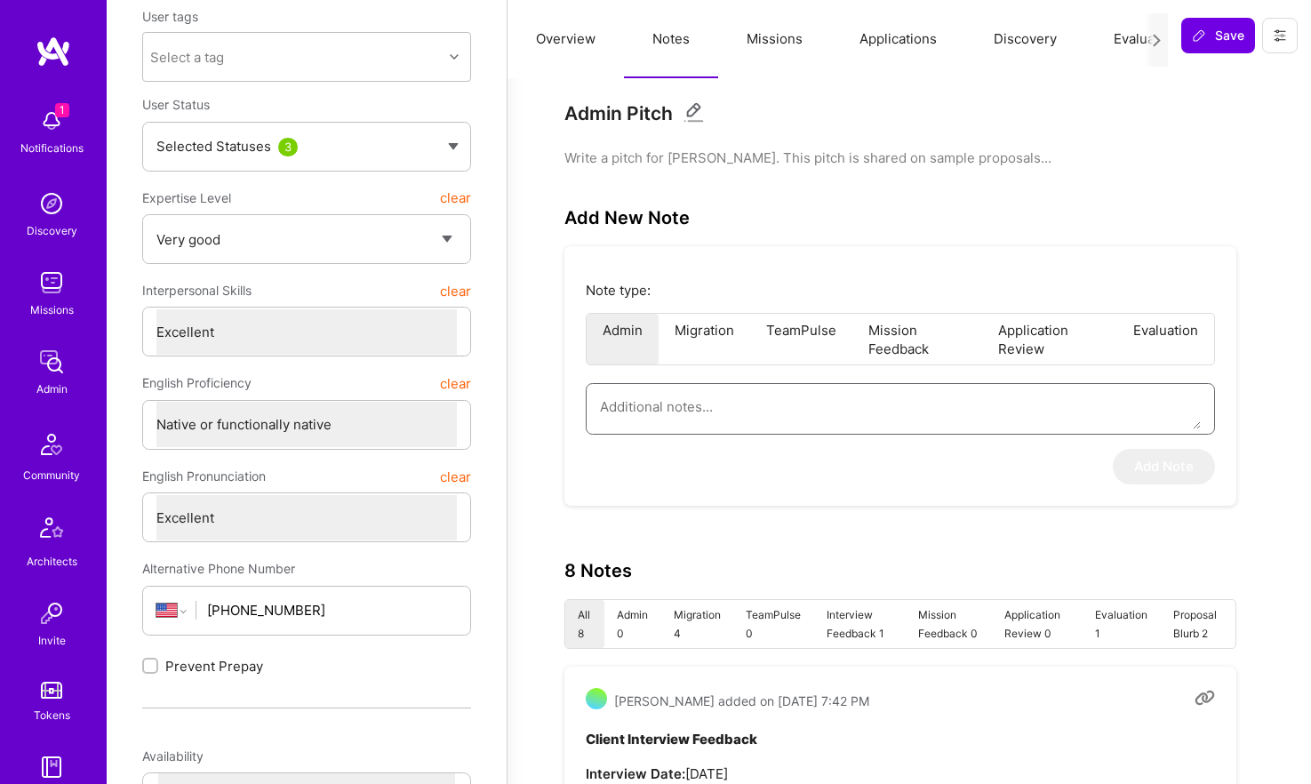
click at [764, 393] on textarea at bounding box center [900, 406] width 601 height 45
paste textarea "This is a summary of the application form of Jonathan Poor for the AI/ML Guild.…"
type textarea "x"
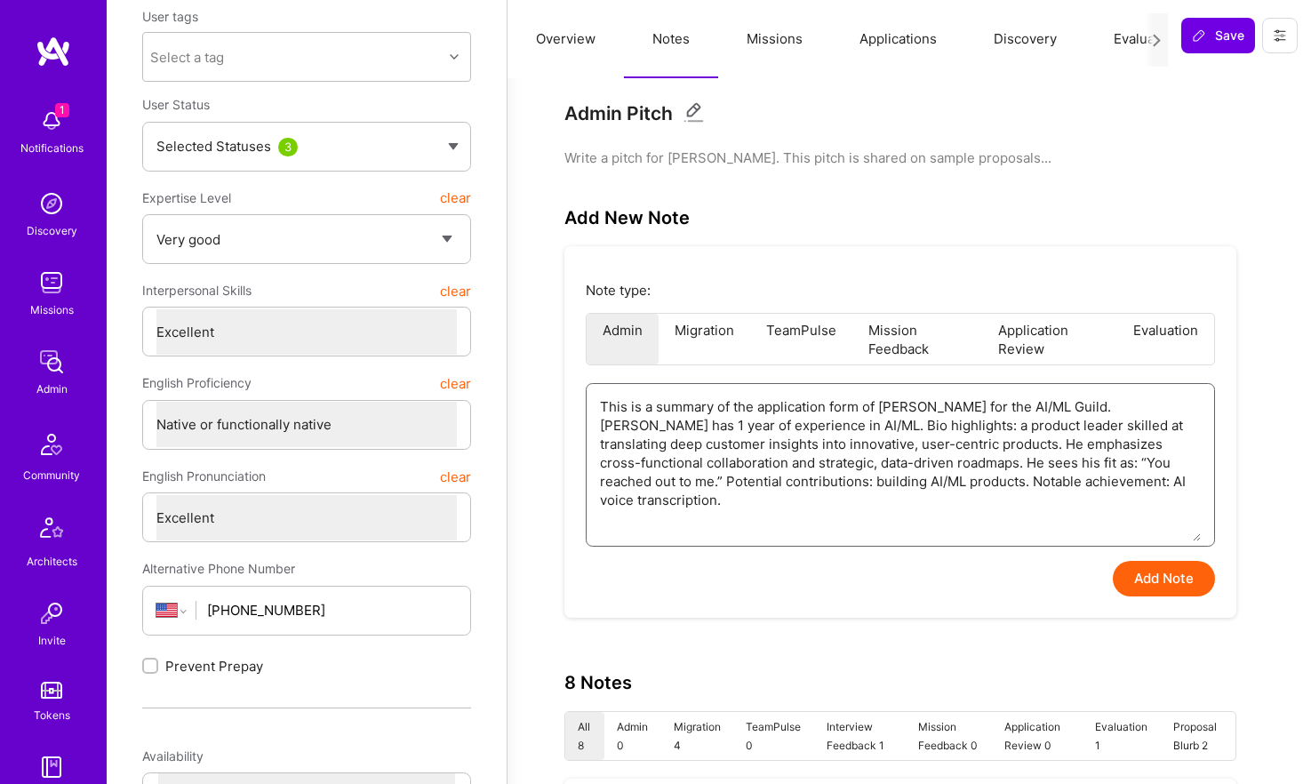
type textarea "This is a summary of the application form of Jonathan Poor for the AI/ML Guild.…"
click at [1160, 577] on button "Add Note" at bounding box center [1164, 579] width 102 height 36
type textarea "x"
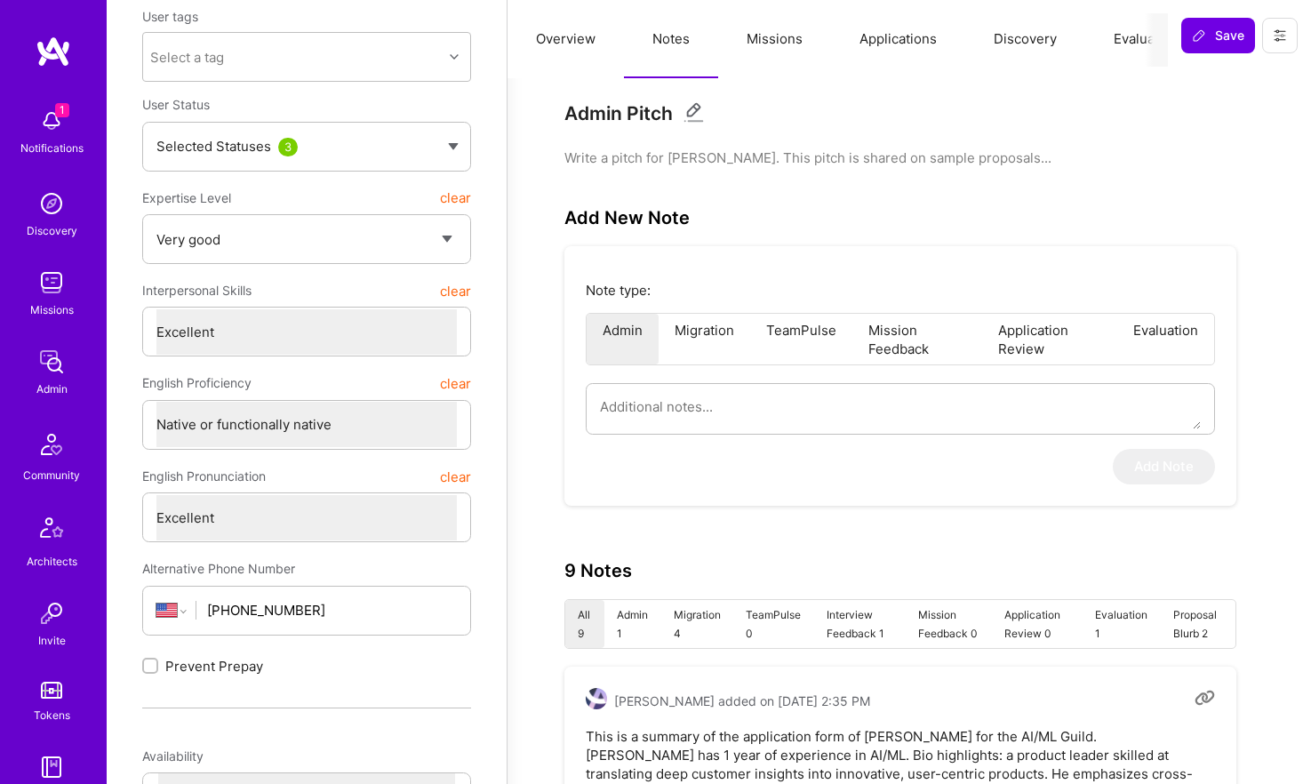
scroll to position [0, 37]
click at [1087, 35] on button "Evaluation" at bounding box center [1109, 39] width 122 height 78
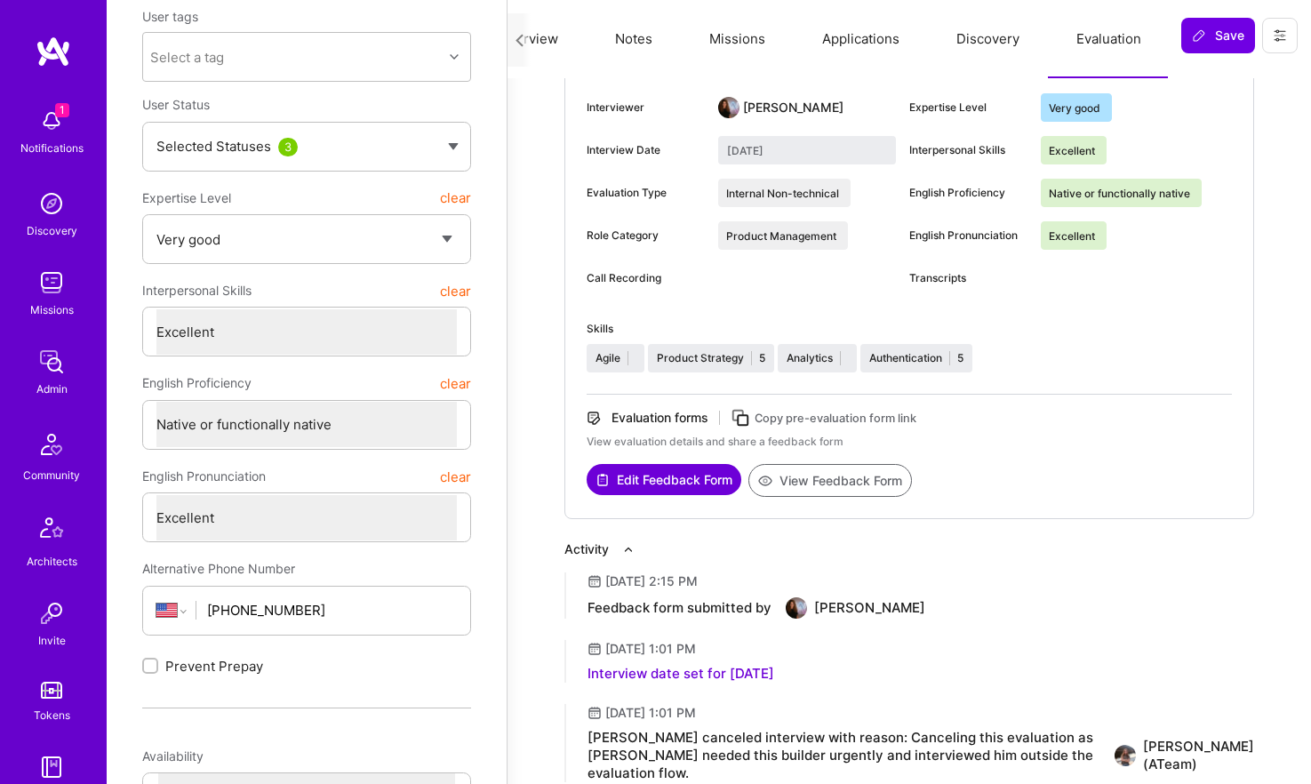
click at [845, 484] on button "View Feedback Form" at bounding box center [830, 480] width 164 height 33
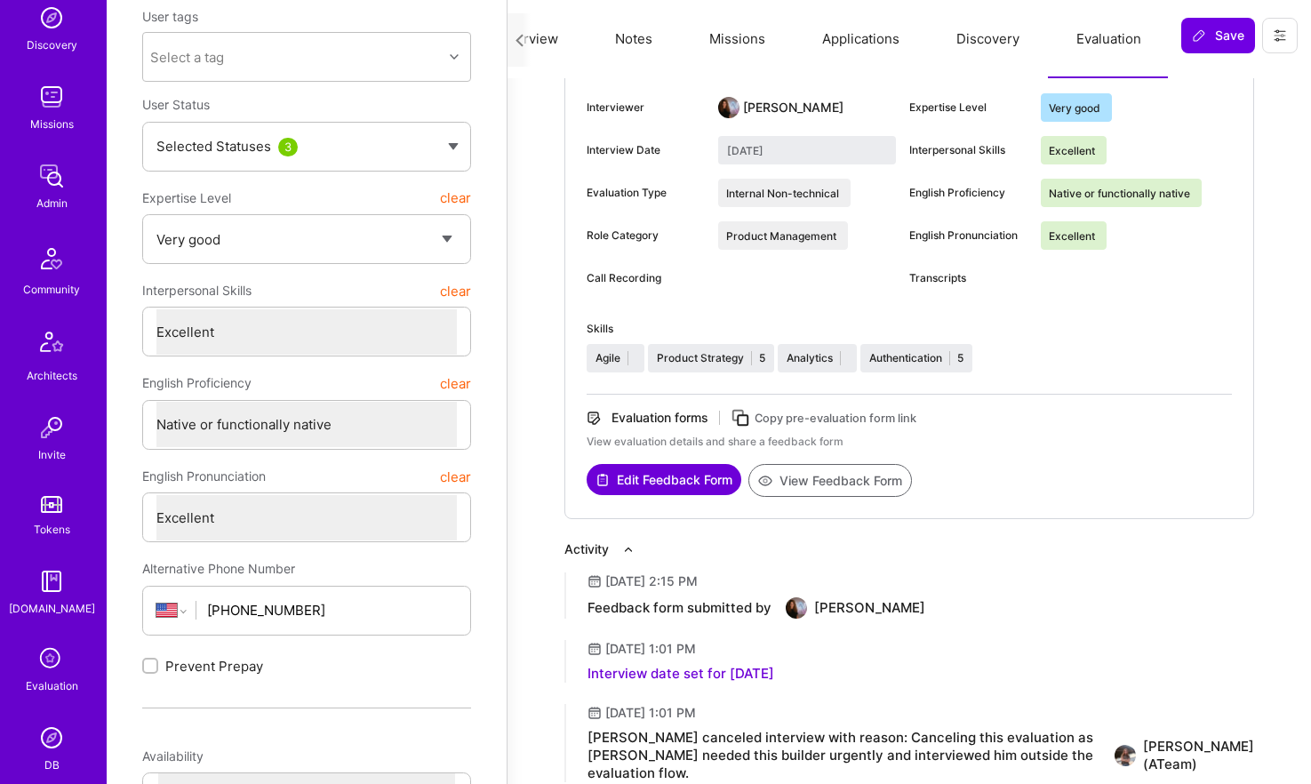
scroll to position [289, 0]
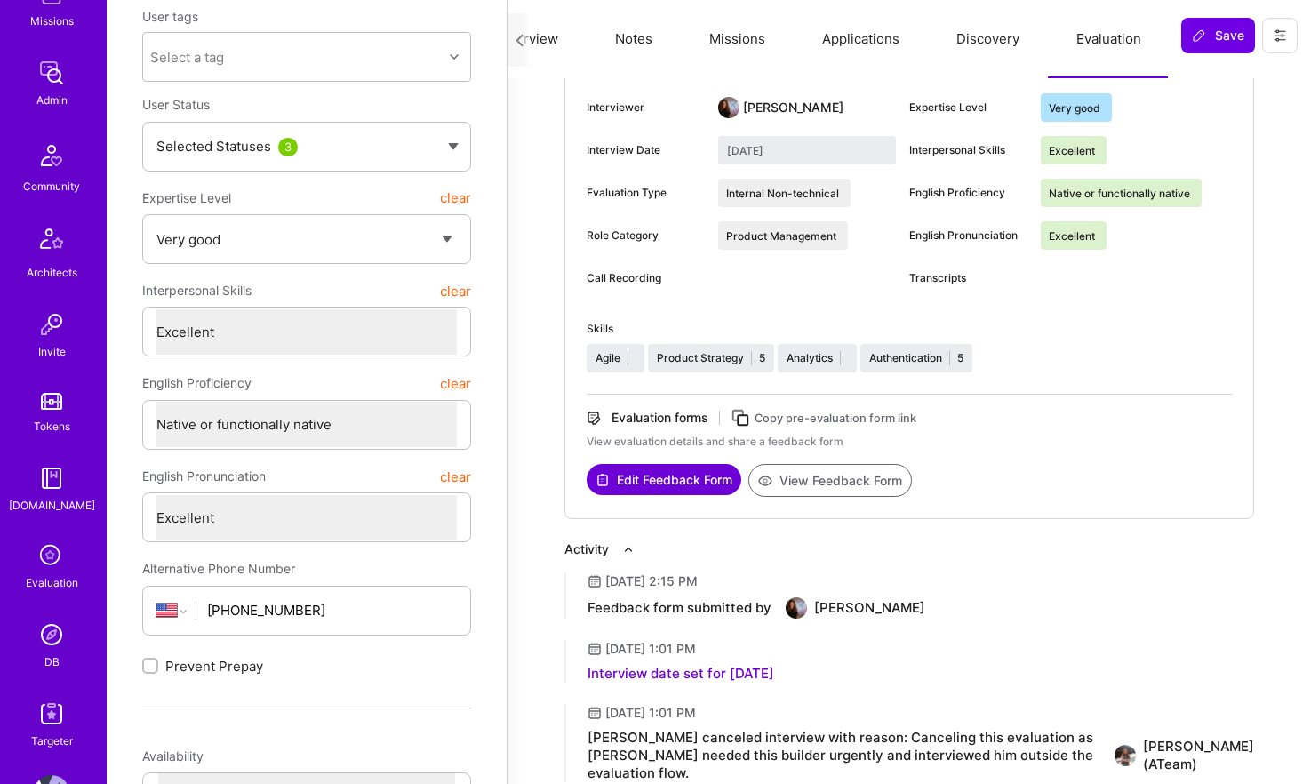
click at [57, 621] on img at bounding box center [52, 635] width 36 height 36
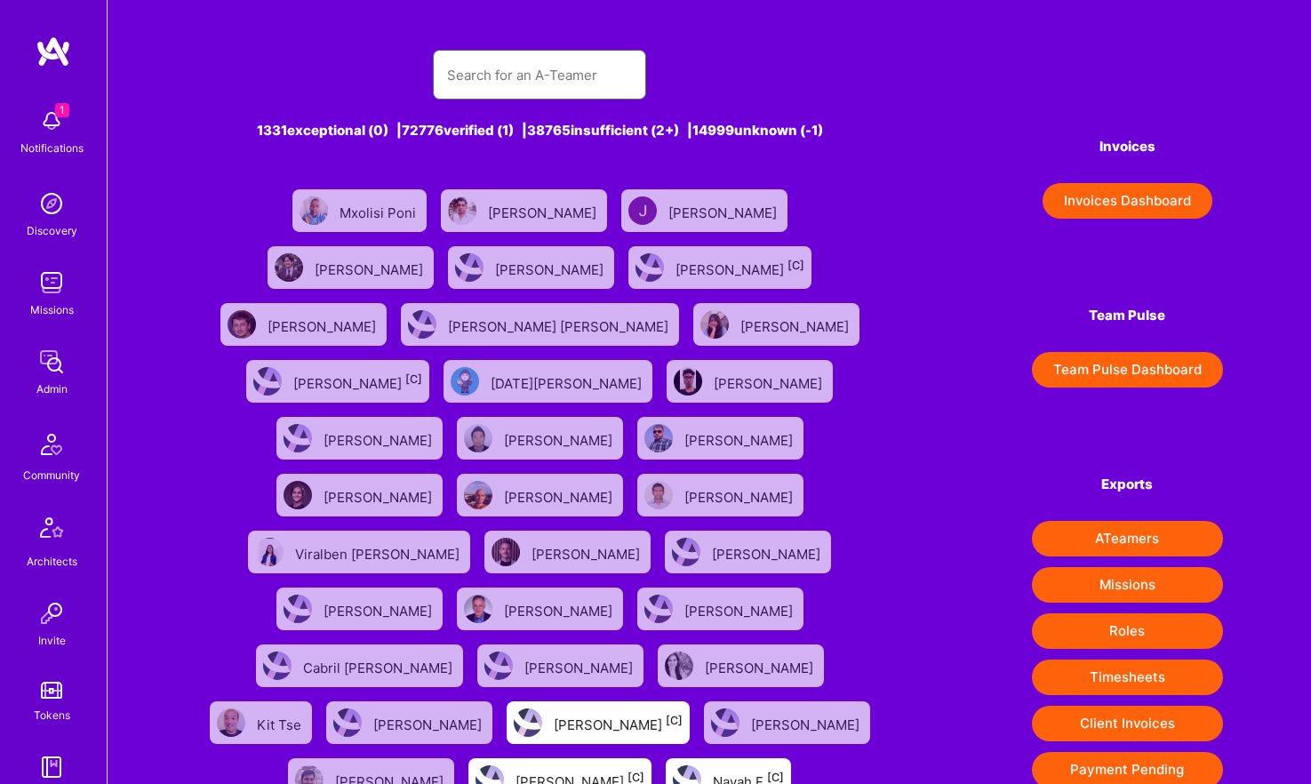
click at [540, 73] on input "text" at bounding box center [539, 74] width 185 height 45
paste input "Andrew Duggan"
type input "Andrew Duggan"
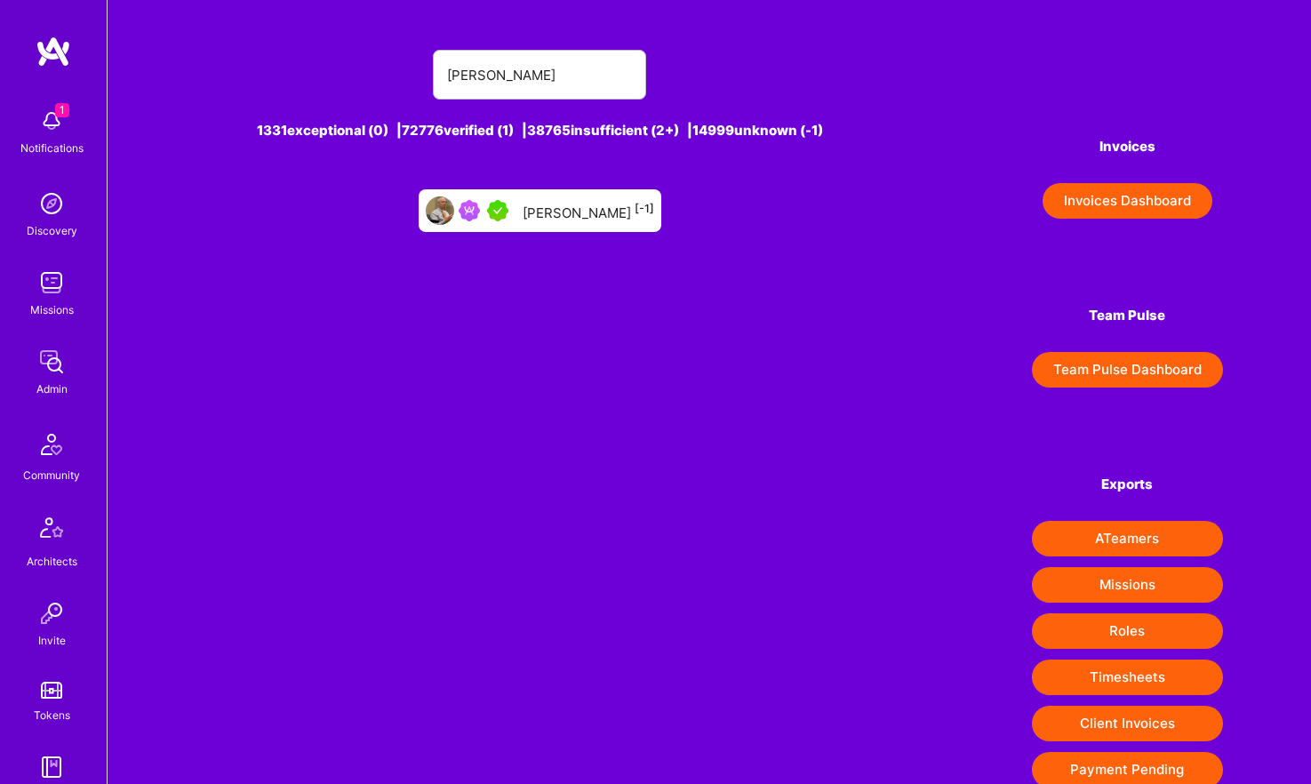
click at [590, 195] on div "Andrew Duggan [-1]" at bounding box center [540, 210] width 243 height 43
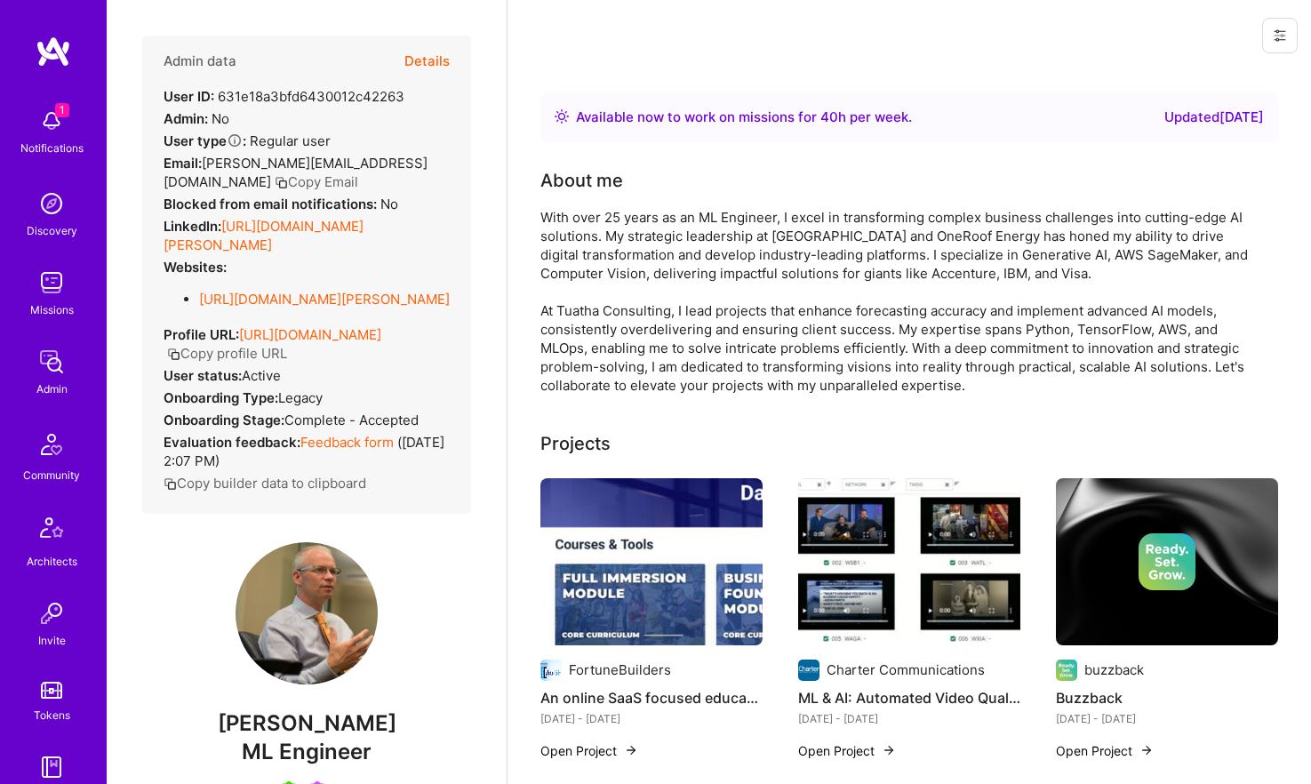
drag, startPoint x: 220, startPoint y: 226, endPoint x: 296, endPoint y: 246, distance: 78.3
click at [305, 247] on div "LinkedIn: https://linkedin.com/in/andrew-duggan-7a46a0369" at bounding box center [307, 235] width 286 height 37
drag, startPoint x: 223, startPoint y: 222, endPoint x: 335, endPoint y: 254, distance: 116.5
click at [335, 254] on div "Admin data Details User ID: 631e18a3bfd6430012c42263 Admin: No User type Regula…" at bounding box center [306, 275] width 329 height 478
copy div "https://linkedin.com/in/andrew-duggan-7a46a0369"
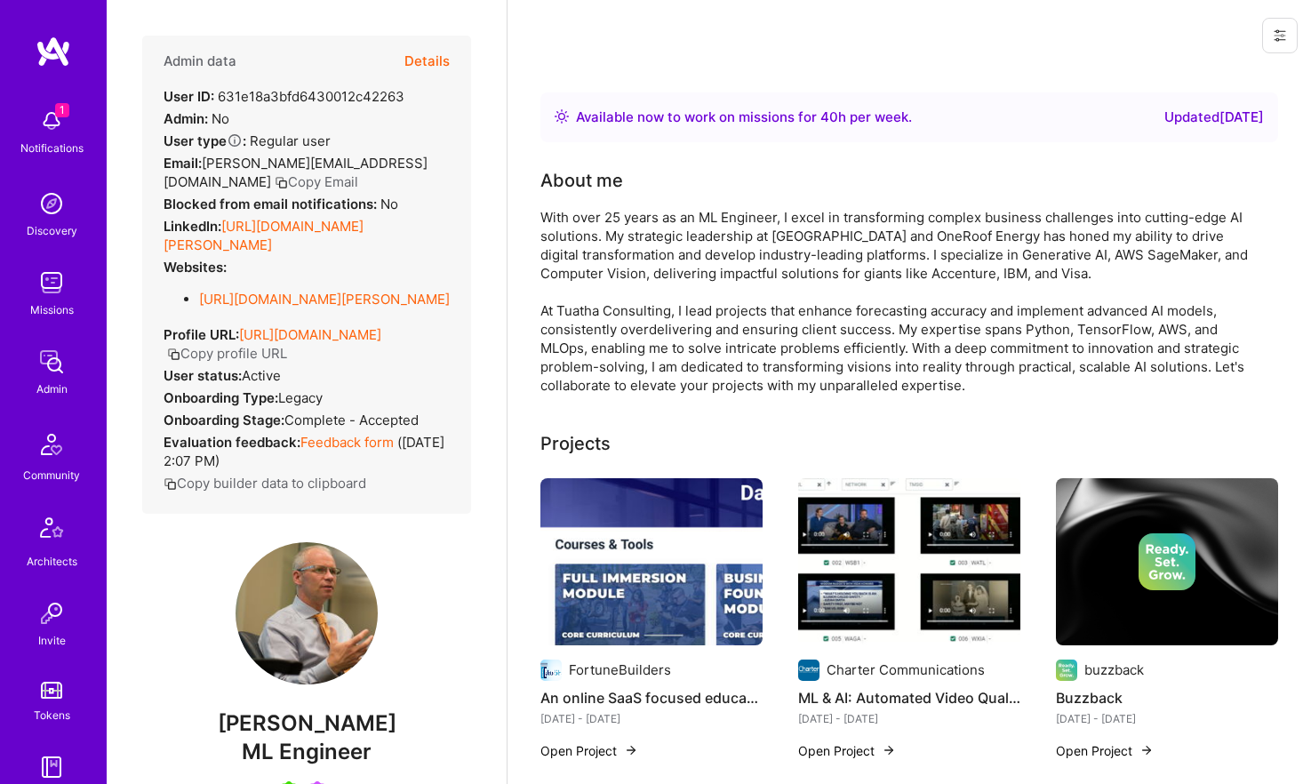
click at [444, 56] on button "Details" at bounding box center [426, 62] width 45 height 52
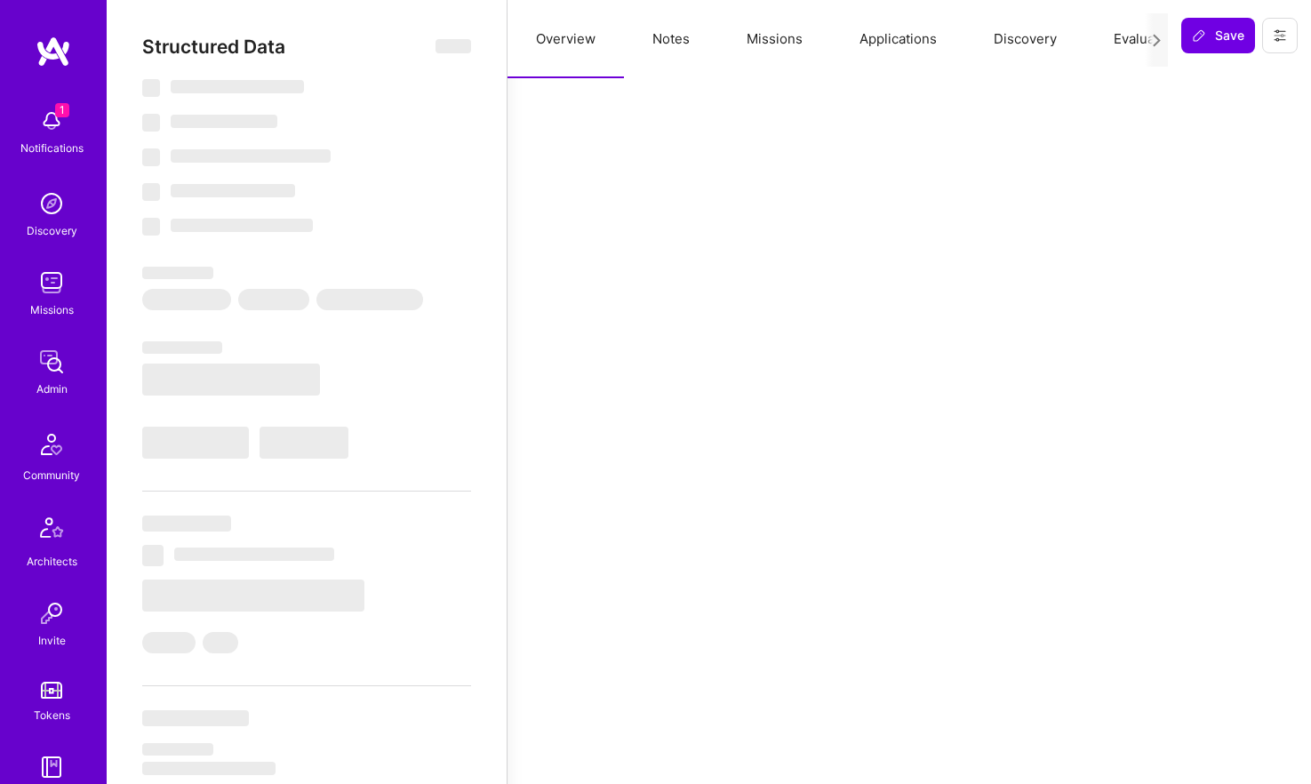
click at [684, 37] on button "Notes" at bounding box center [671, 39] width 94 height 78
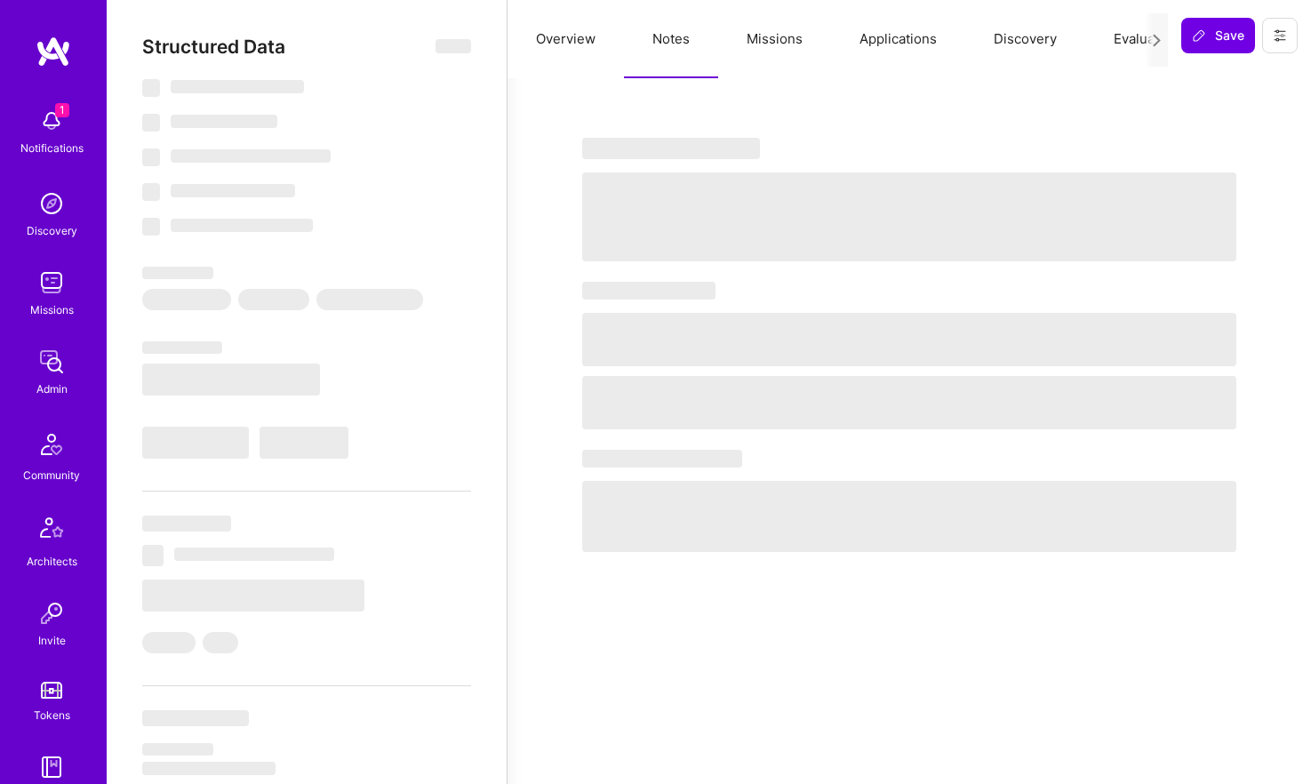
type textarea "x"
select select "Right Now"
select select "5"
select select "4"
select select "7"
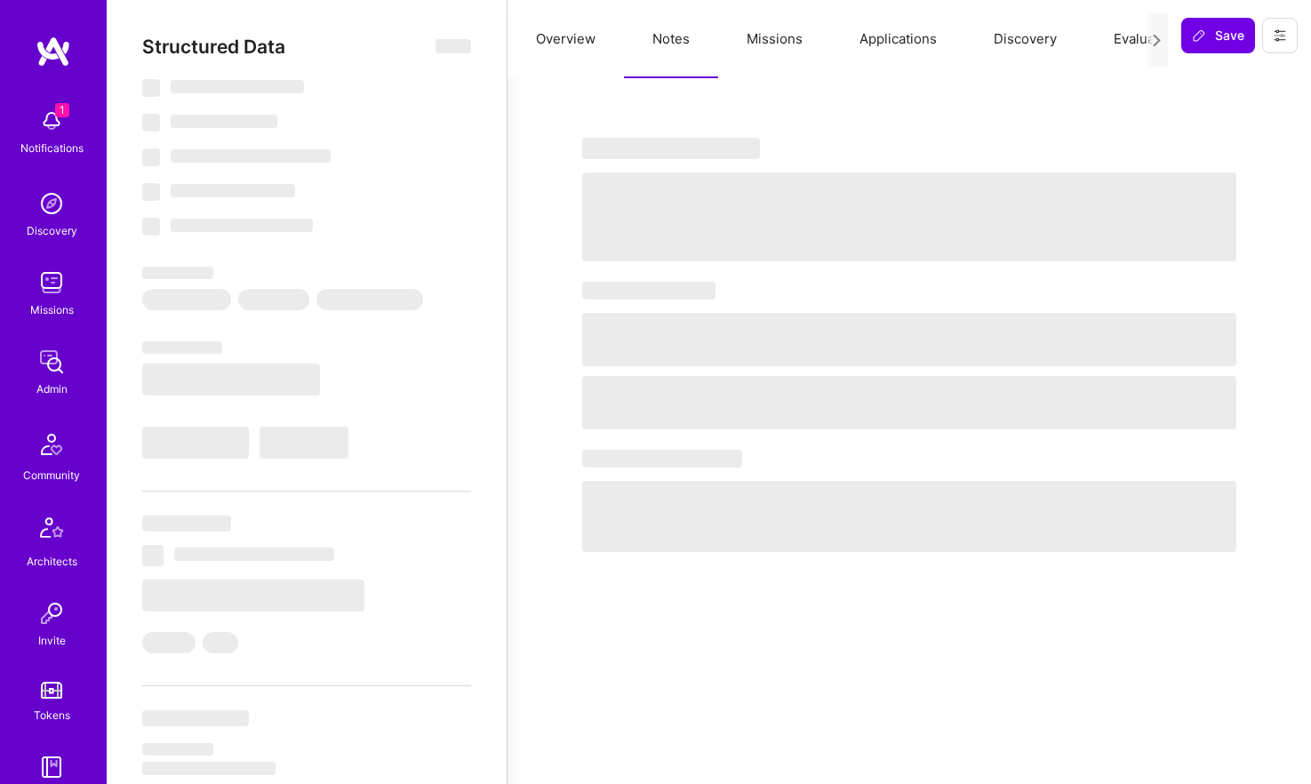
select select "7"
select select "US"
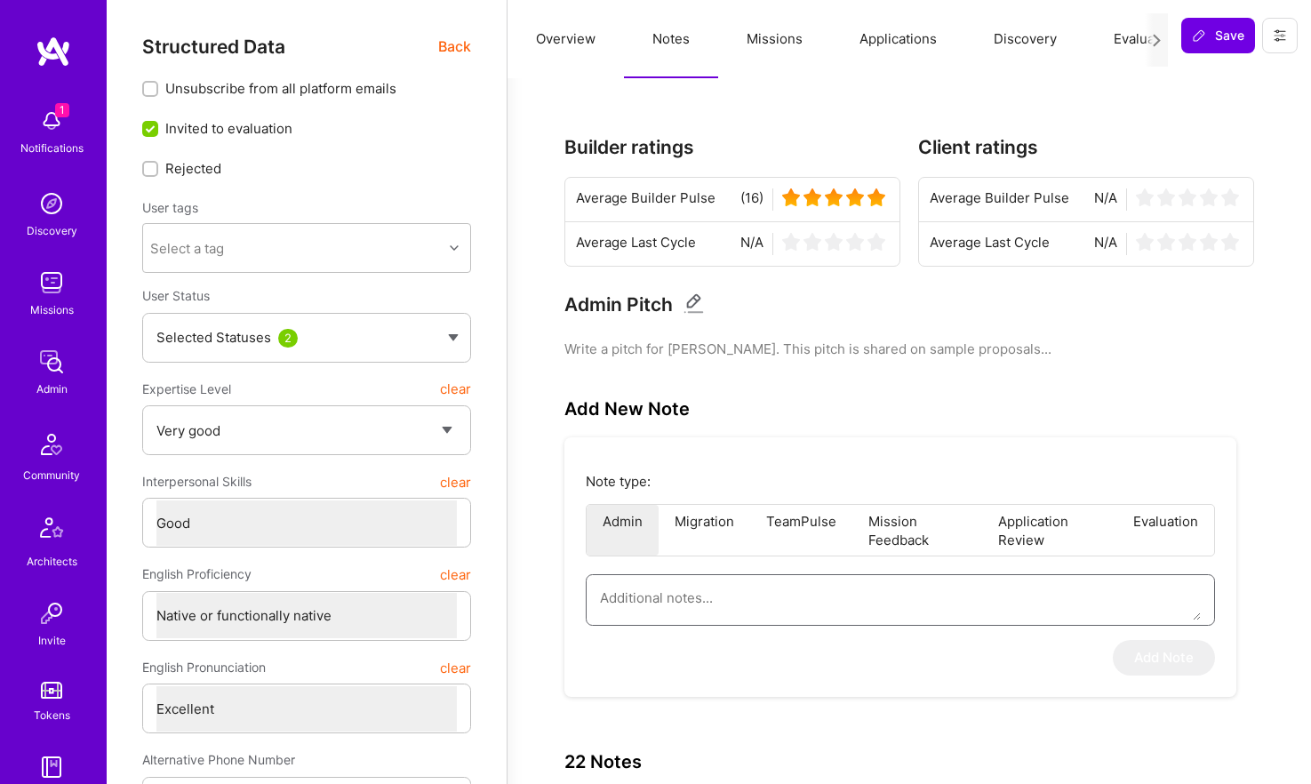
click at [689, 604] on textarea at bounding box center [900, 597] width 601 height 45
paste textarea "This is a summary of the application form of Andrew Duggan for the AI/ML Guild.…"
type textarea "x"
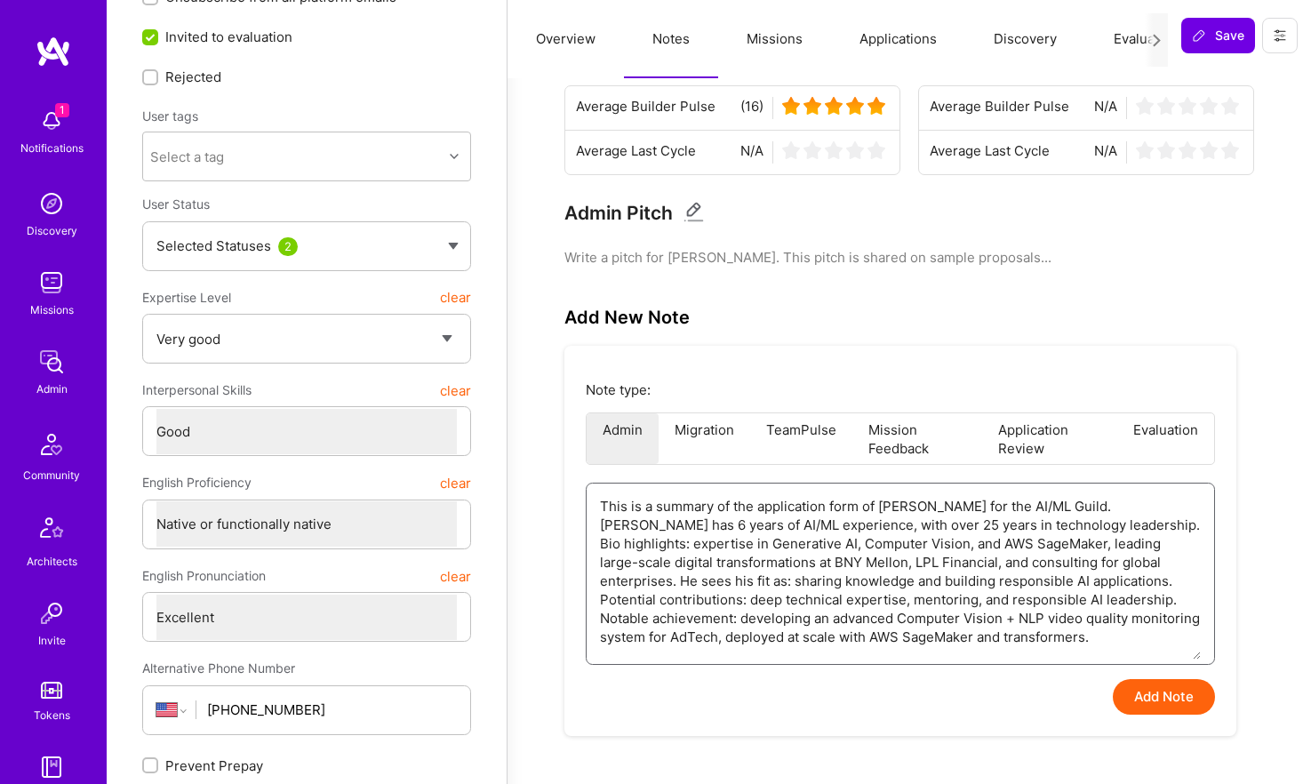
scroll to position [116, 0]
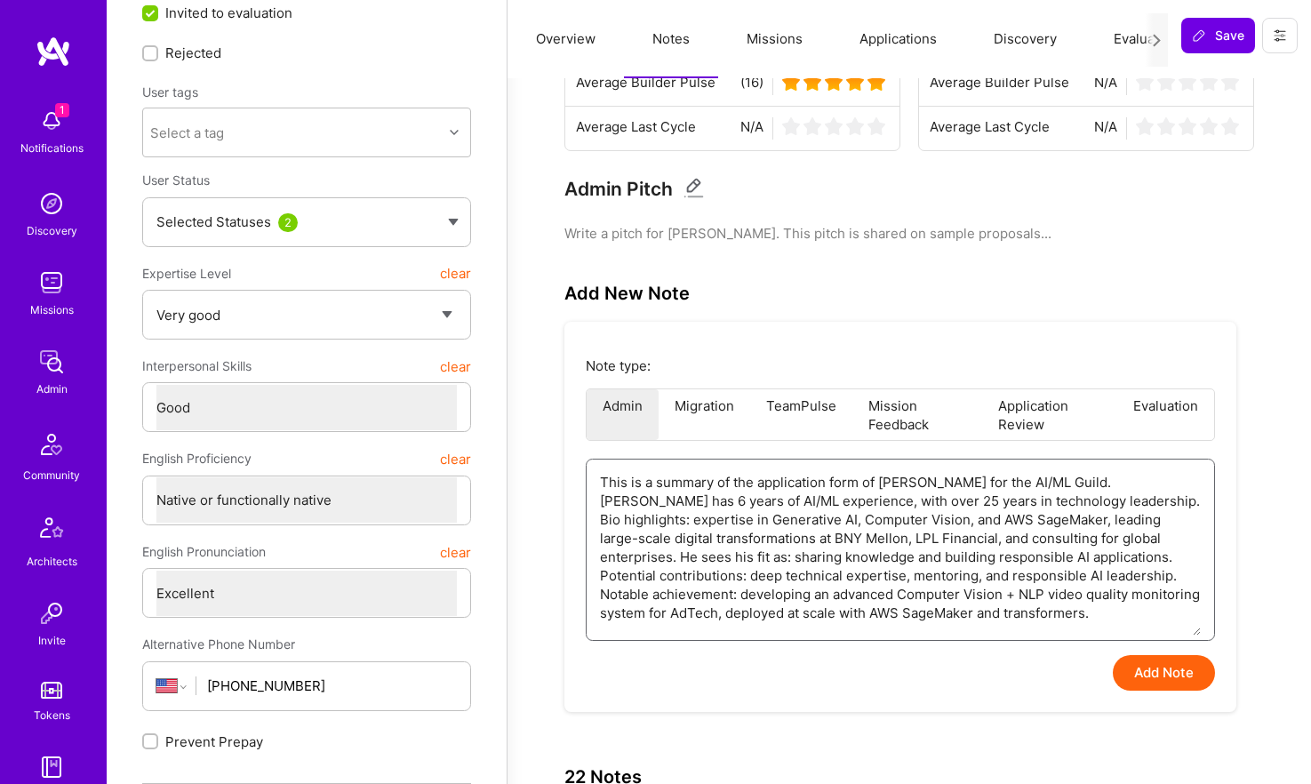
type textarea "This is a summary of the application form of Andrew Duggan for the AI/ML Guild.…"
click at [1166, 672] on button "Add Note" at bounding box center [1164, 673] width 102 height 36
type textarea "x"
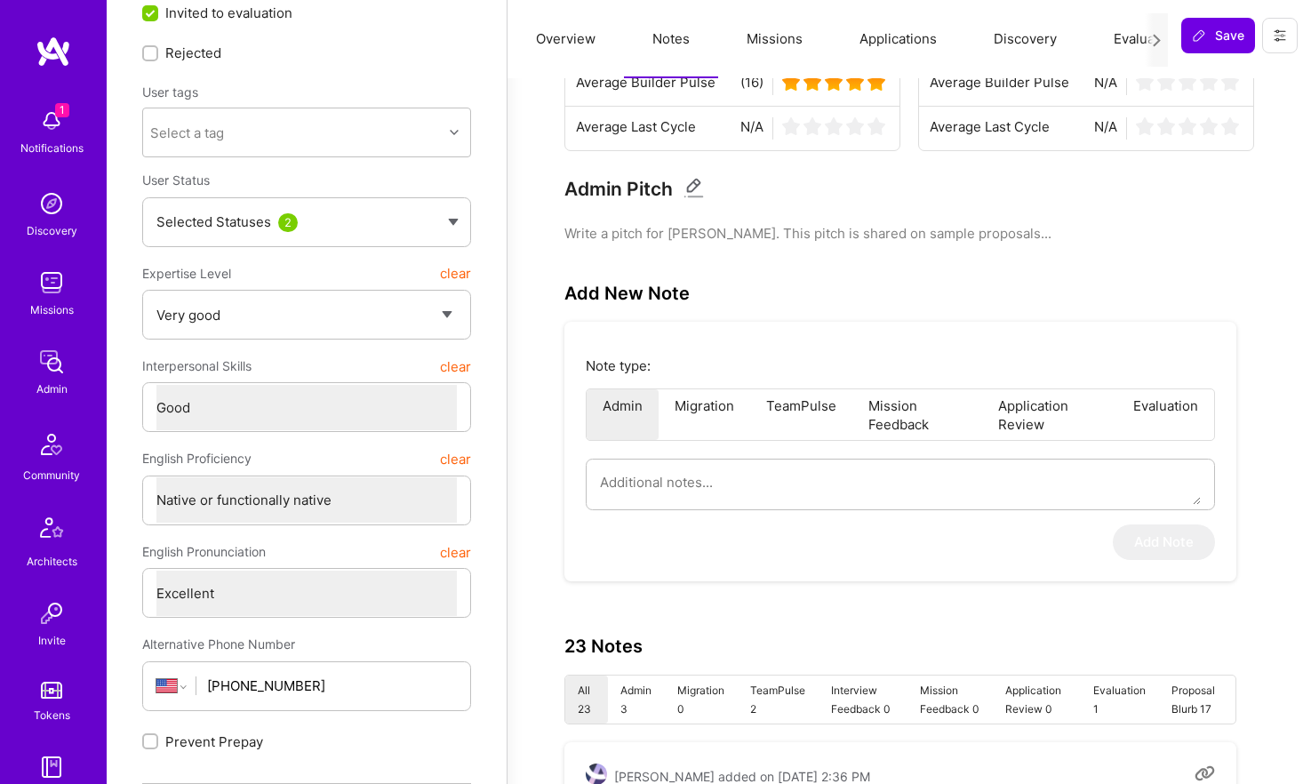
click at [1128, 43] on button "Evaluation" at bounding box center [1146, 39] width 122 height 78
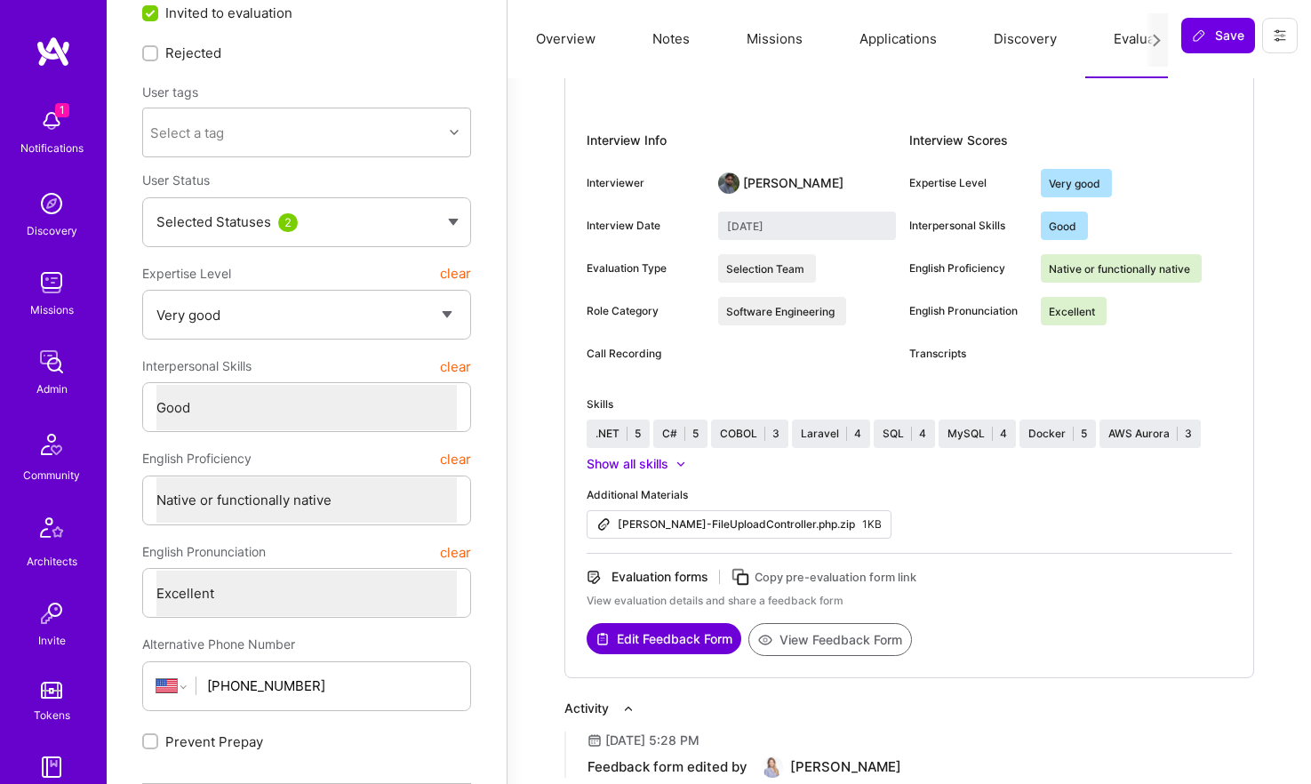
click at [860, 642] on button "View Feedback Form" at bounding box center [830, 639] width 164 height 33
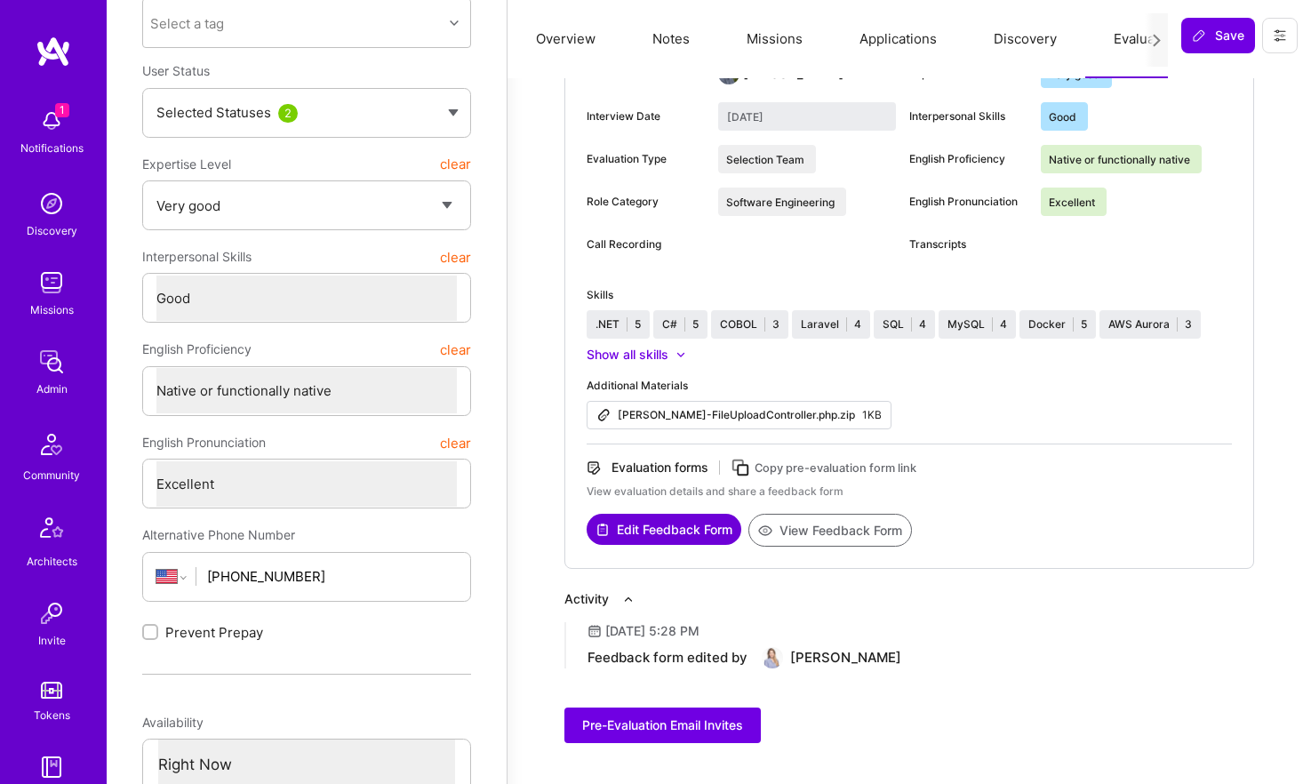
scroll to position [0, 0]
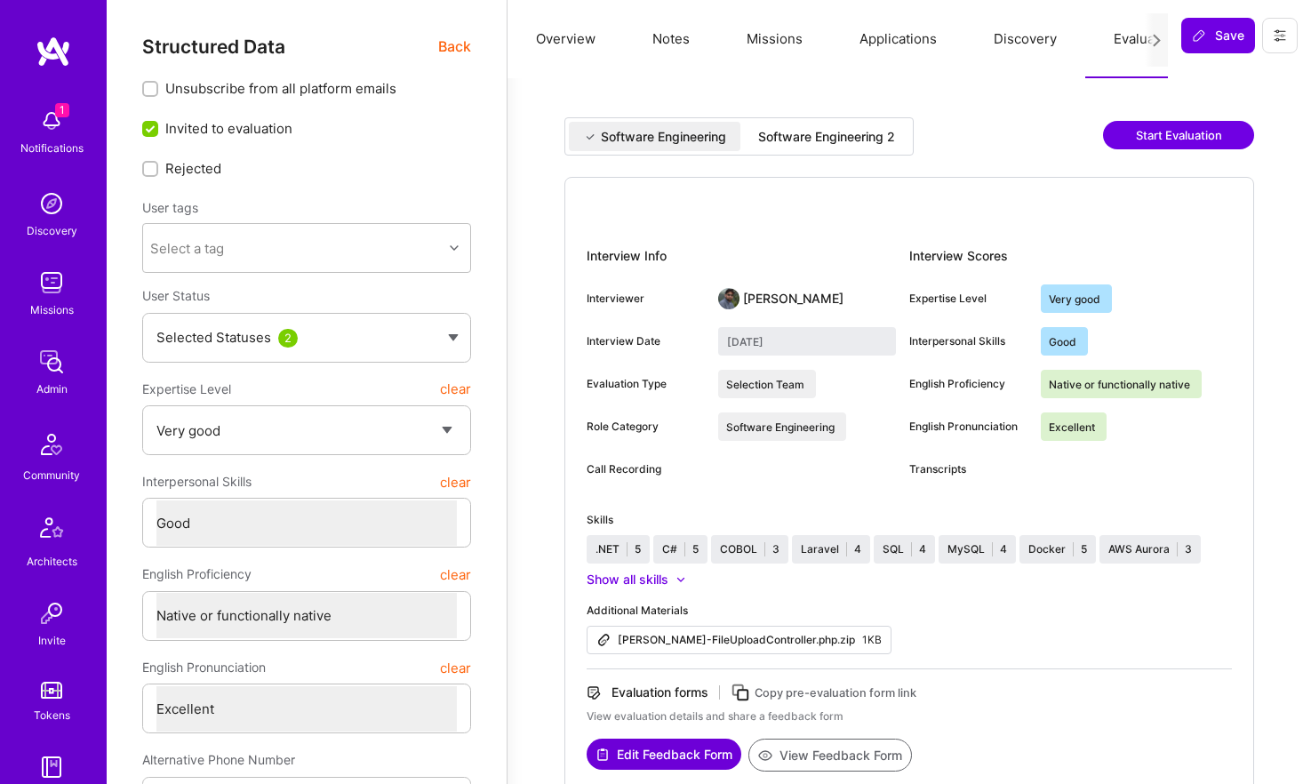
click at [449, 37] on span "Back" at bounding box center [454, 47] width 33 height 22
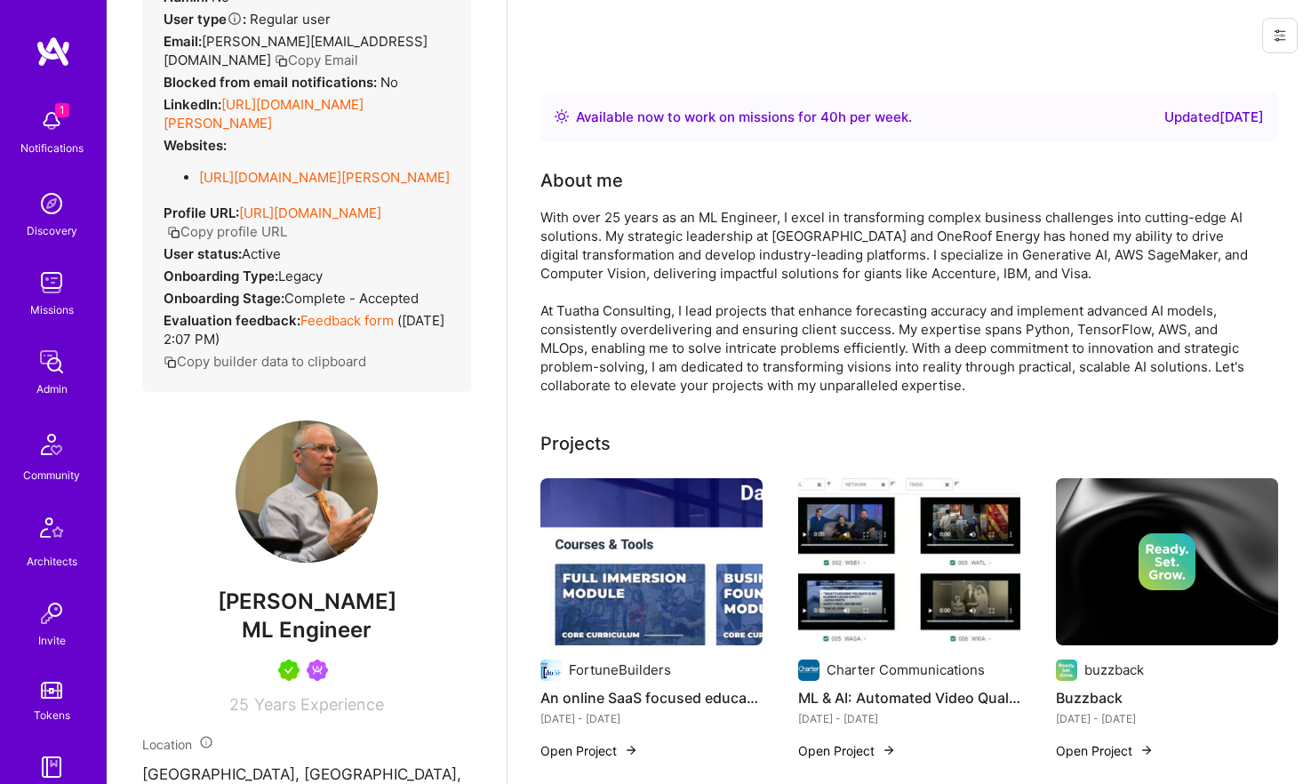
scroll to position [162, 0]
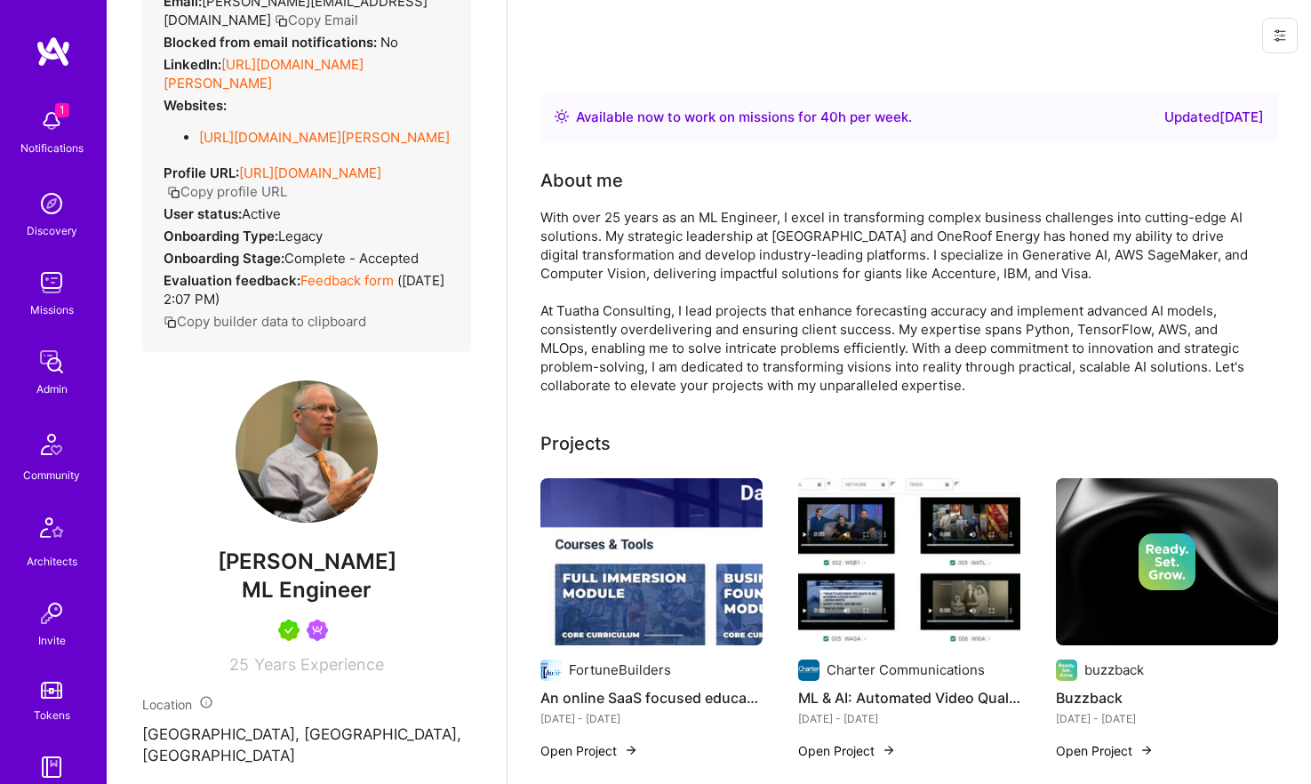
click at [275, 603] on span "ML Engineer" at bounding box center [307, 590] width 130 height 26
copy span "ML Engineer"
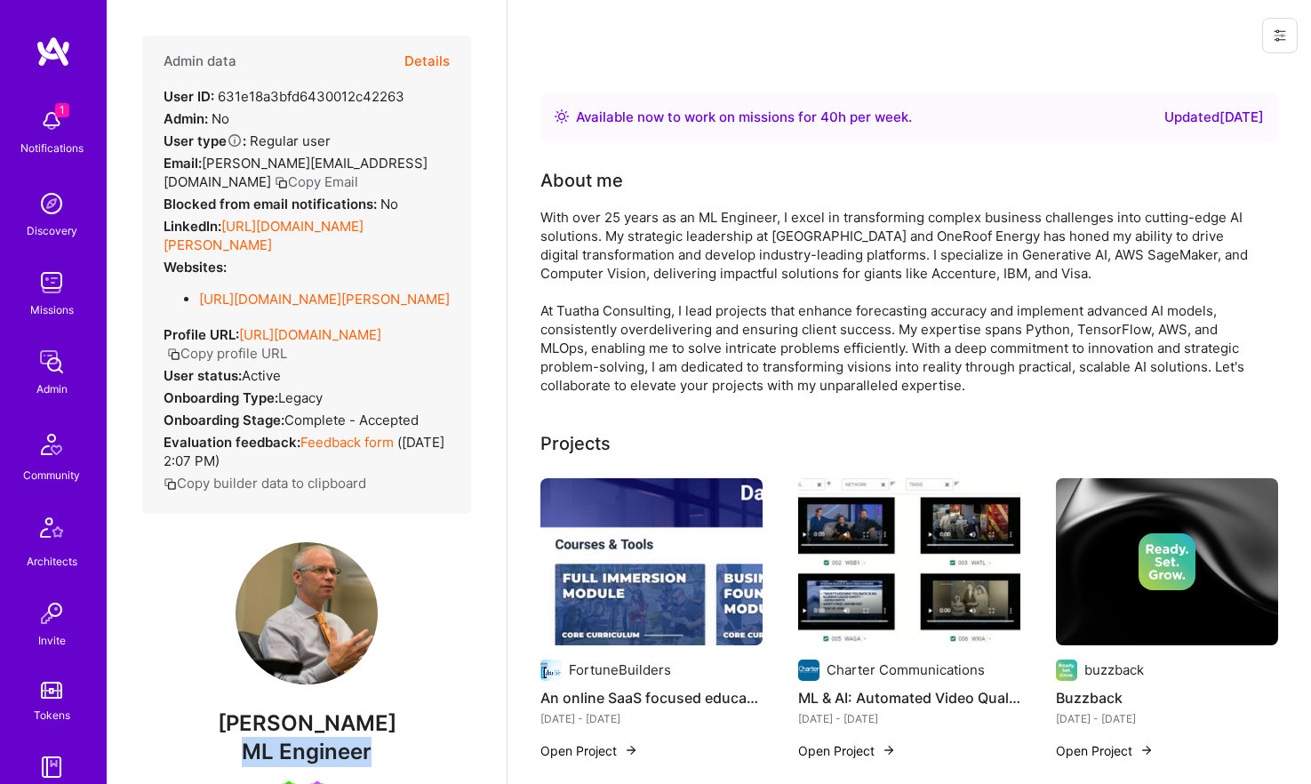
click at [434, 62] on button "Details" at bounding box center [426, 62] width 45 height 52
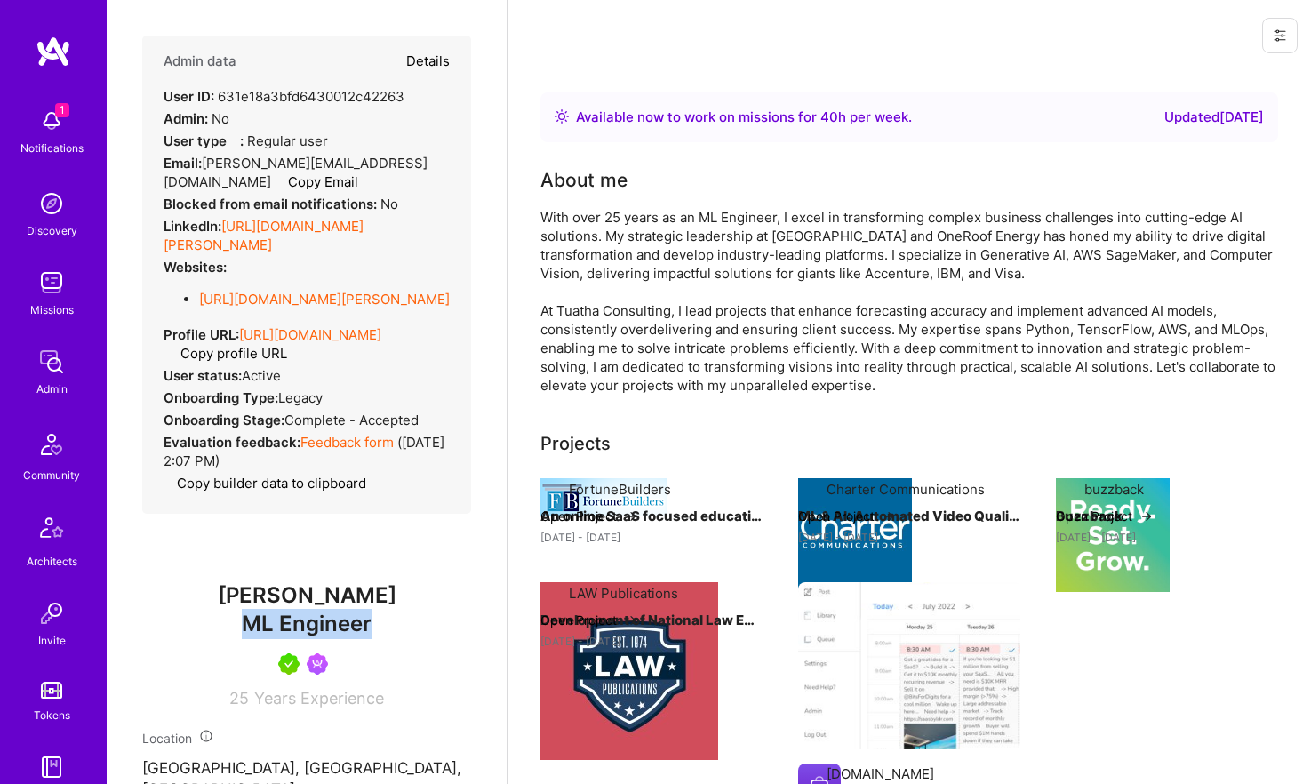
type textarea "x"
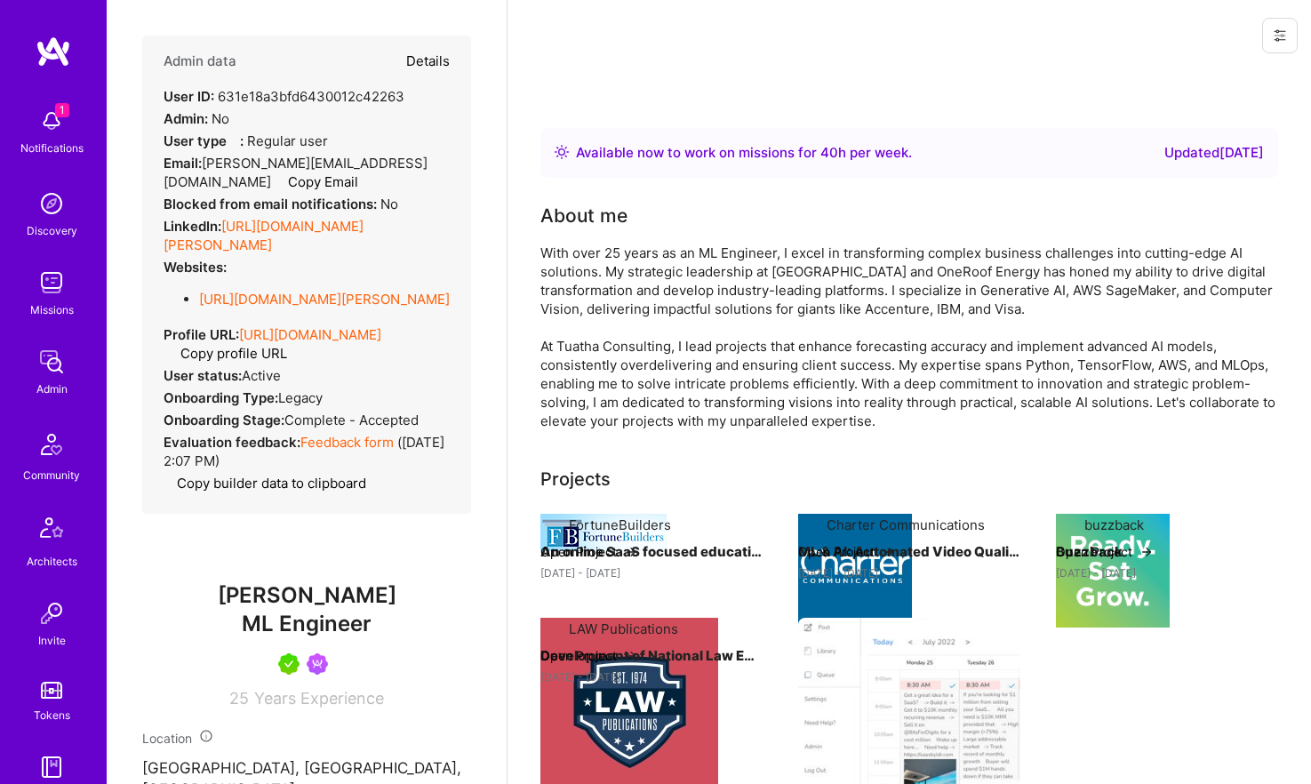
select select "5"
select select "4"
select select "7"
select select "US"
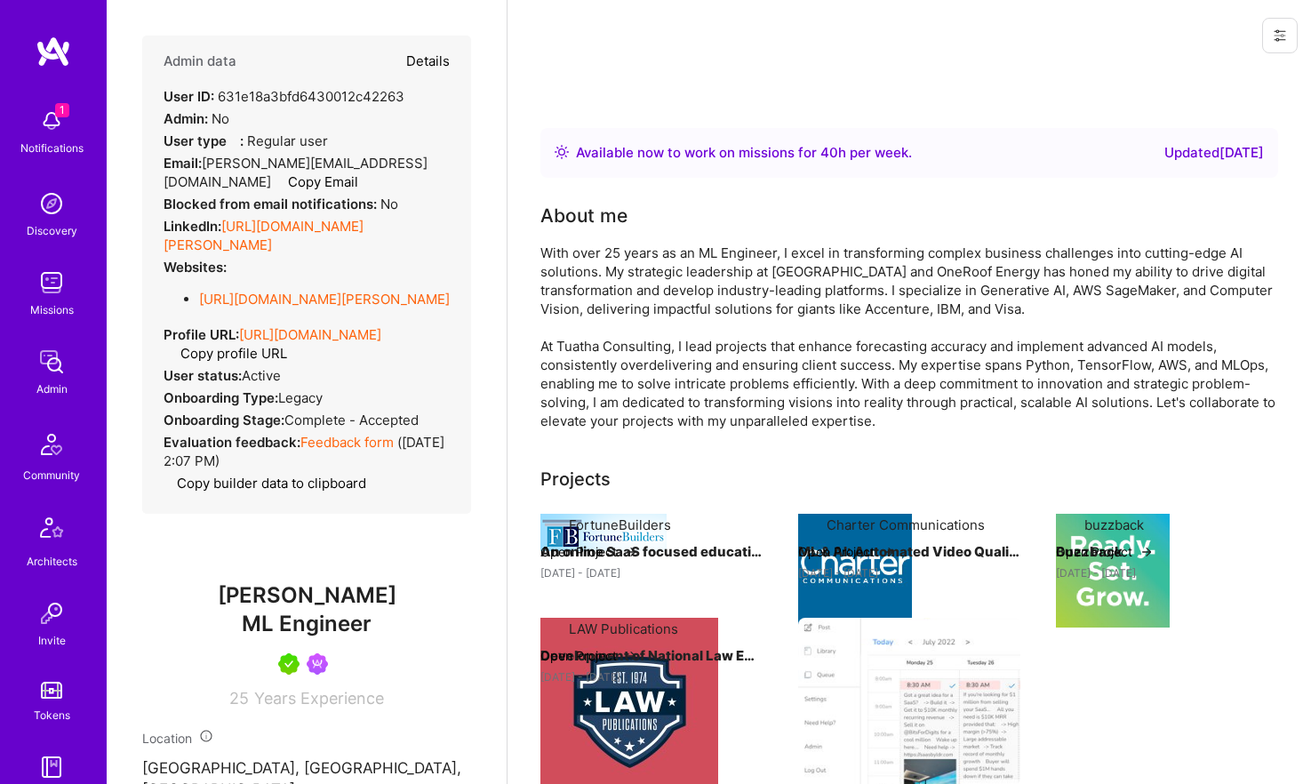
select select "Right Now"
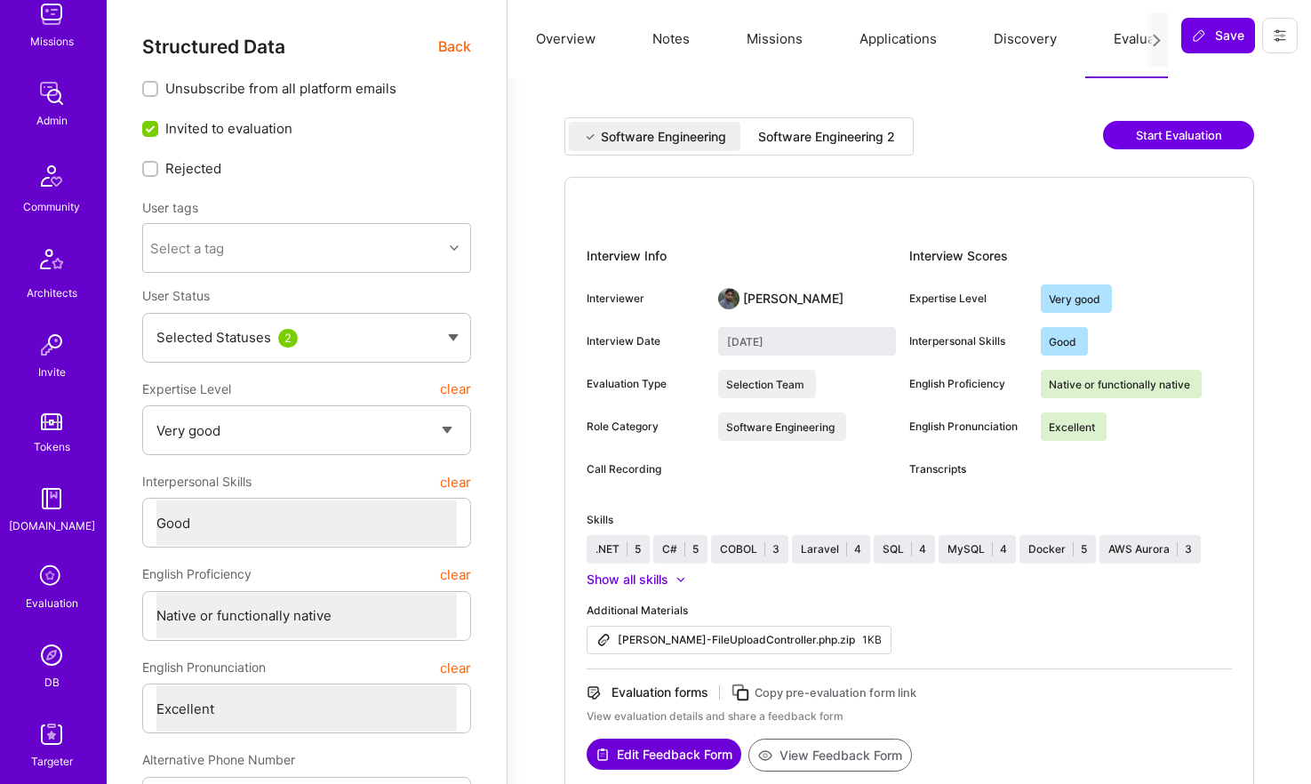
scroll to position [351, 0]
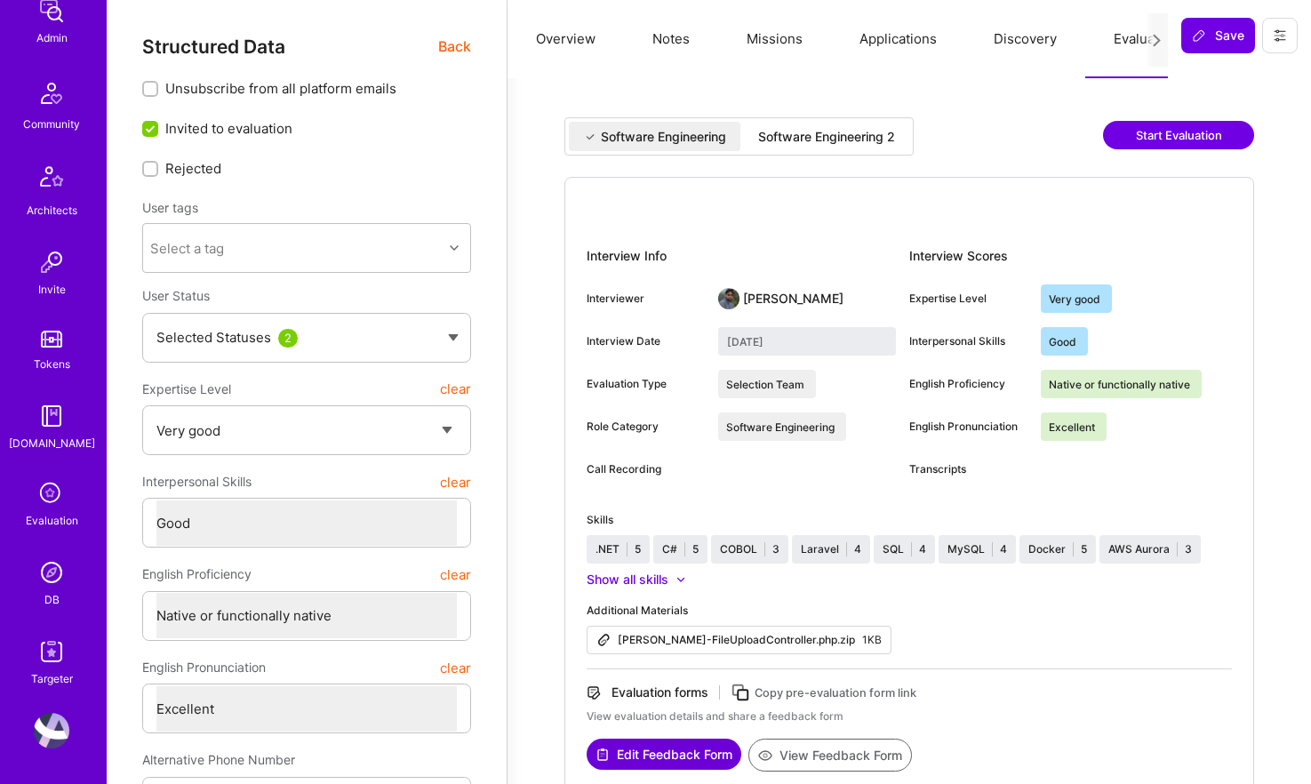
click at [45, 580] on img at bounding box center [52, 573] width 36 height 36
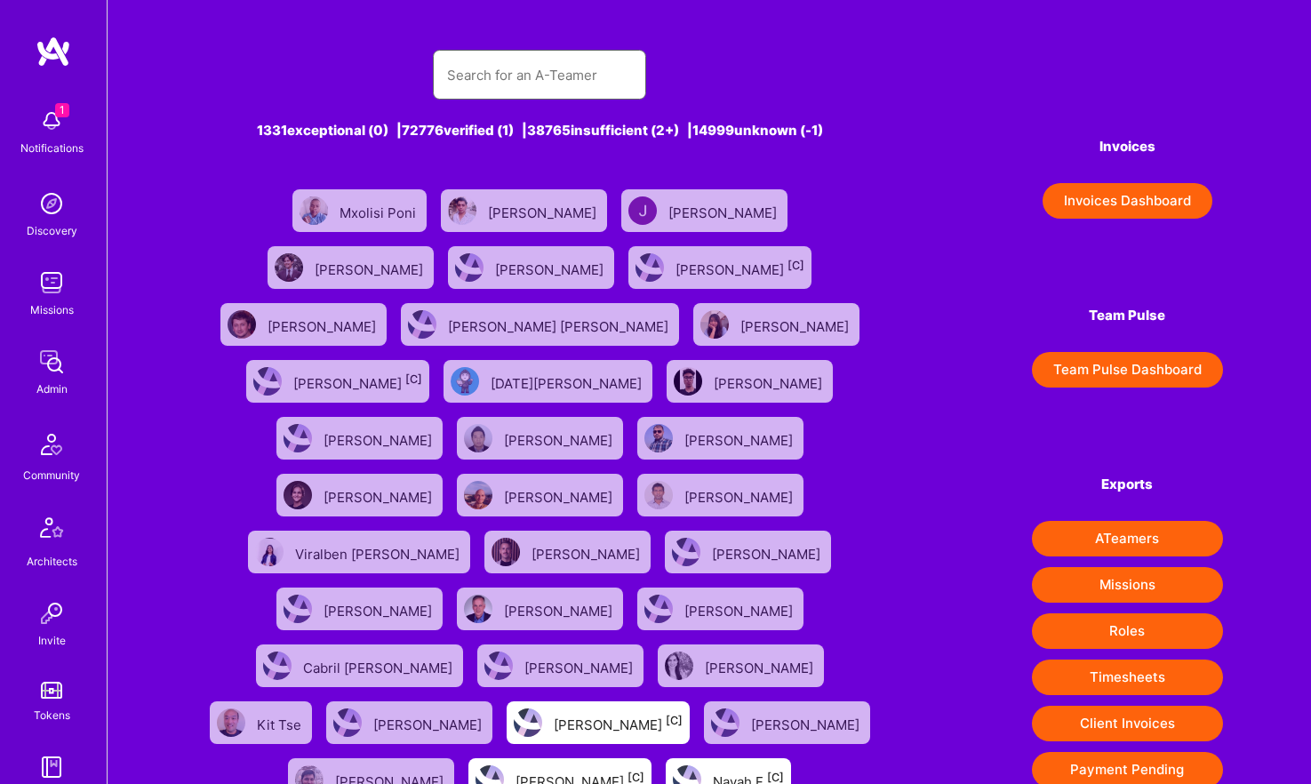
click at [491, 65] on input "text" at bounding box center [539, 74] width 185 height 45
paste input "Rob Shapiro"
type input "Rob Shapiro"
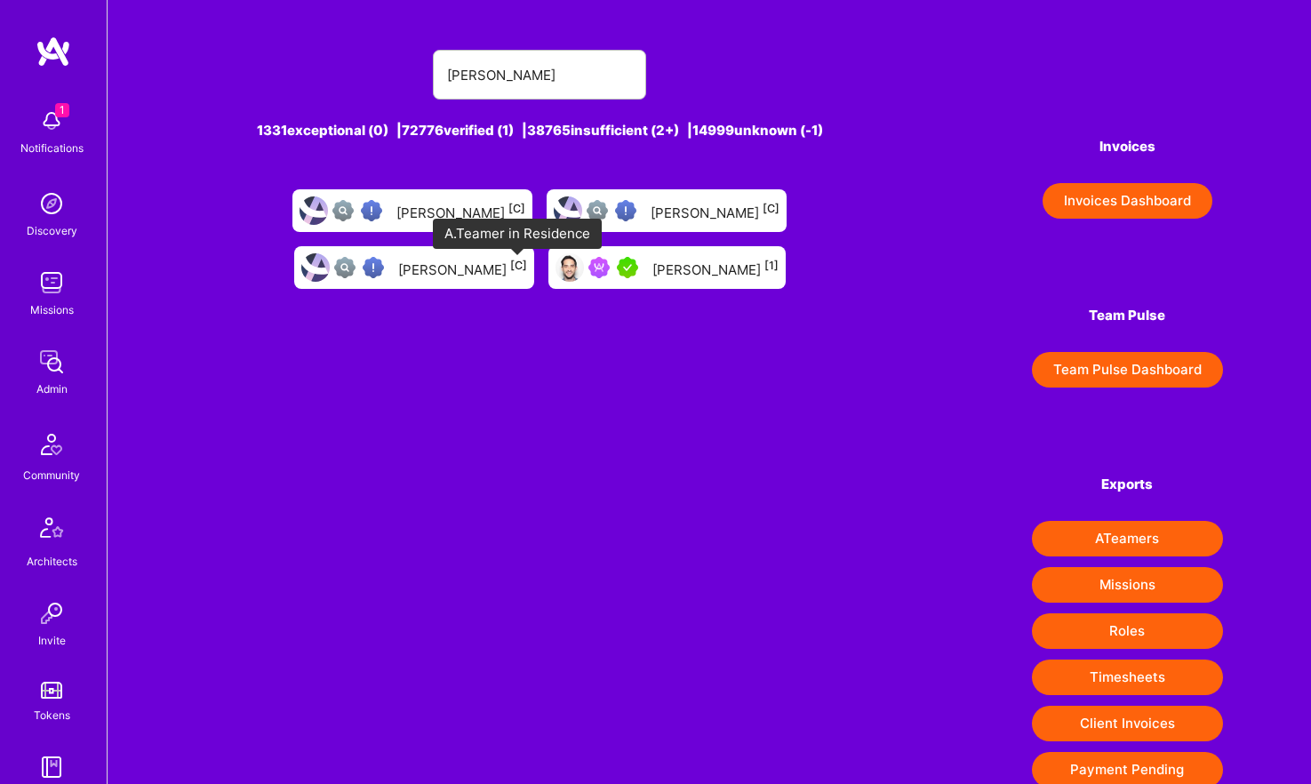
click at [617, 269] on img at bounding box center [627, 267] width 21 height 21
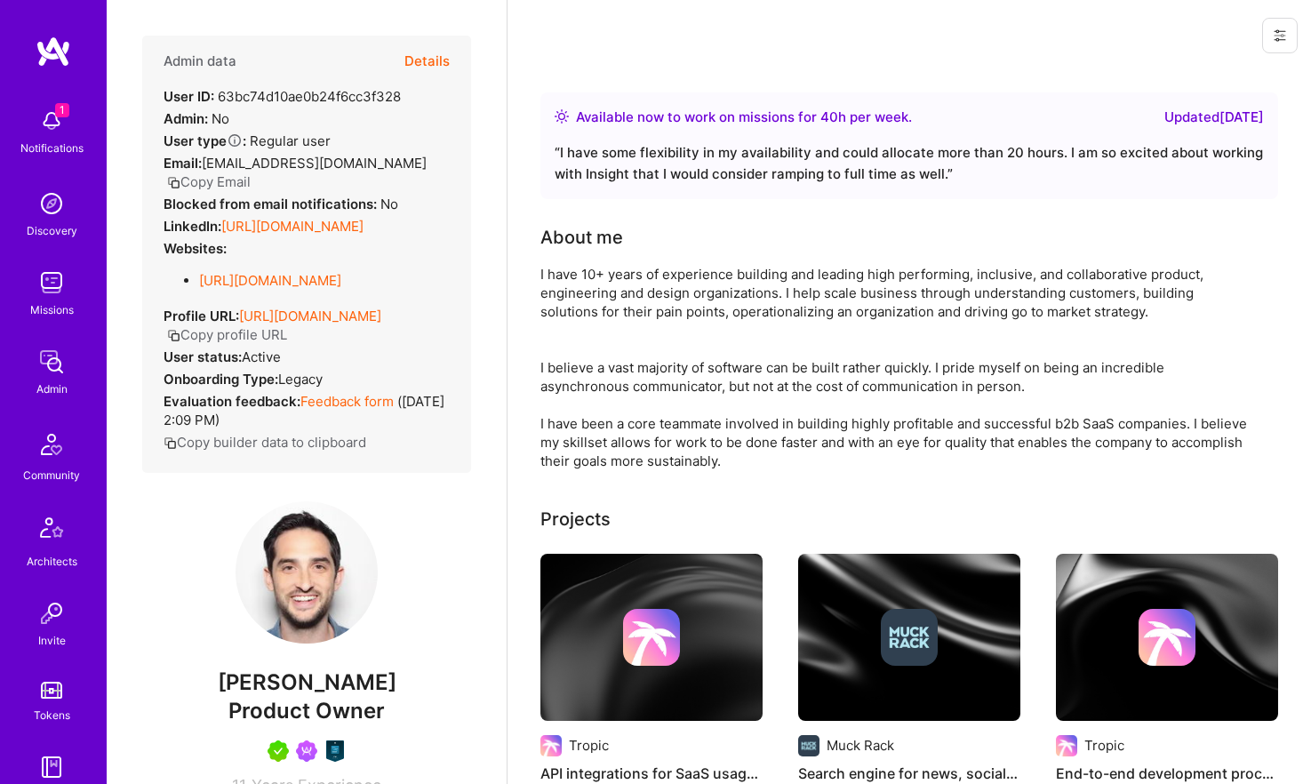
drag, startPoint x: 222, startPoint y: 228, endPoint x: 473, endPoint y: 237, distance: 250.8
click at [473, 237] on div "Admin data Details User ID: 63bc74d10ae0b24f6cc3f328 Admin: No User type Regula…" at bounding box center [307, 392] width 400 height 784
copy div "https://linkedin.com/in/robshap"
click at [330, 724] on span "Product Owner" at bounding box center [306, 711] width 156 height 26
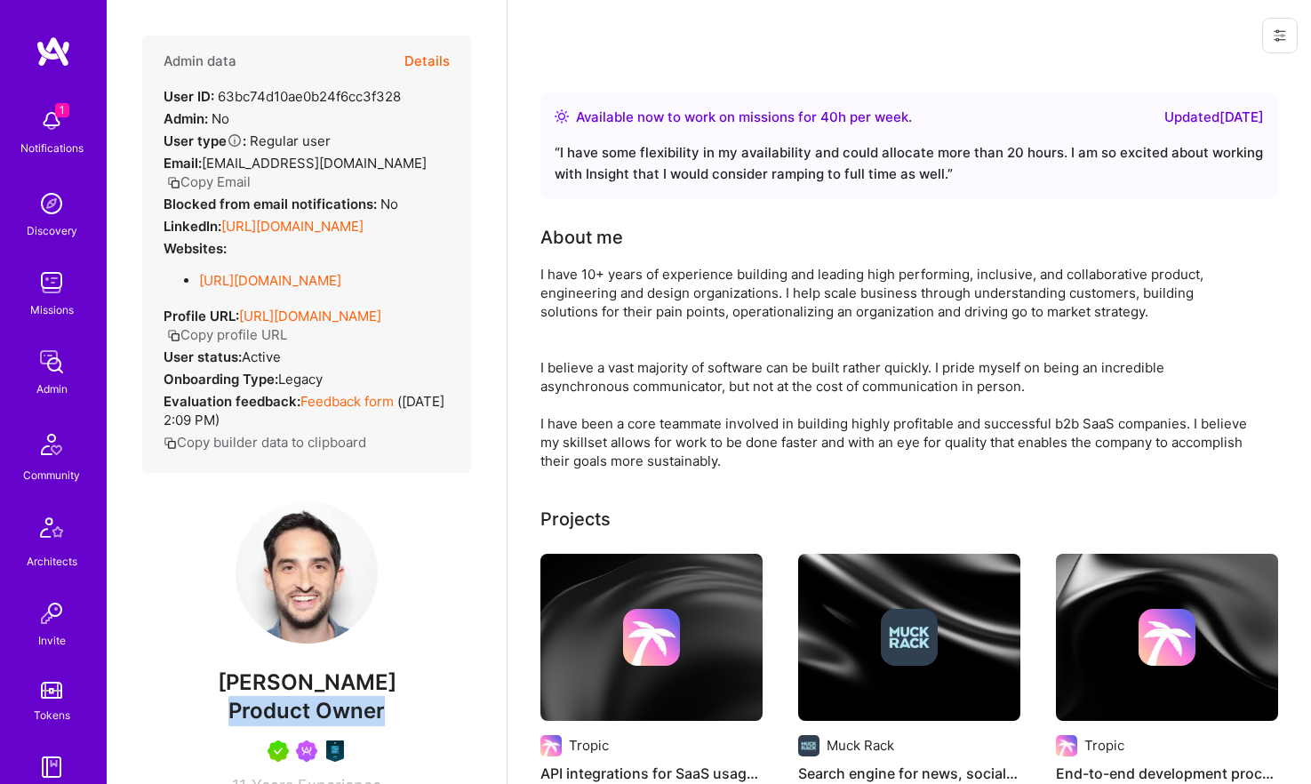
click at [330, 724] on span "Product Owner" at bounding box center [306, 711] width 156 height 26
copy span "Product Owner"
click at [433, 60] on button "Details" at bounding box center [426, 62] width 45 height 52
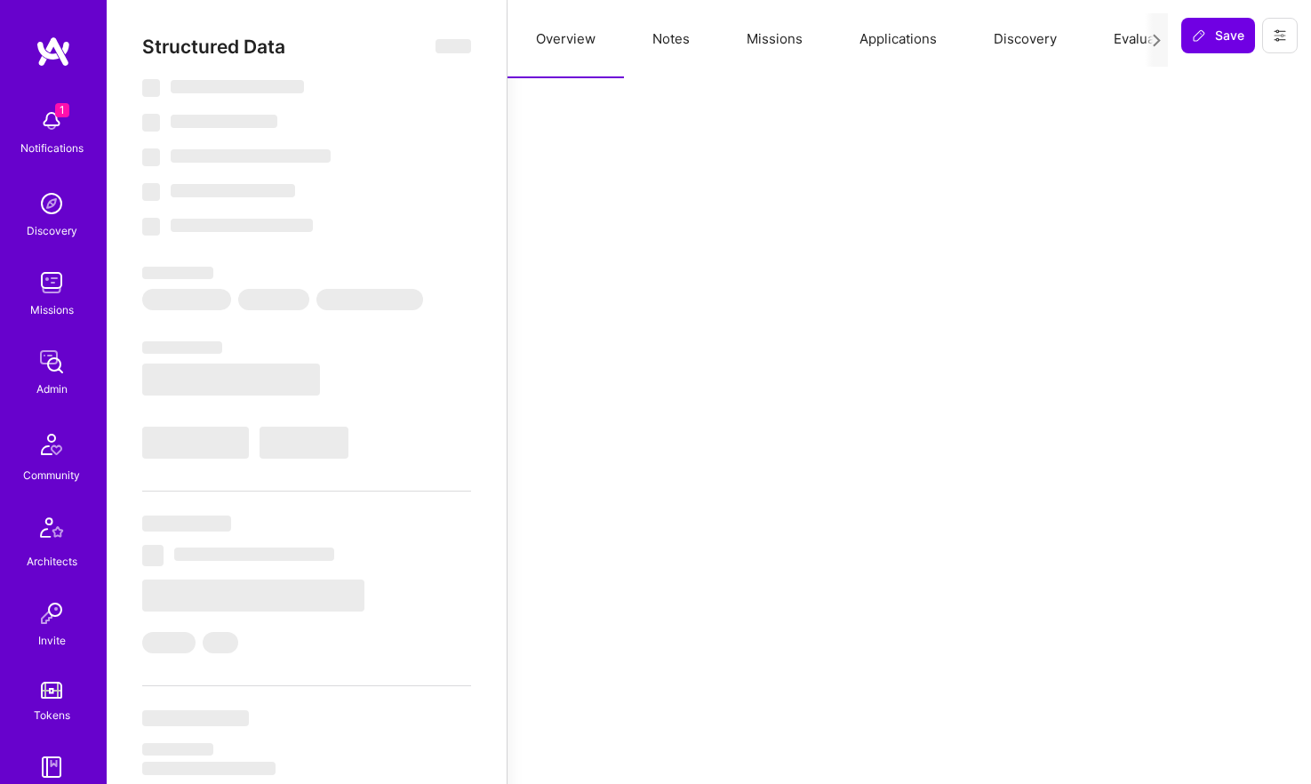
click at [666, 43] on button "Notes" at bounding box center [671, 39] width 94 height 78
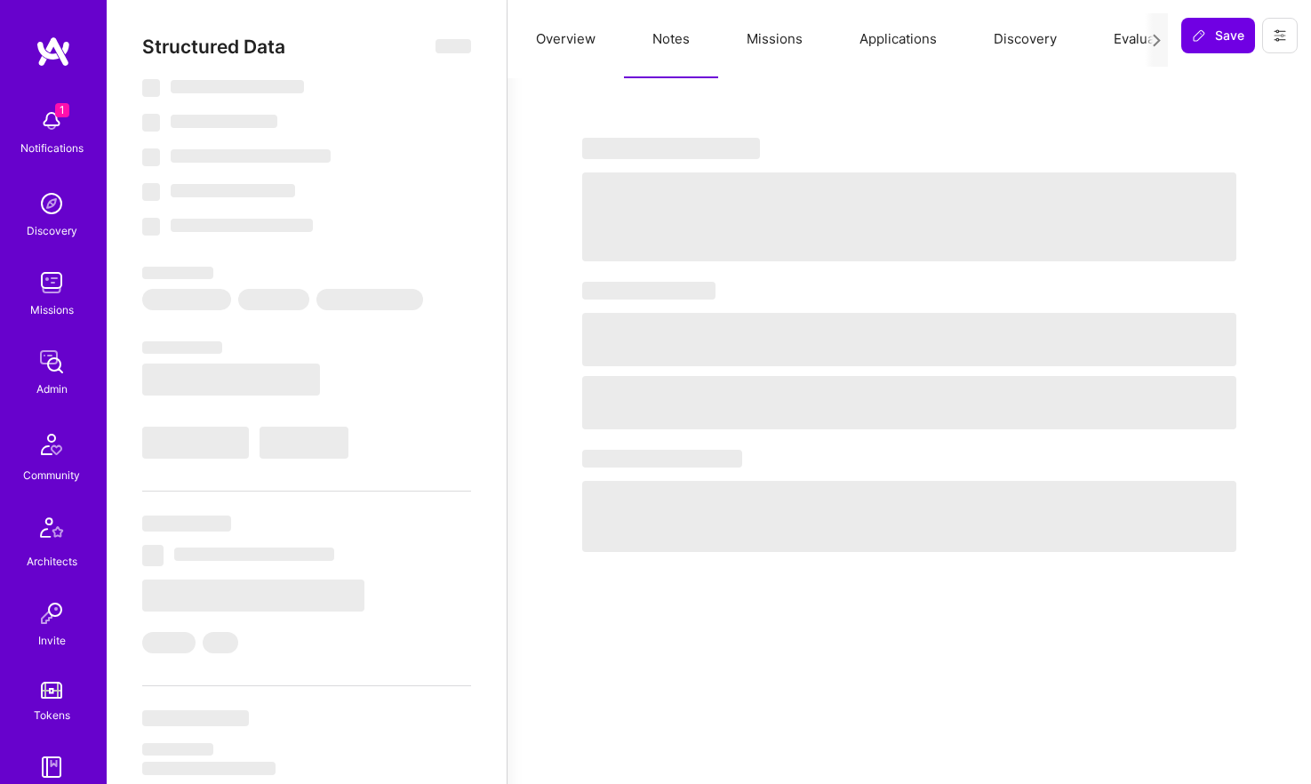
type textarea "x"
select select "Right Now"
select select "5"
select select "7"
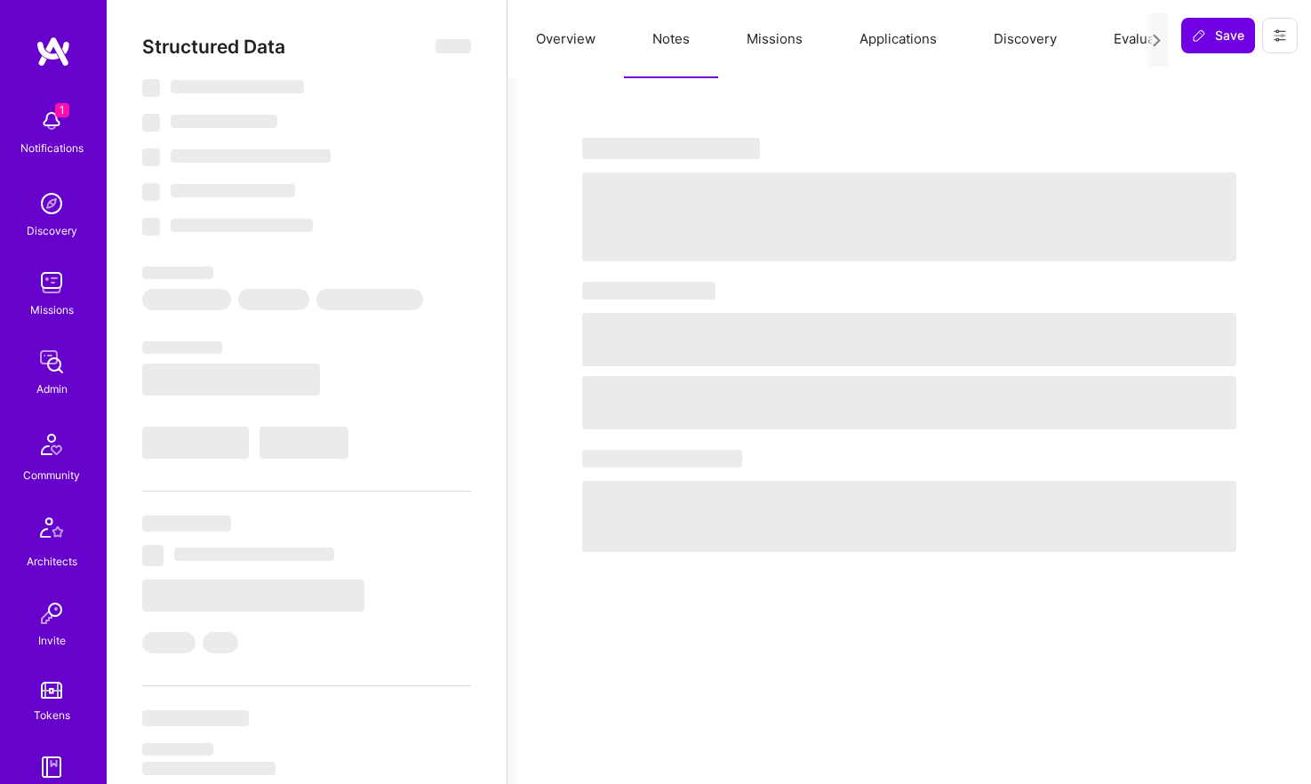
select select "7"
select select "US"
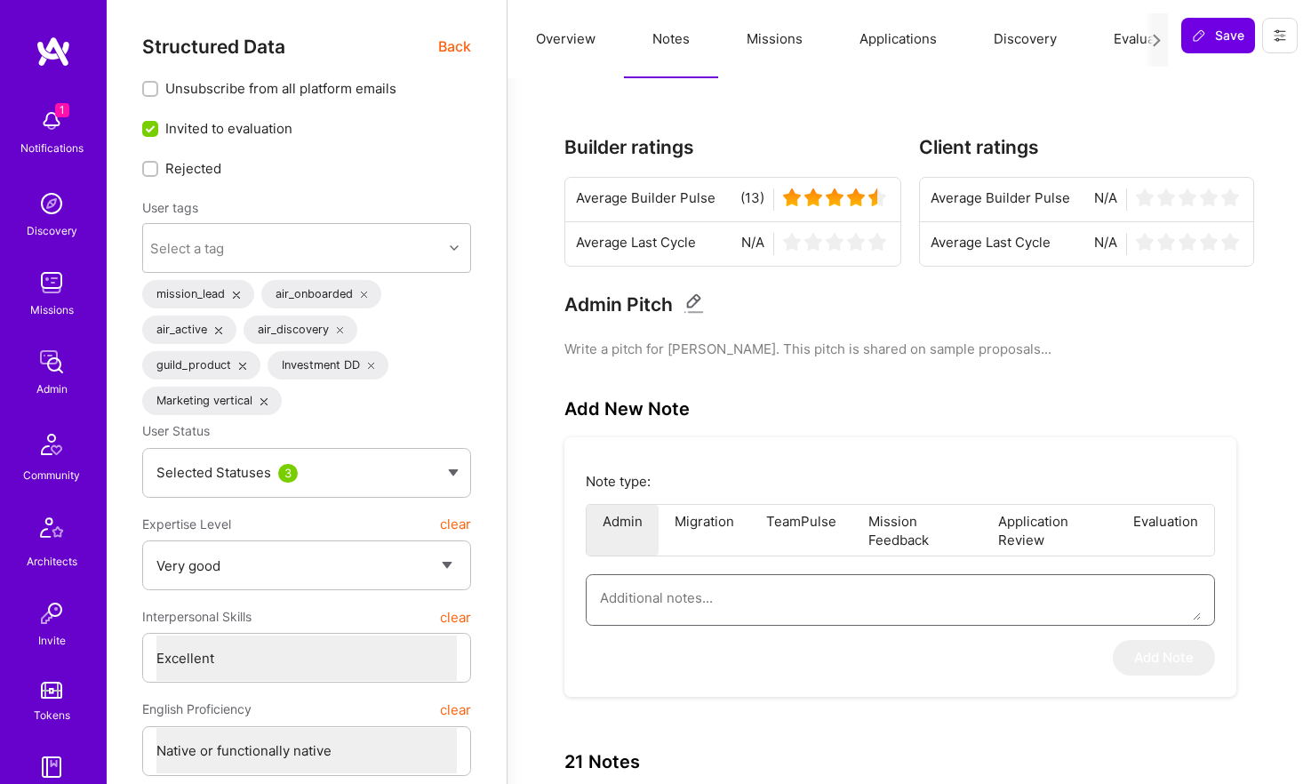
click at [770, 609] on textarea at bounding box center [900, 597] width 601 height 45
paste textarea "This is a summary of the application form of Rob Shapiro for the AI/ML Guild. R…"
type textarea "x"
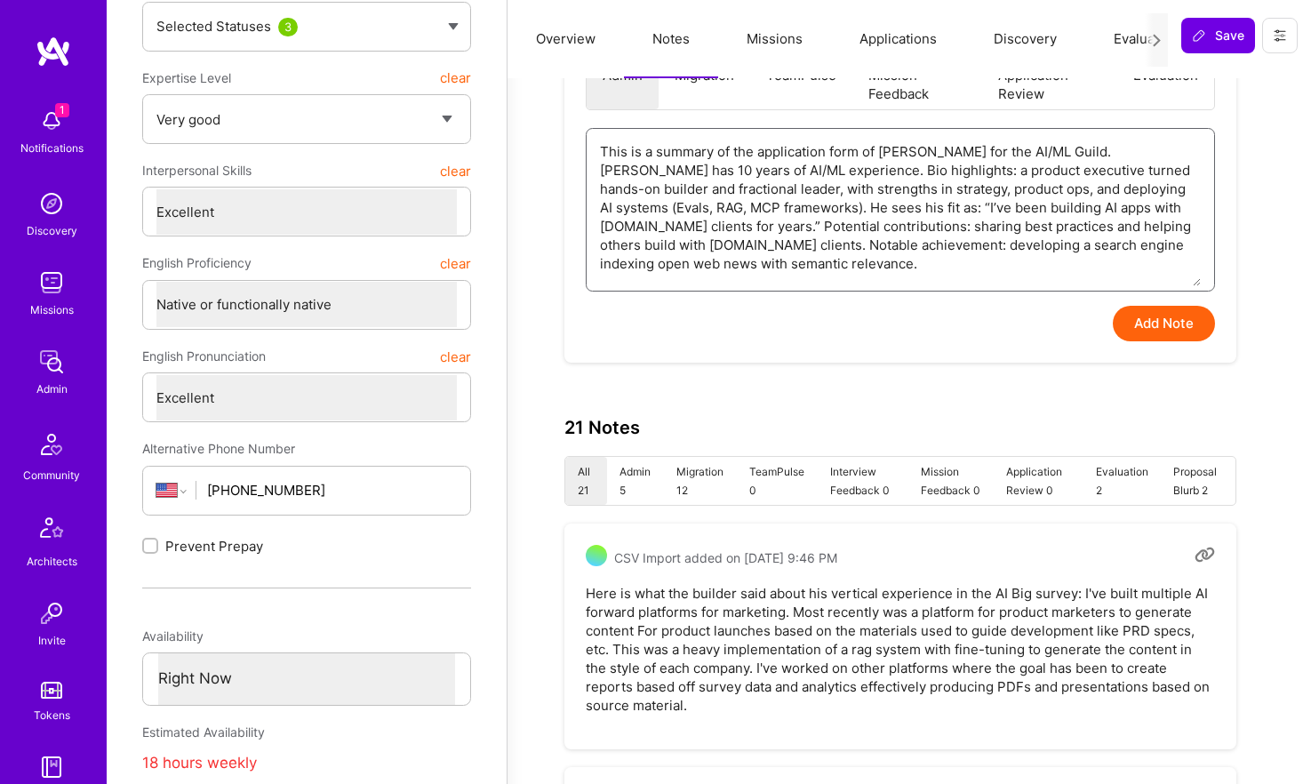
scroll to position [530, 0]
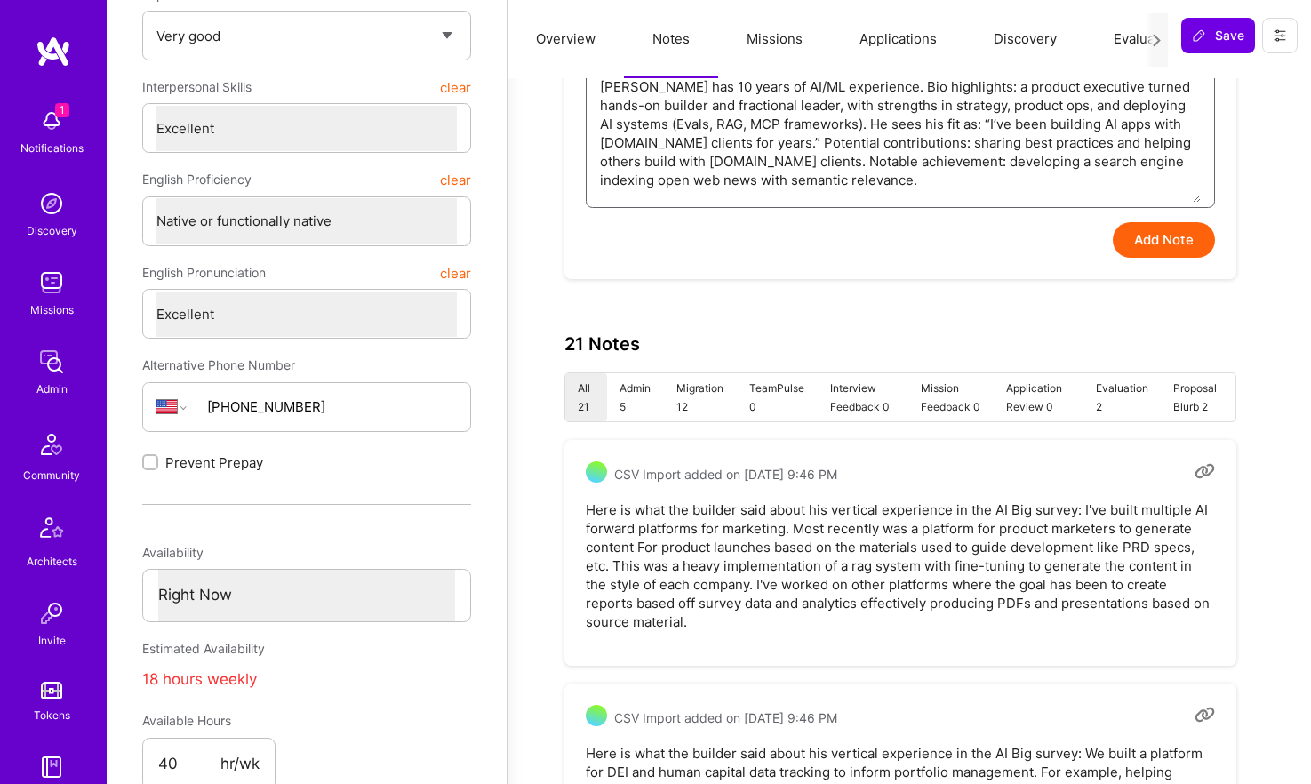
type textarea "This is a summary of the application form of Rob Shapiro for the AI/ML Guild. R…"
click at [1174, 228] on button "Add Note" at bounding box center [1164, 240] width 102 height 36
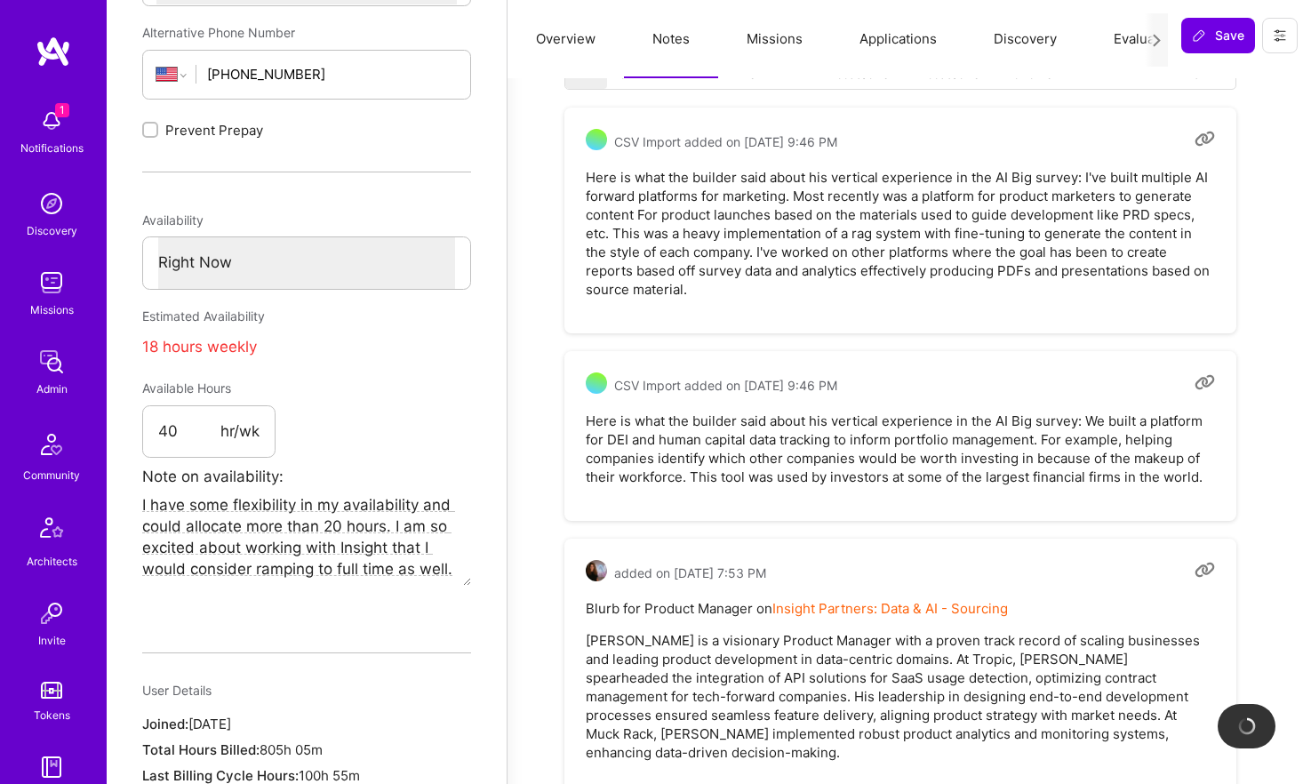
scroll to position [887, 0]
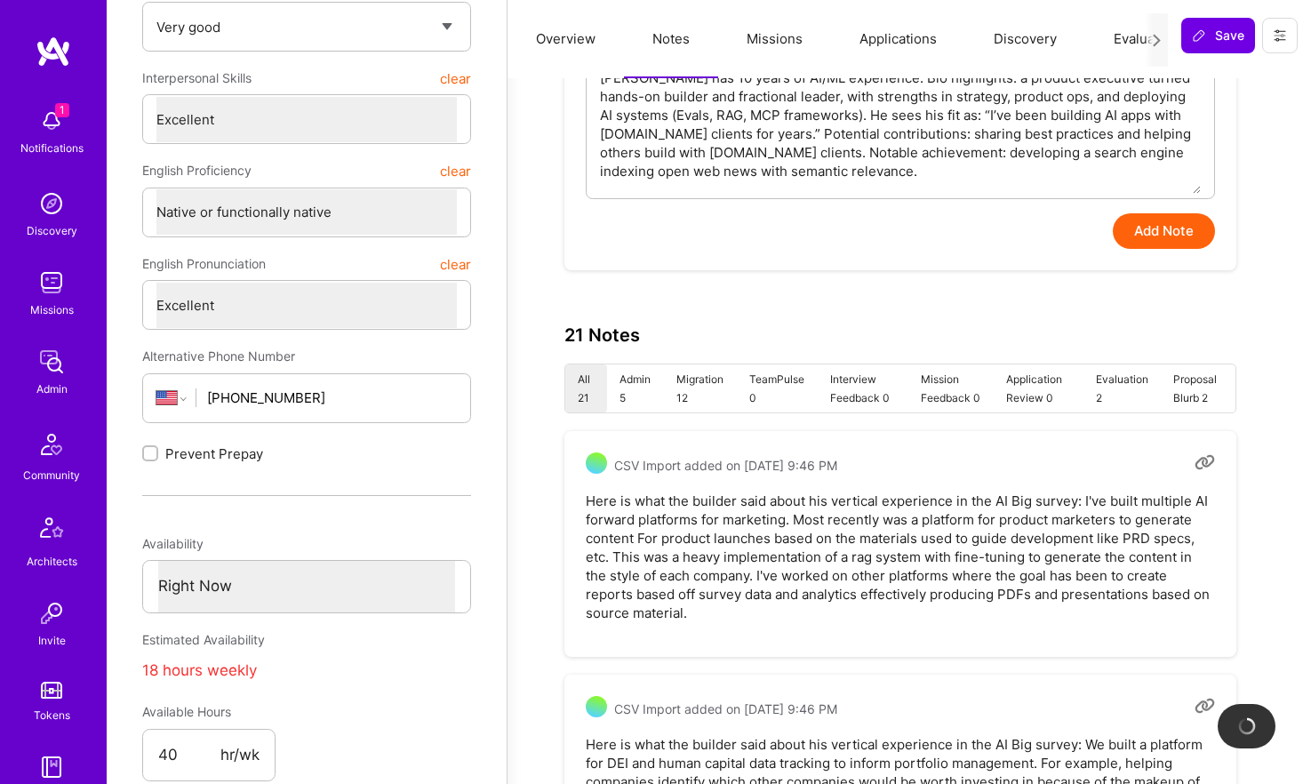
type textarea "x"
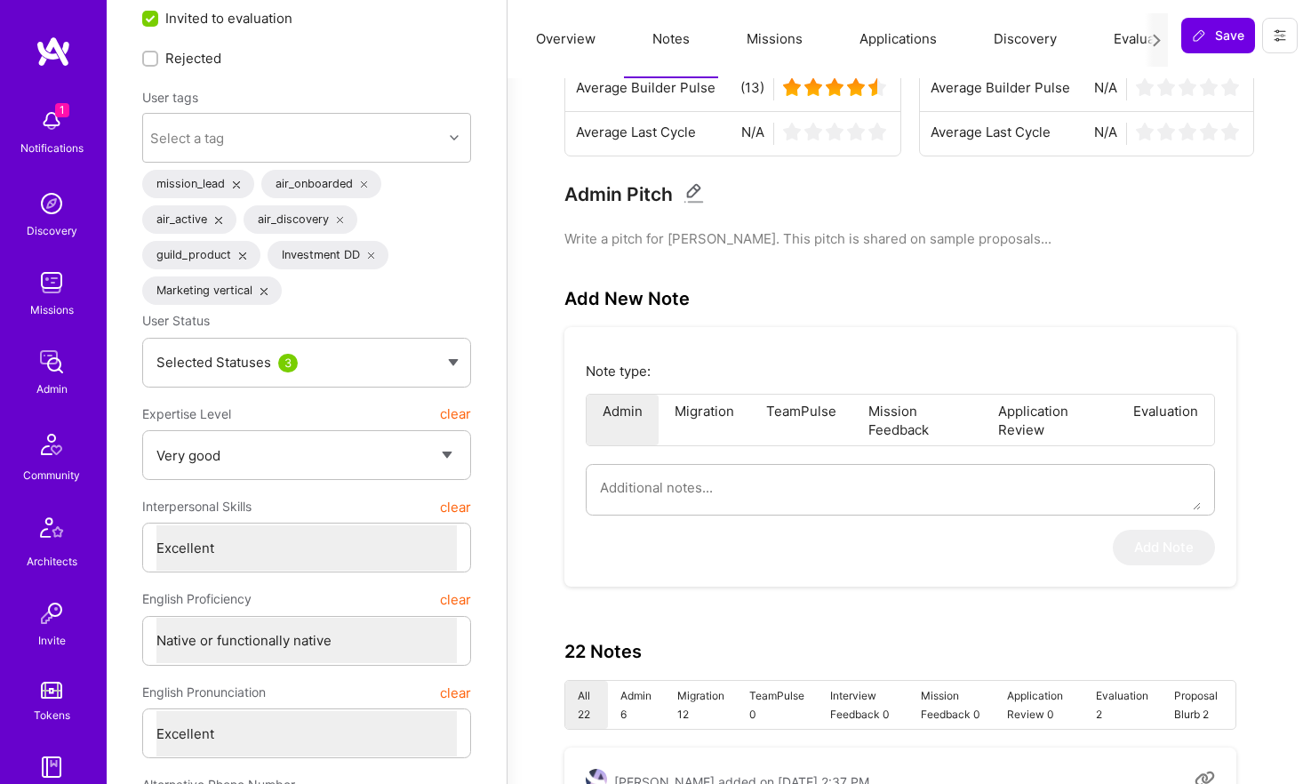
scroll to position [108, 0]
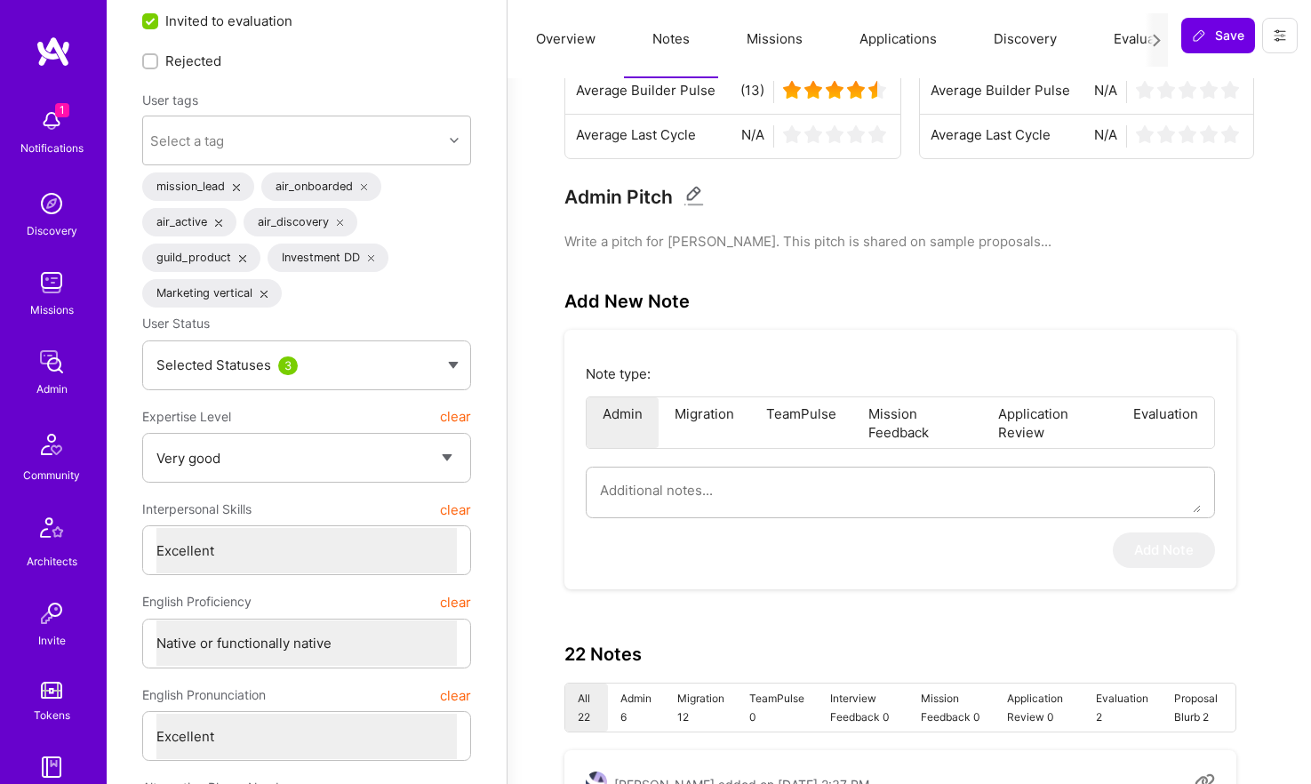
click at [1123, 38] on button "Evaluation" at bounding box center [1146, 39] width 122 height 78
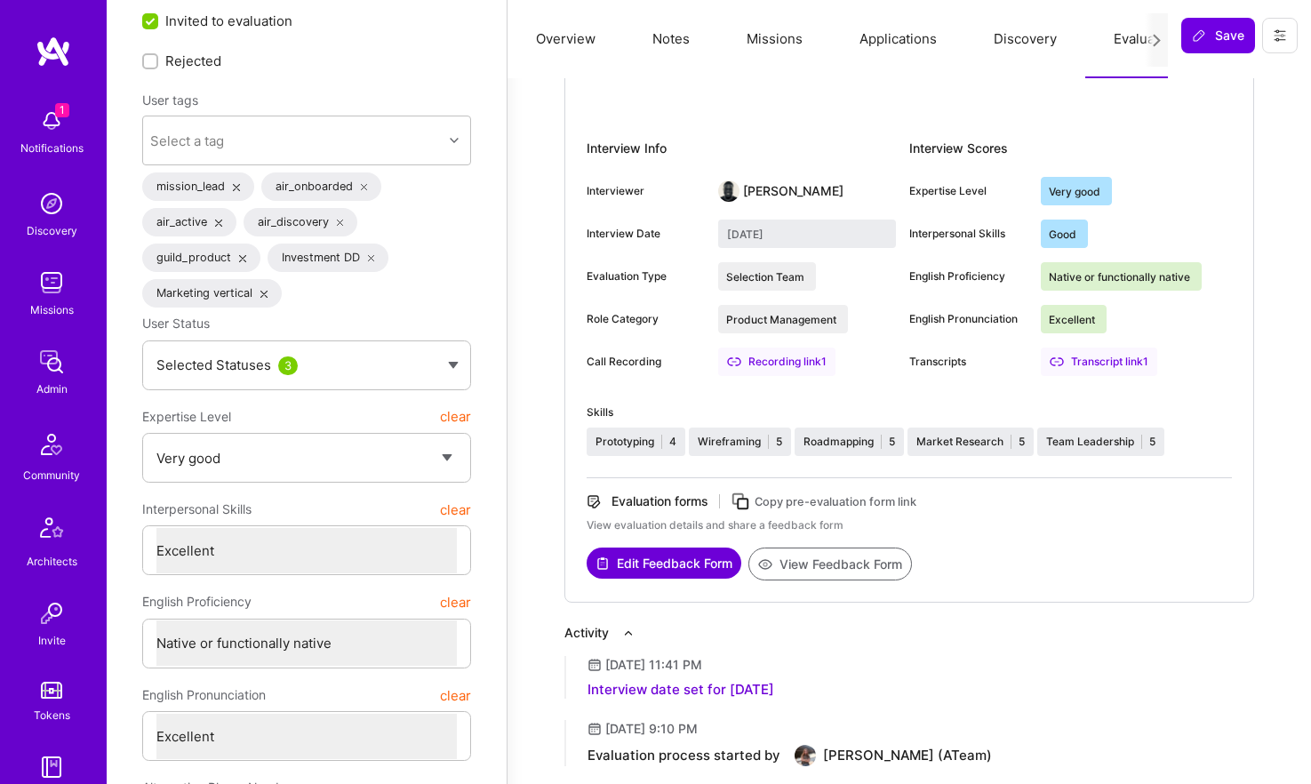
click at [863, 564] on button "View Feedback Form" at bounding box center [830, 564] width 164 height 33
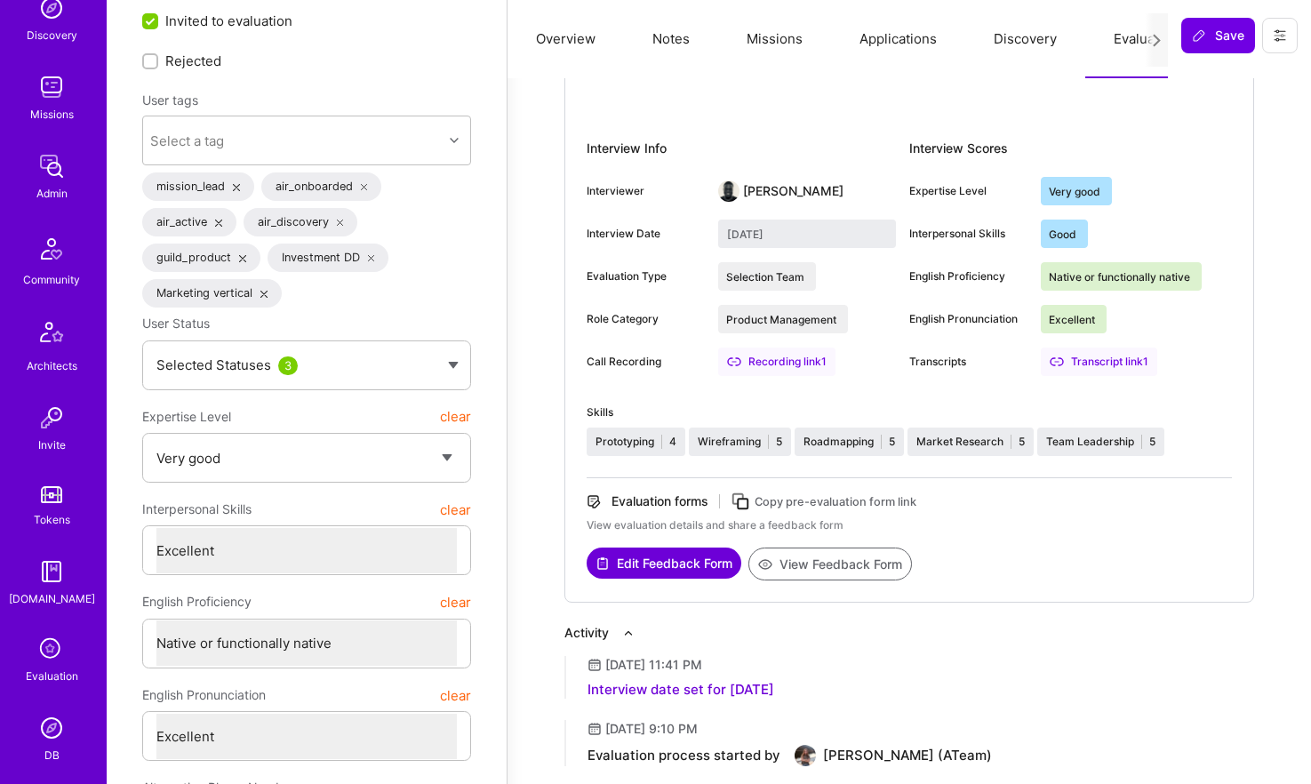
scroll to position [329, 0]
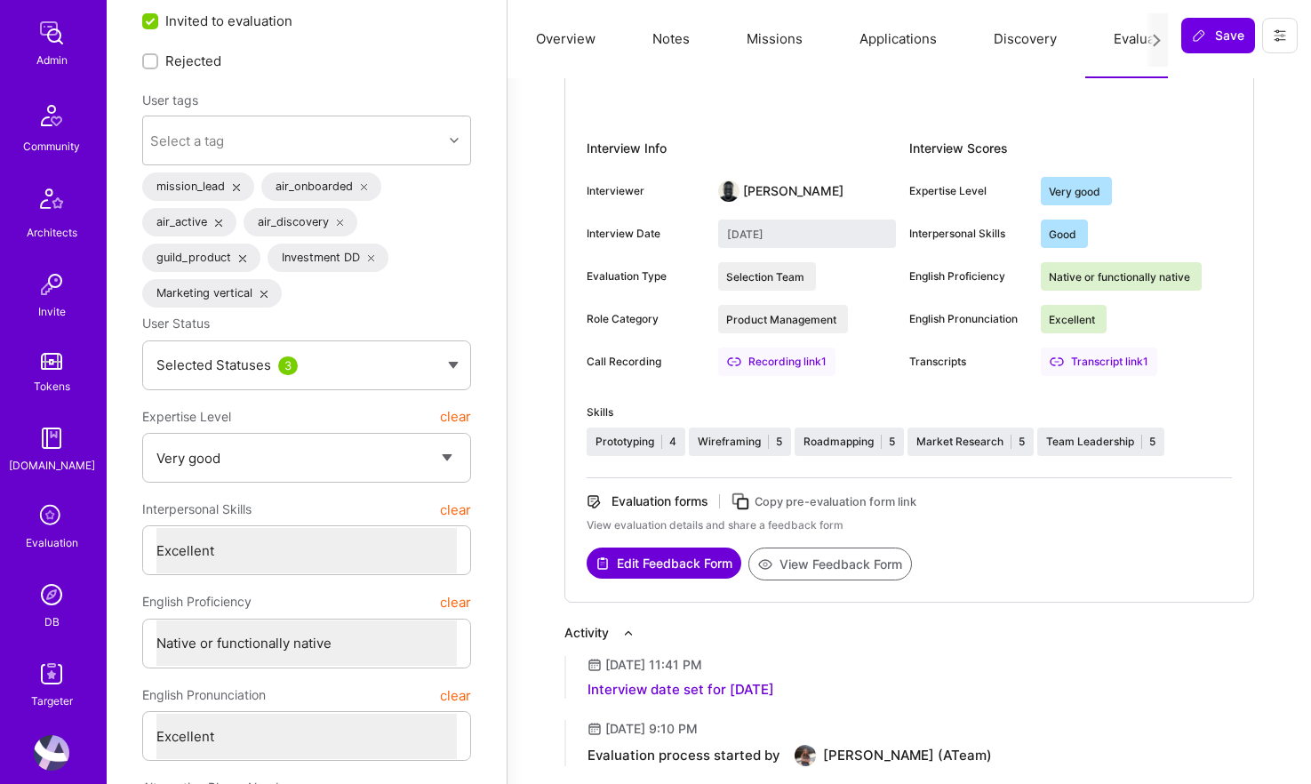
click at [52, 606] on img at bounding box center [52, 595] width 36 height 36
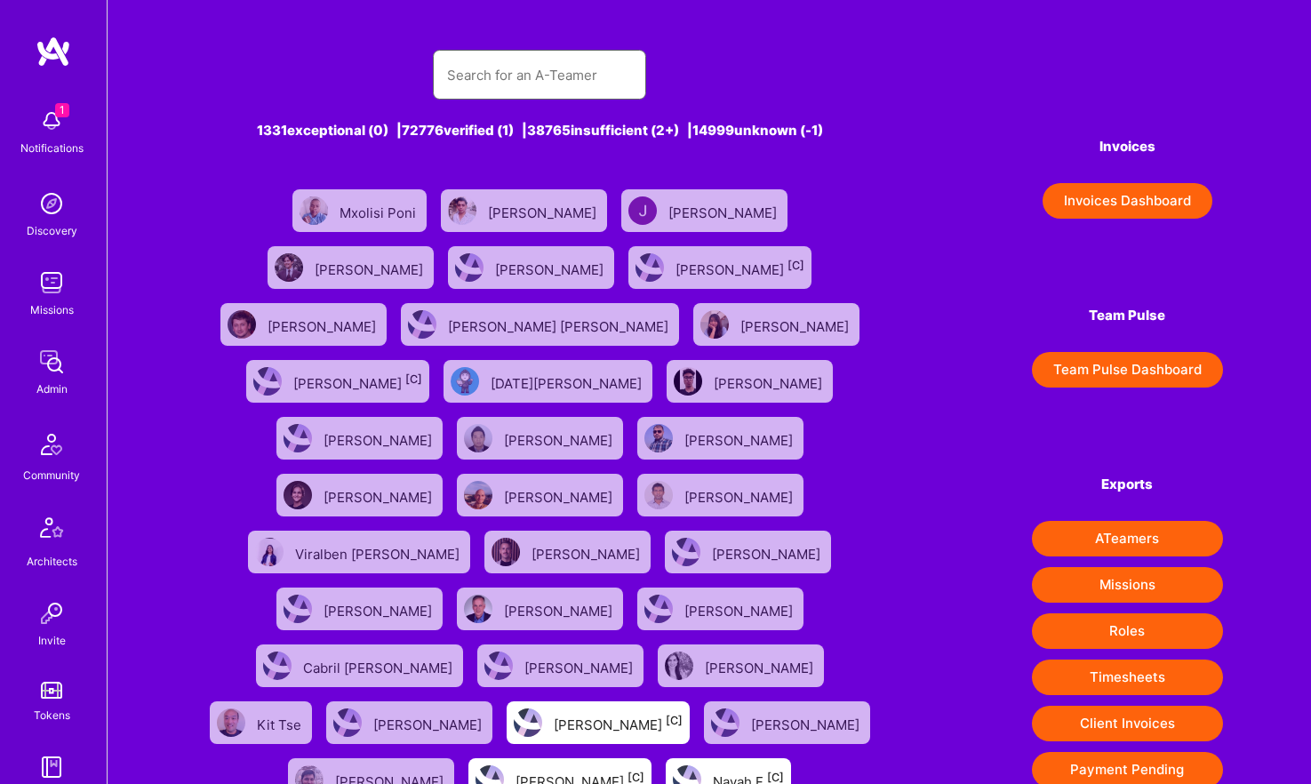
click at [531, 57] on input "text" at bounding box center [539, 74] width 185 height 45
paste input "[PERSON_NAME]"
type input "[PERSON_NAME]"
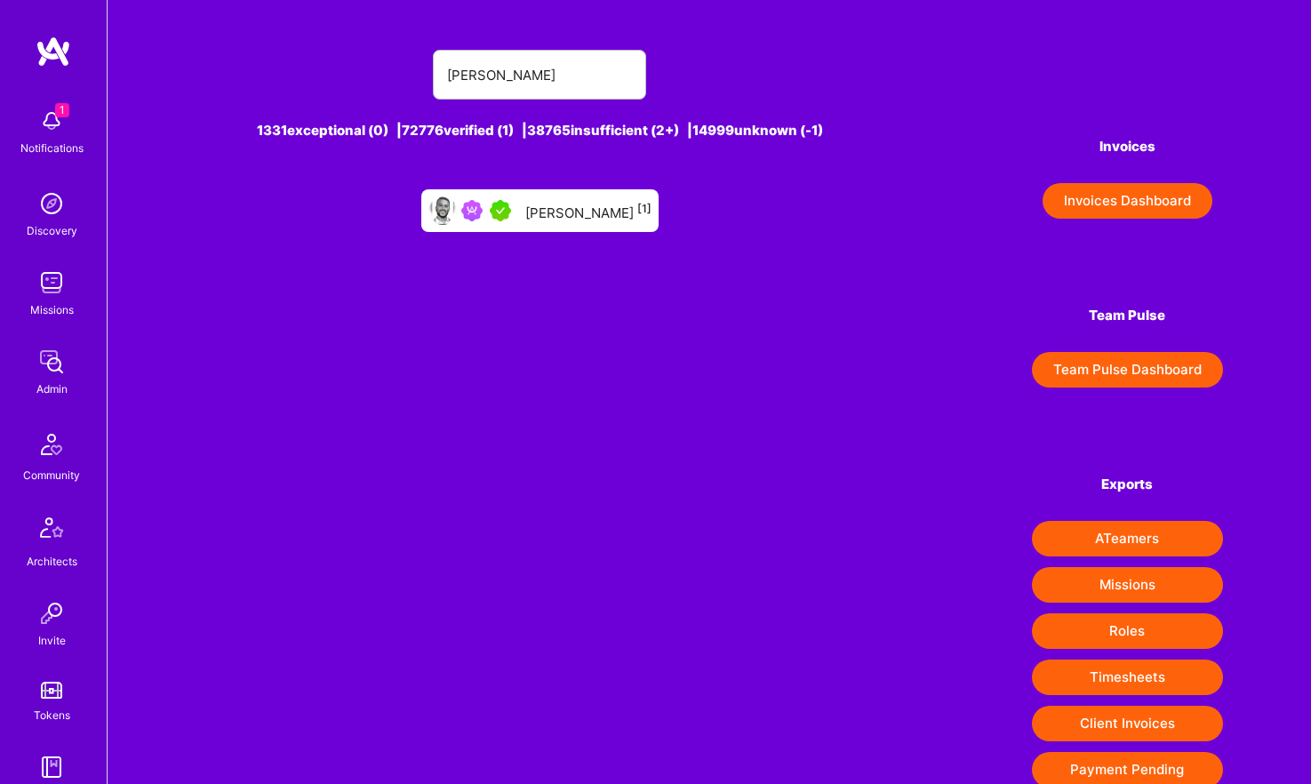
click at [573, 211] on div "Tamir Kedmi [1]" at bounding box center [588, 210] width 126 height 23
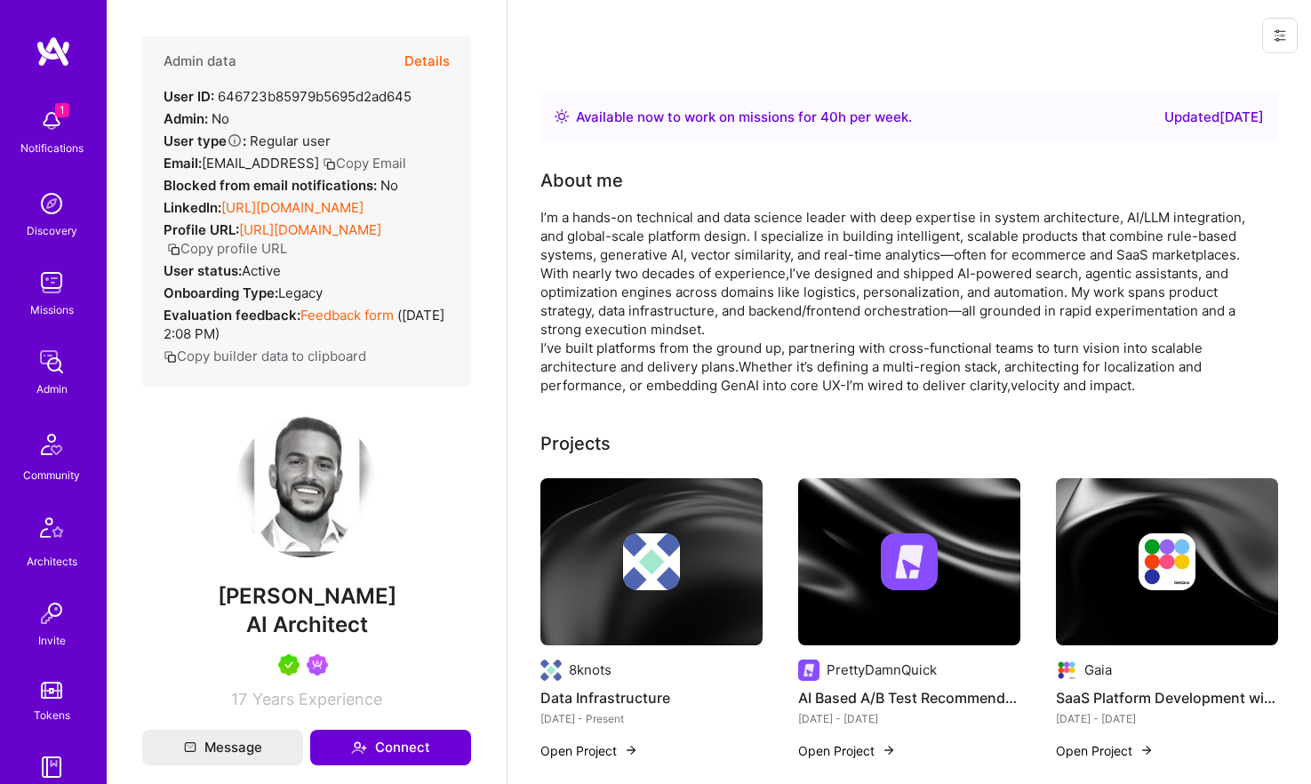
click at [424, 68] on button "Details" at bounding box center [426, 62] width 45 height 52
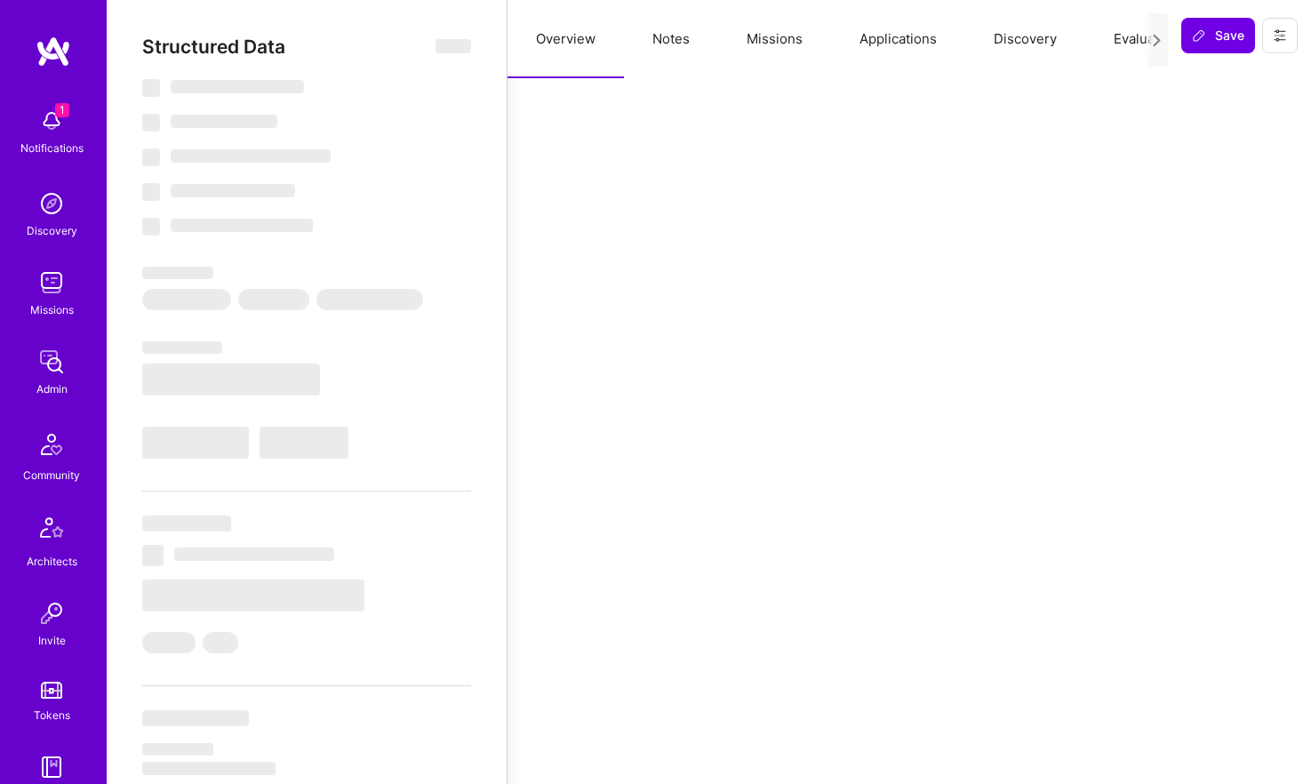
click at [661, 36] on button "Notes" at bounding box center [671, 39] width 94 height 78
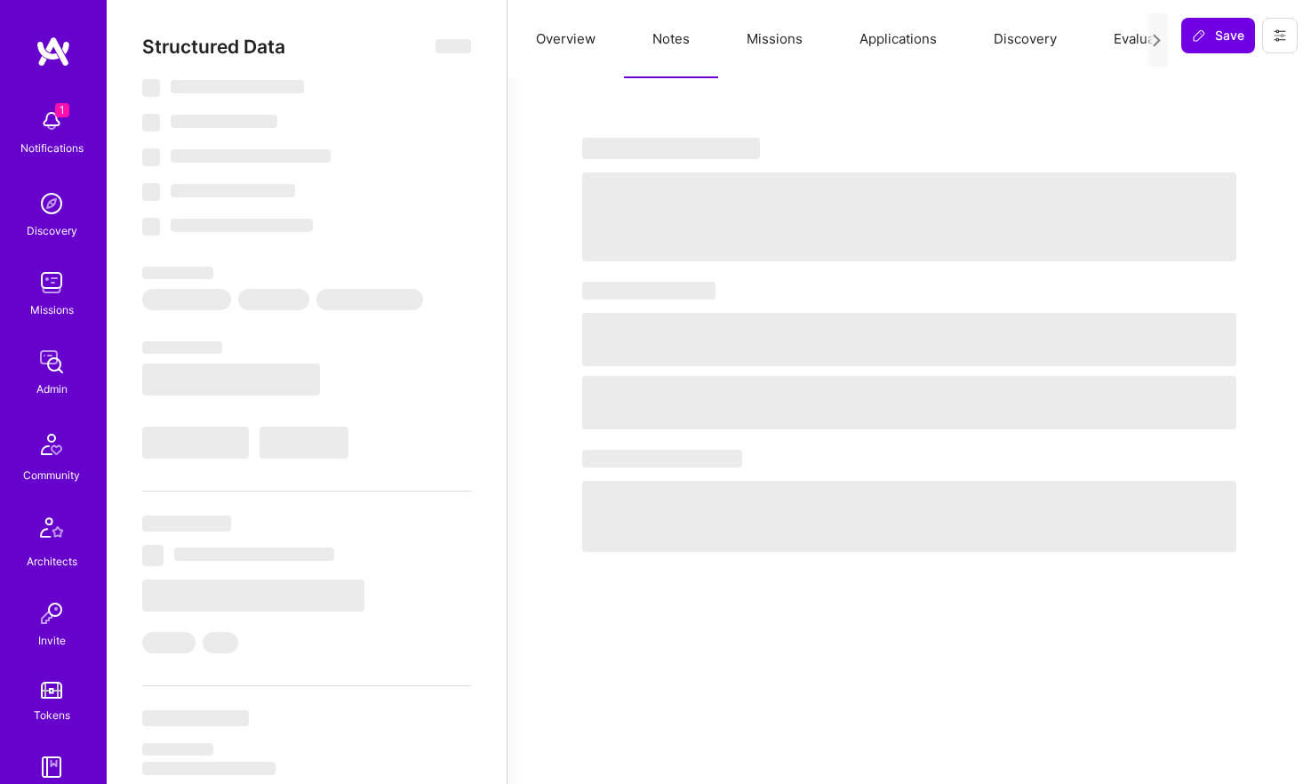
type textarea "x"
select select "Right Now"
select select "5"
select select "4"
select select "7"
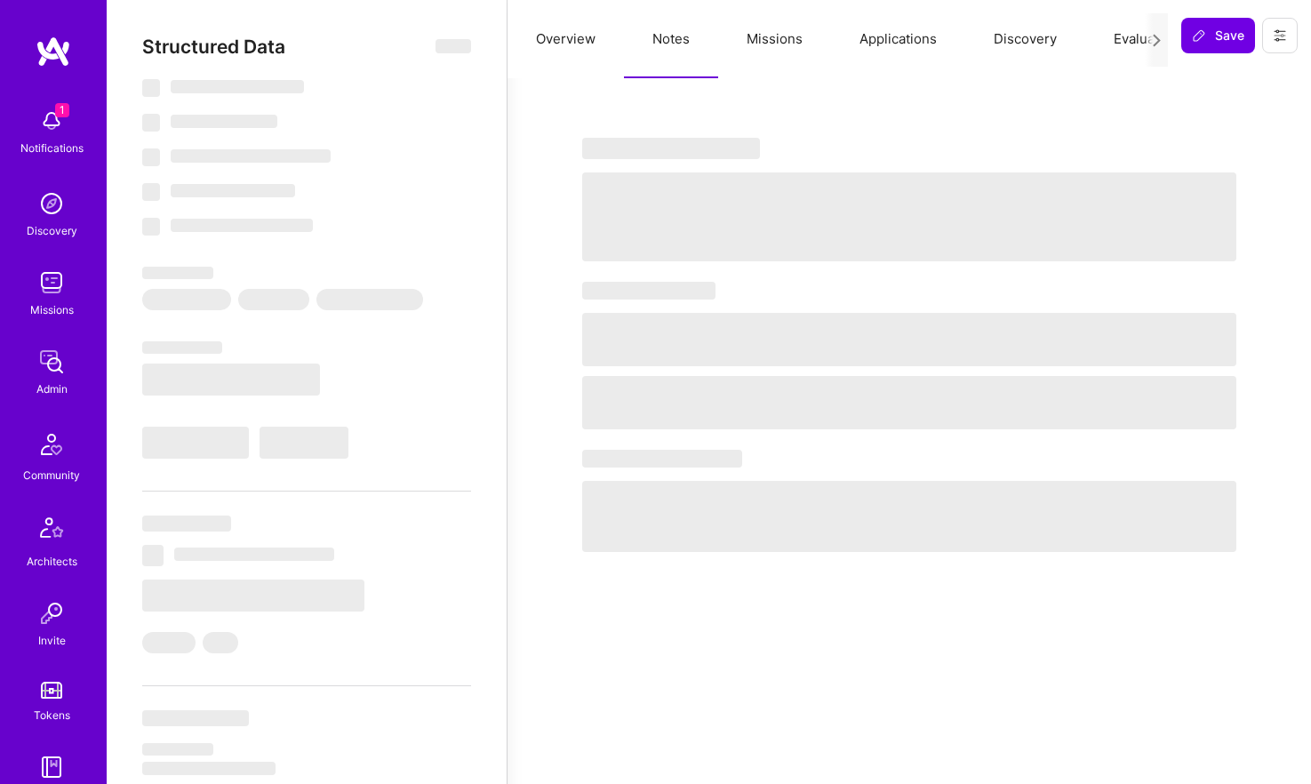
select select "6"
select select "US"
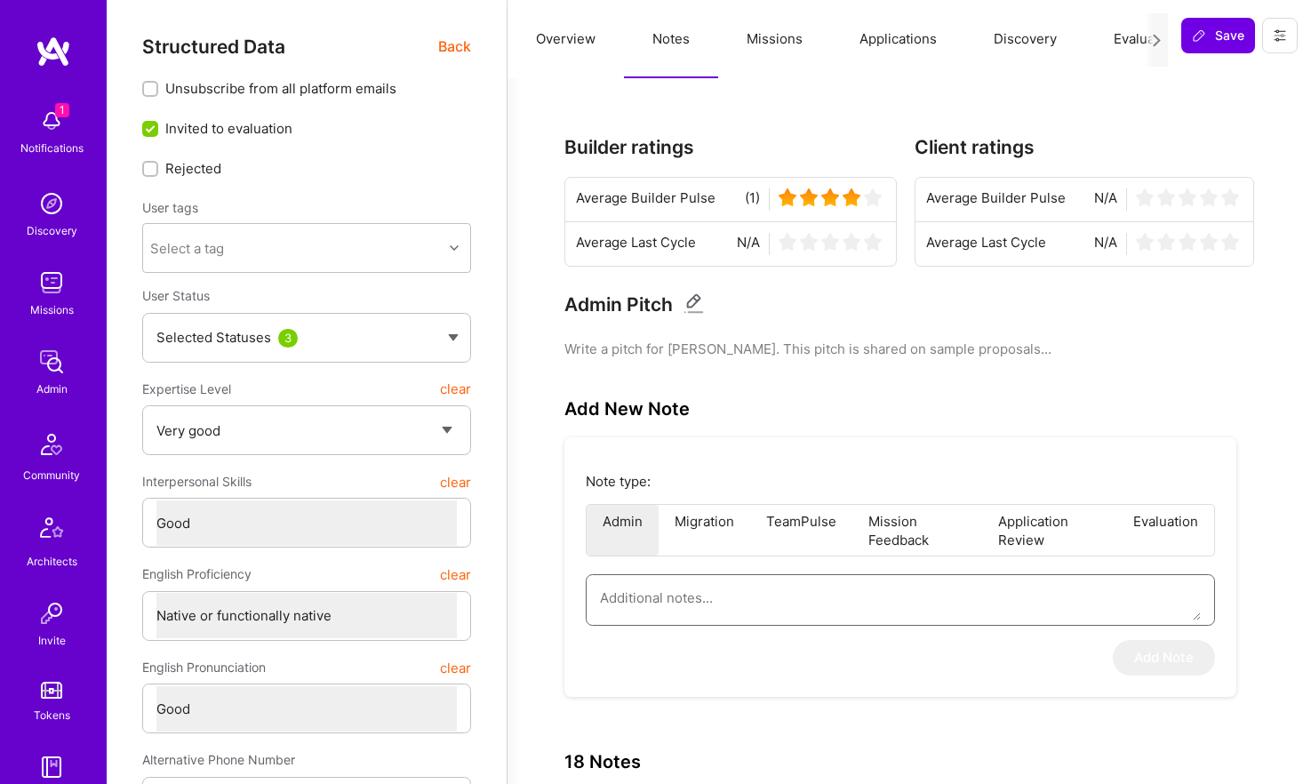
click at [821, 607] on textarea at bounding box center [900, 597] width 601 height 45
paste textarea "This is a summary of the application form of Tamir Kedmi for the AI/ML Guild. T…"
type textarea "x"
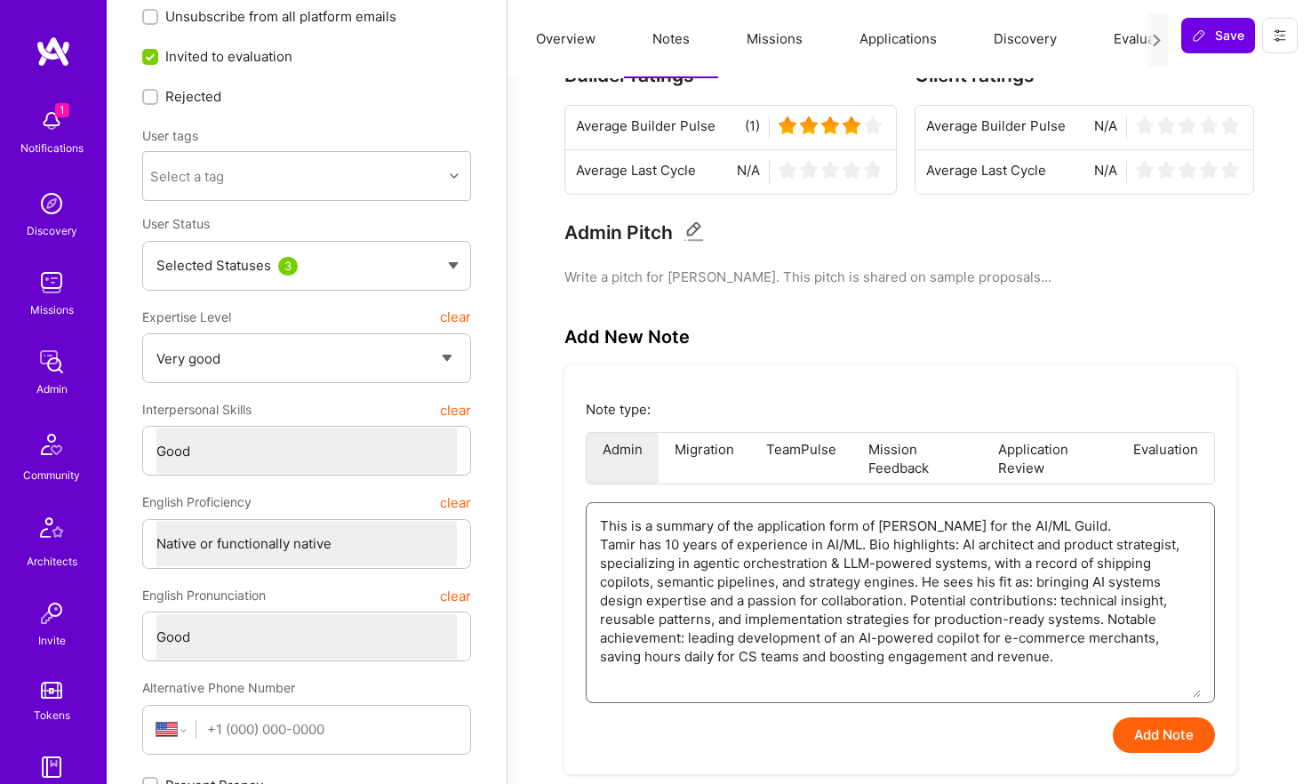
scroll to position [196, 0]
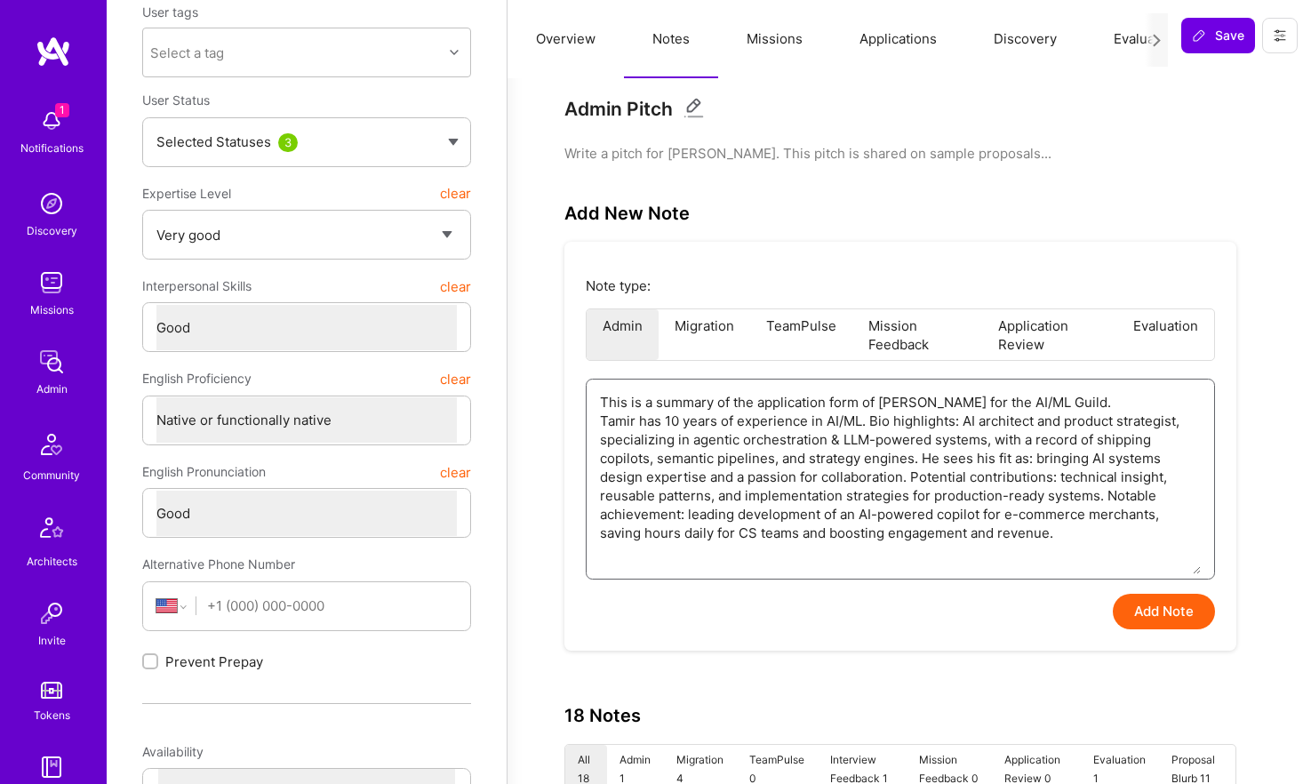
type textarea "This is a summary of the application form of Tamir Kedmi for the AI/ML Guild. T…"
click at [1167, 602] on button "Add Note" at bounding box center [1164, 612] width 102 height 36
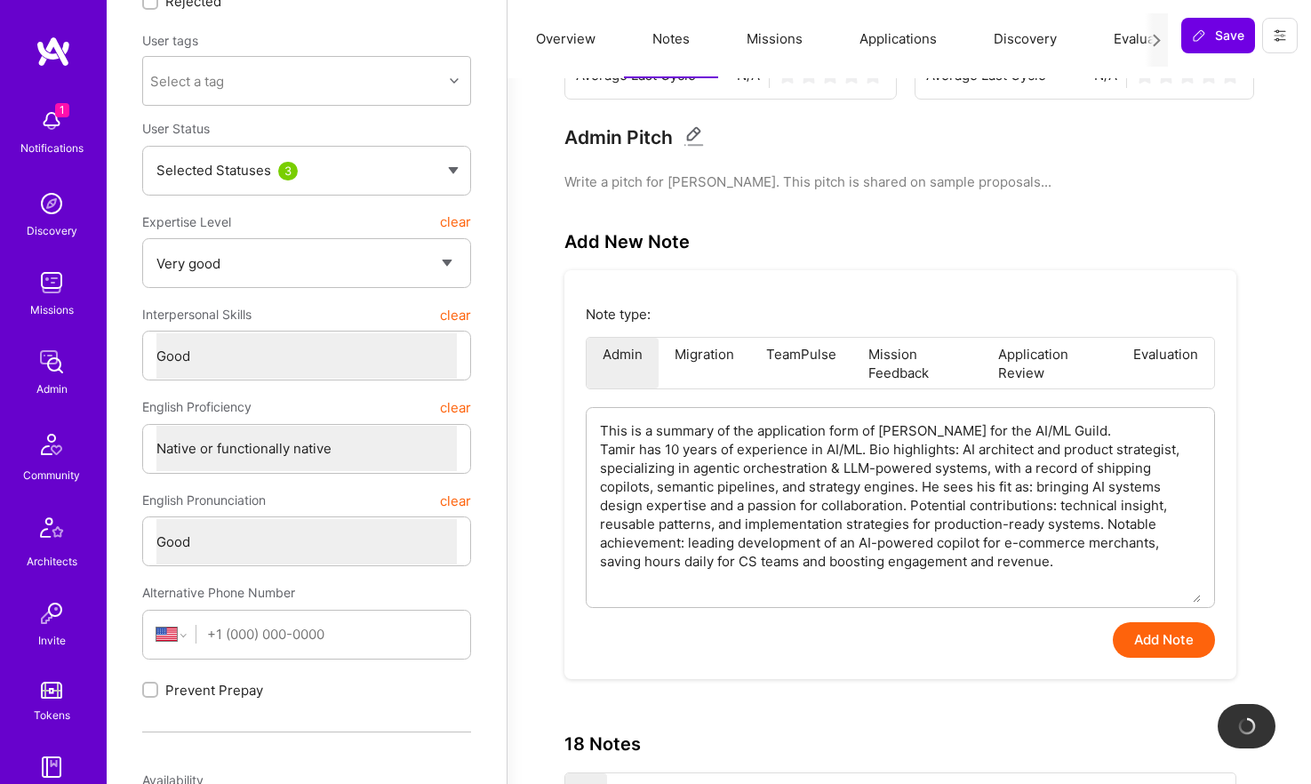
scroll to position [168, 0]
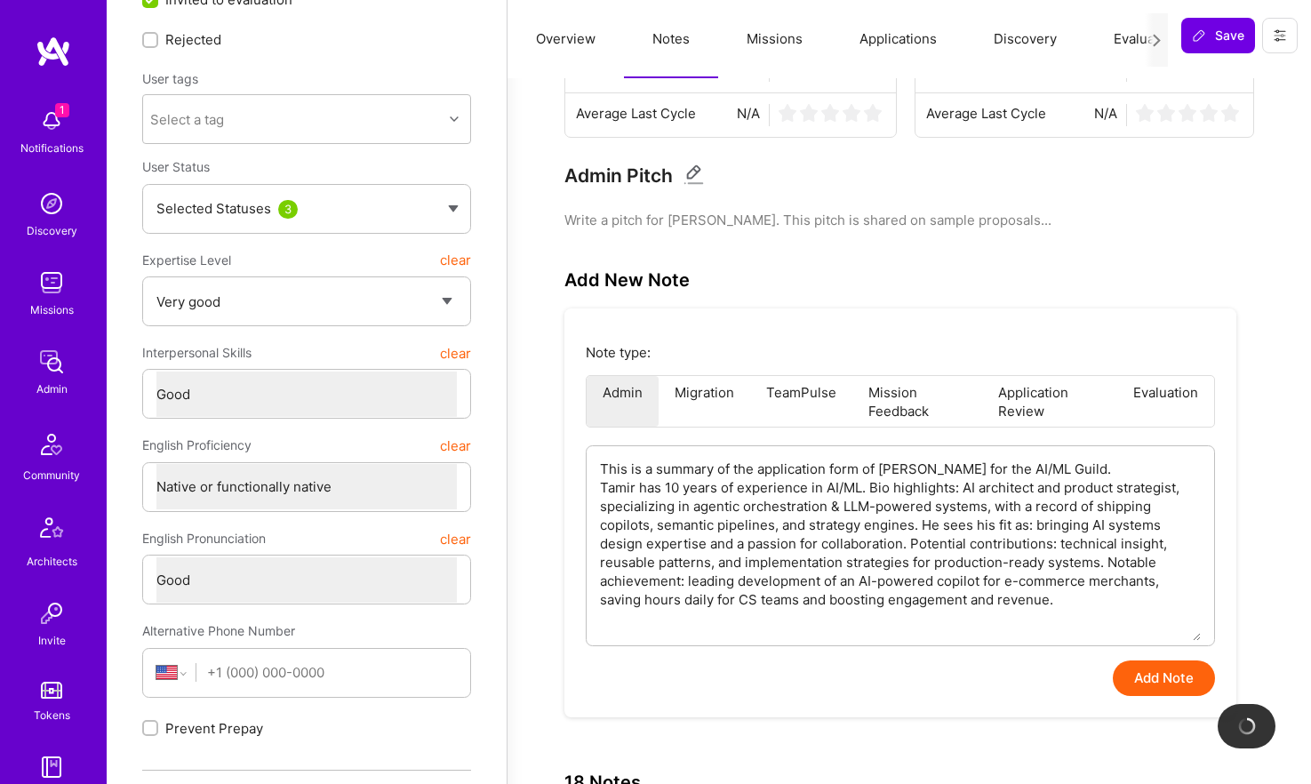
type textarea "x"
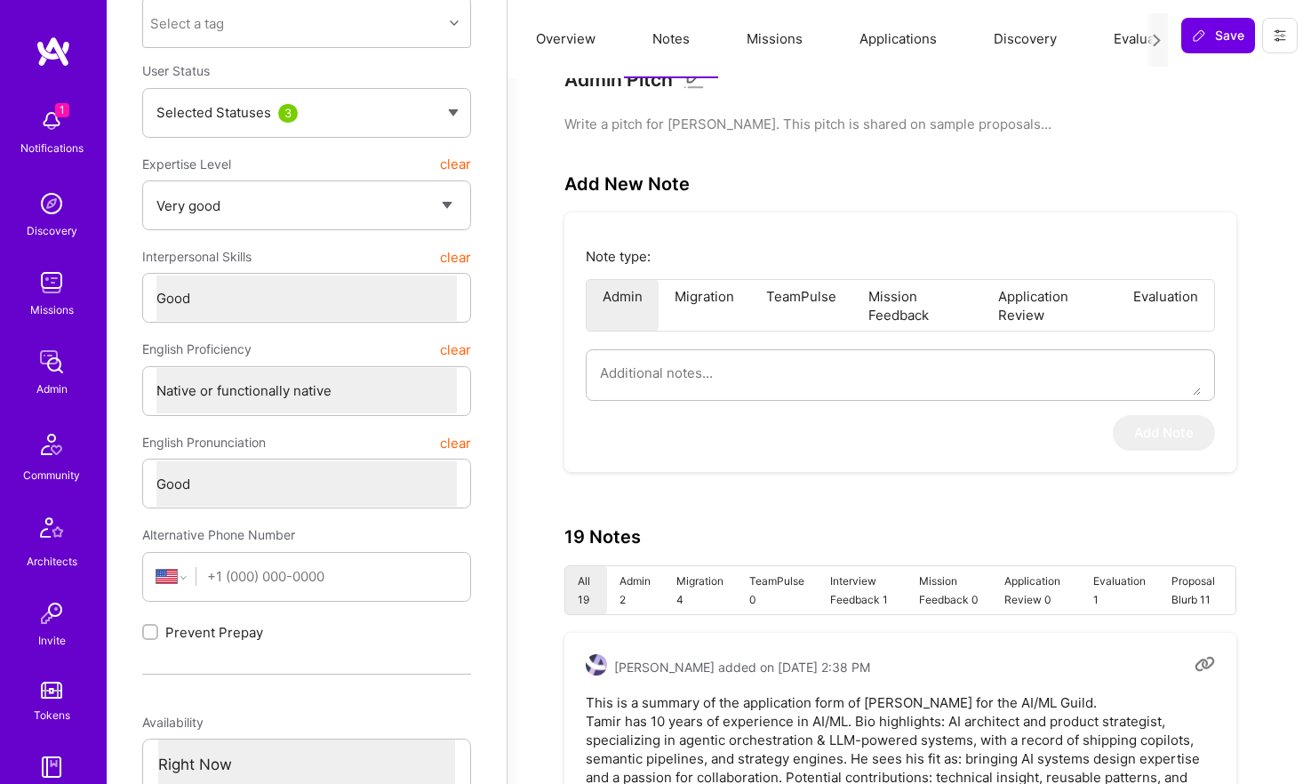
scroll to position [0, 0]
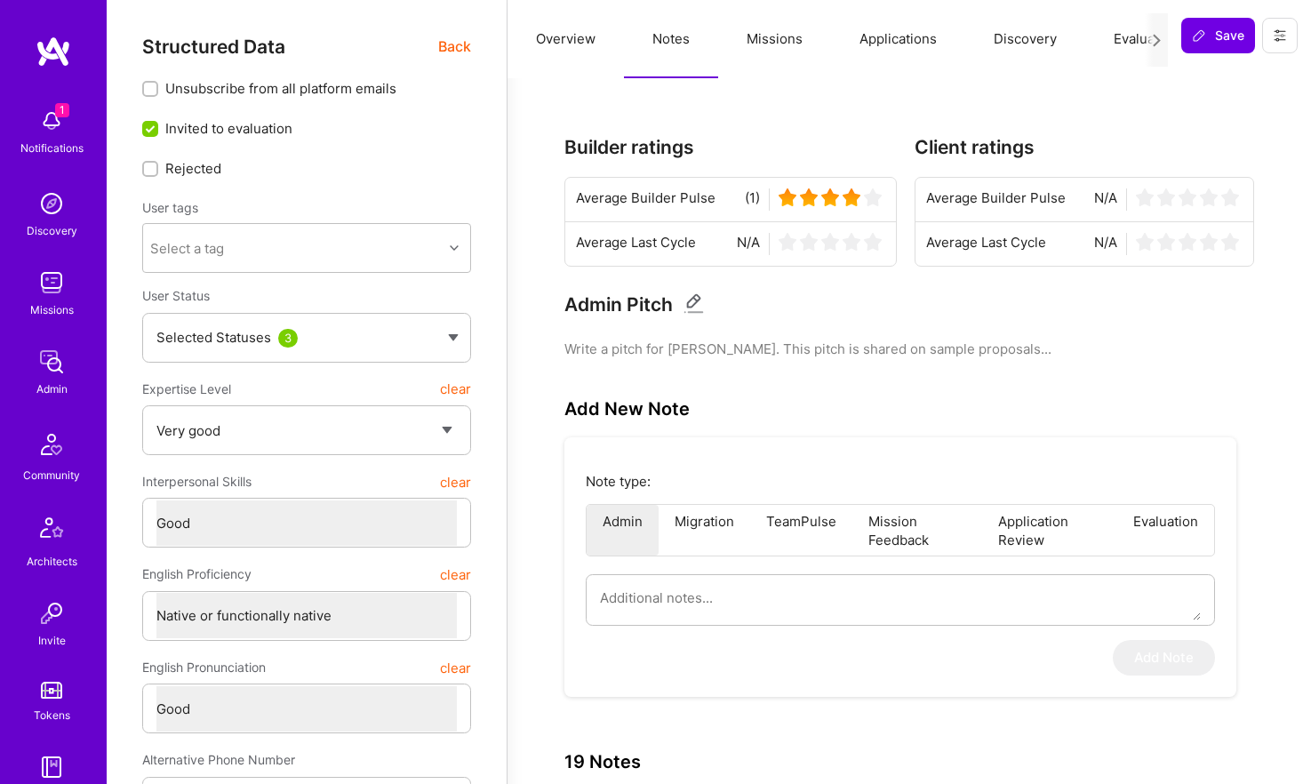
click at [1129, 39] on button "Evaluation" at bounding box center [1146, 39] width 122 height 78
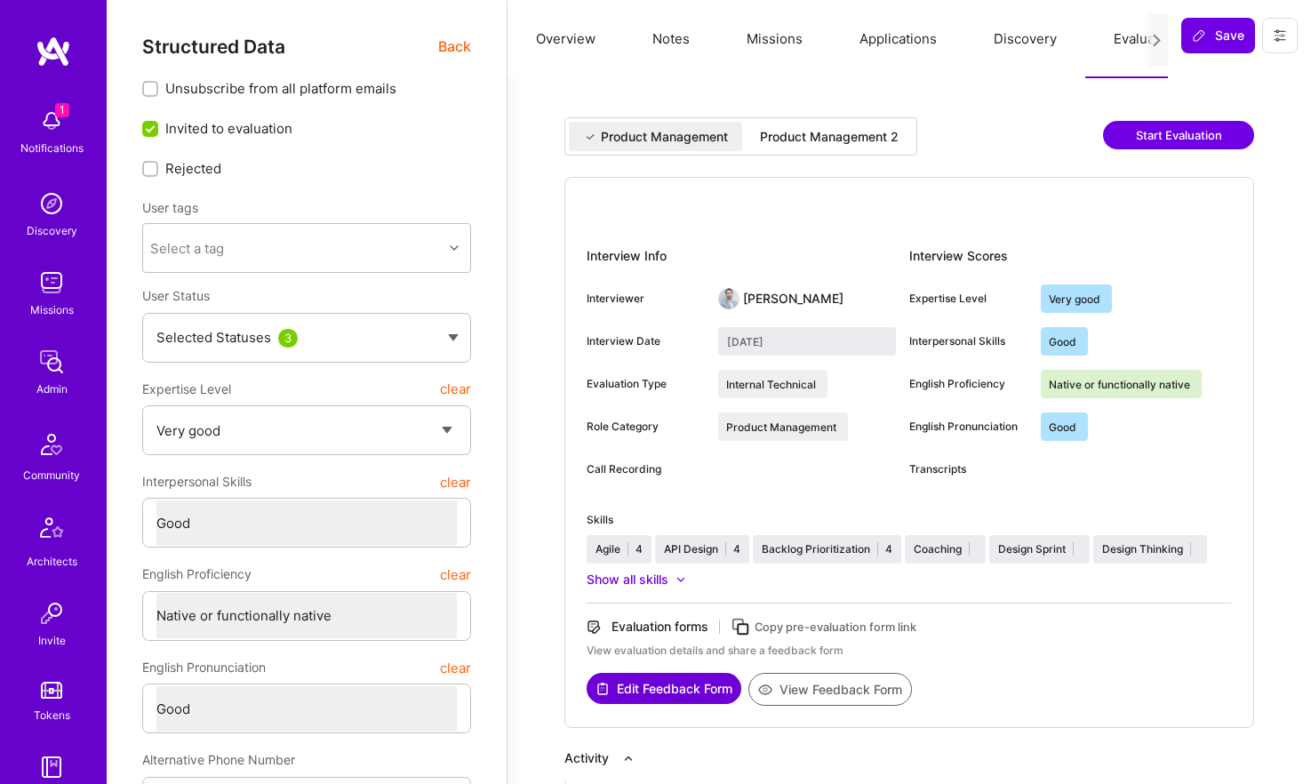
click at [867, 695] on button "View Feedback Form" at bounding box center [830, 689] width 164 height 33
click at [457, 41] on span "Back" at bounding box center [454, 47] width 33 height 22
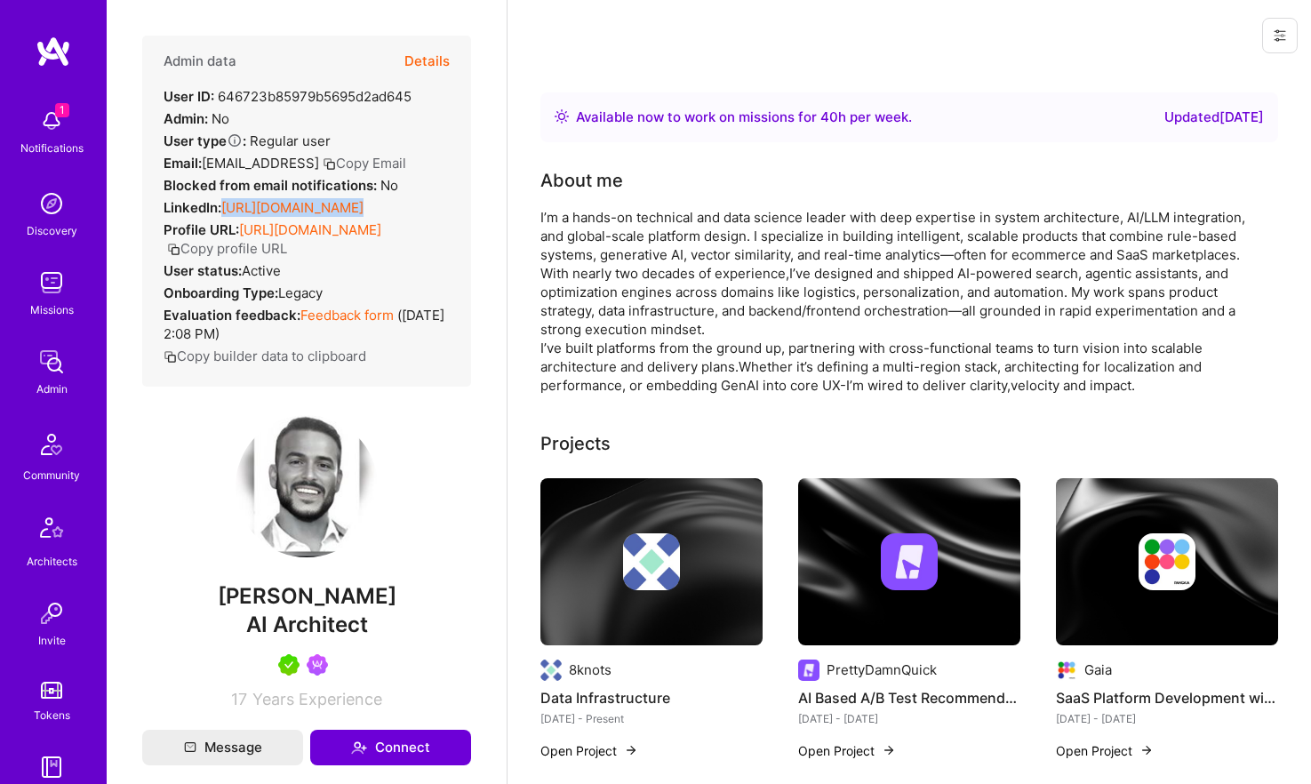
drag, startPoint x: 221, startPoint y: 208, endPoint x: 482, endPoint y: 196, distance: 260.7
click at [482, 196] on div "Admin data Details User ID: 646723b85979b5695d2ad645 Admin: No User type Regula…" at bounding box center [307, 392] width 400 height 784
copy div "https://linkedin.com/in/tamirkedmi"
click at [312, 637] on span "AI Architect" at bounding box center [307, 625] width 122 height 26
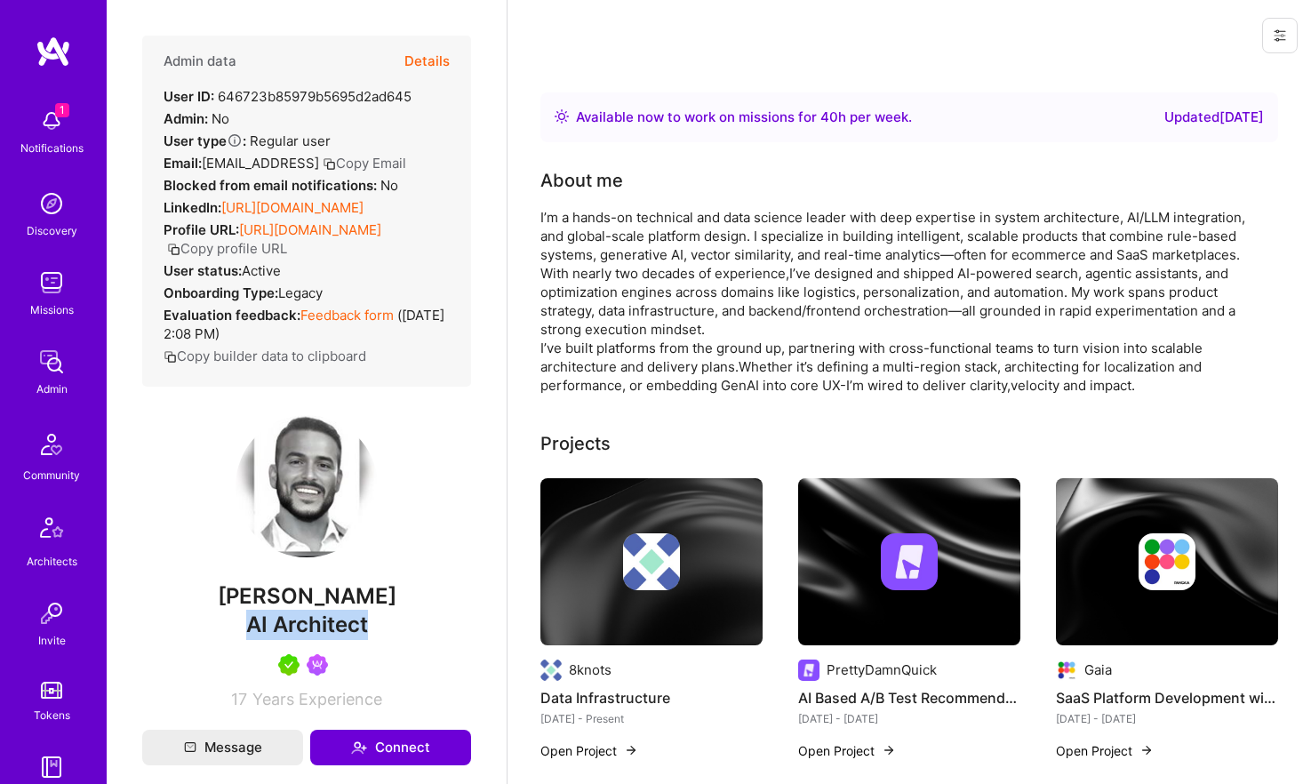
click at [312, 637] on span "AI Architect" at bounding box center [307, 625] width 122 height 26
copy span "AI Architect"
